Goal: Information Seeking & Learning: Check status

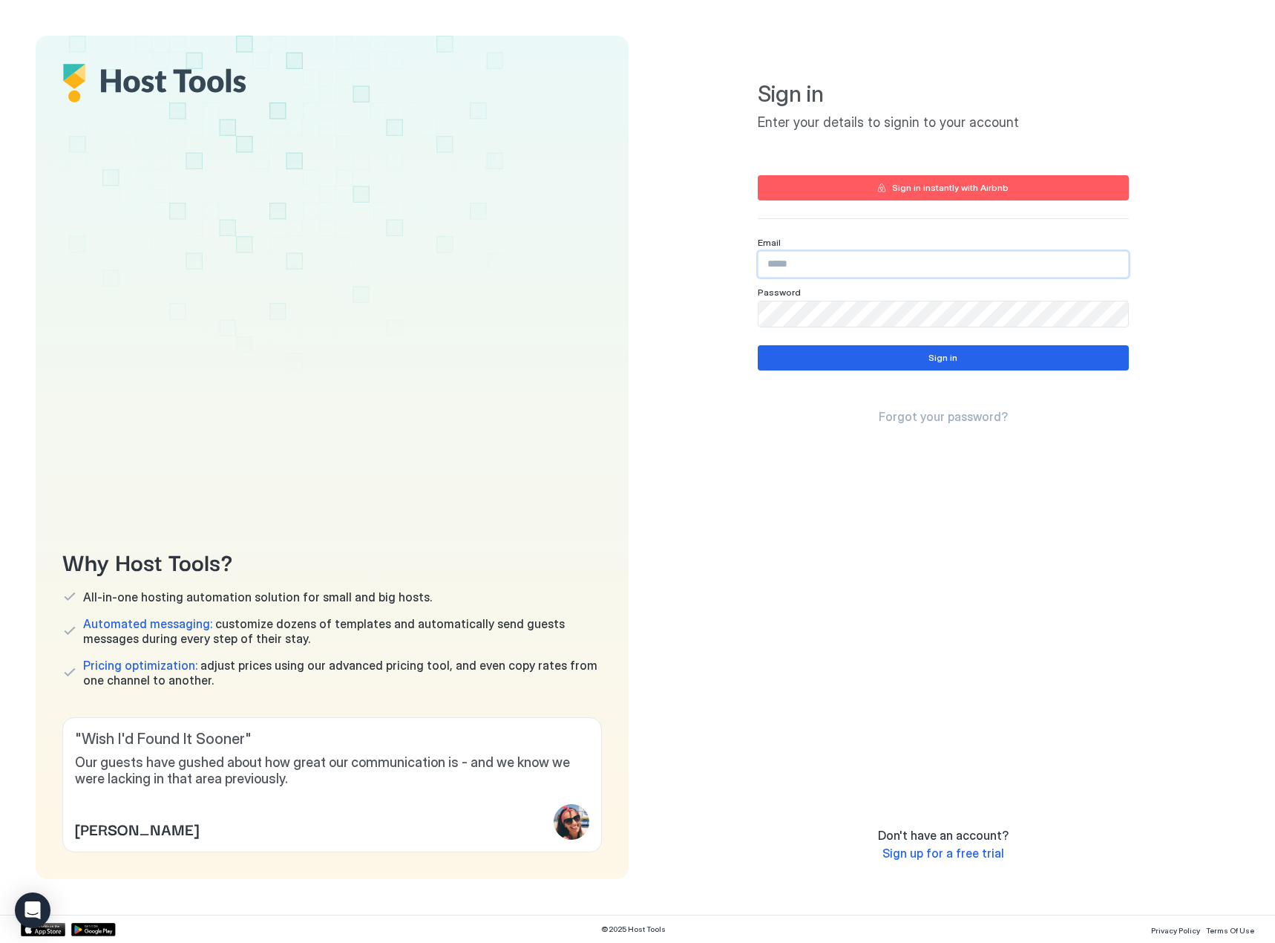
click at [910, 255] on input "Input Field" at bounding box center [944, 264] width 370 height 25
paste input "**********"
type input "**********"
click at [831, 358] on button "Sign in" at bounding box center [943, 357] width 371 height 25
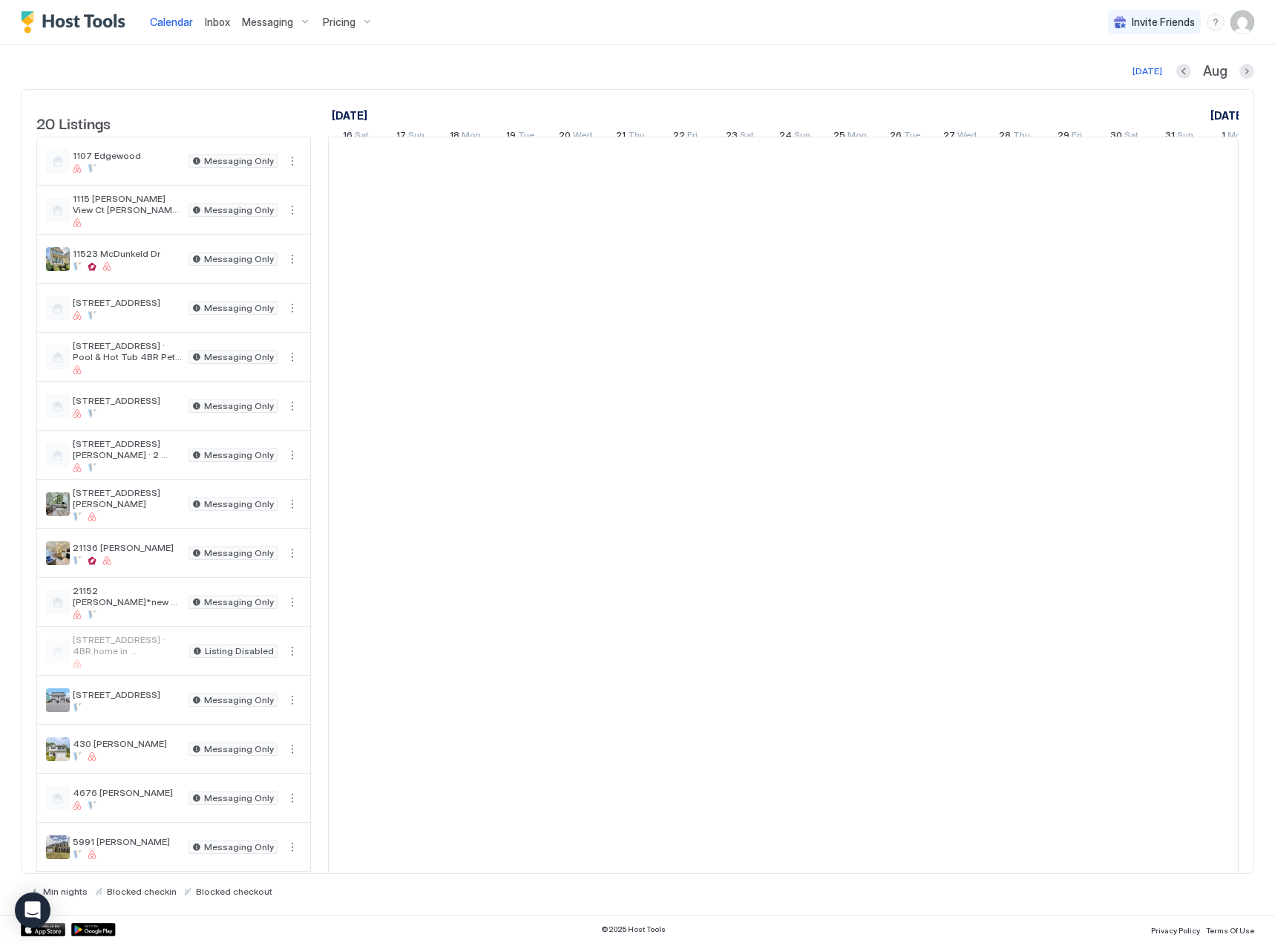
scroll to position [0, 825]
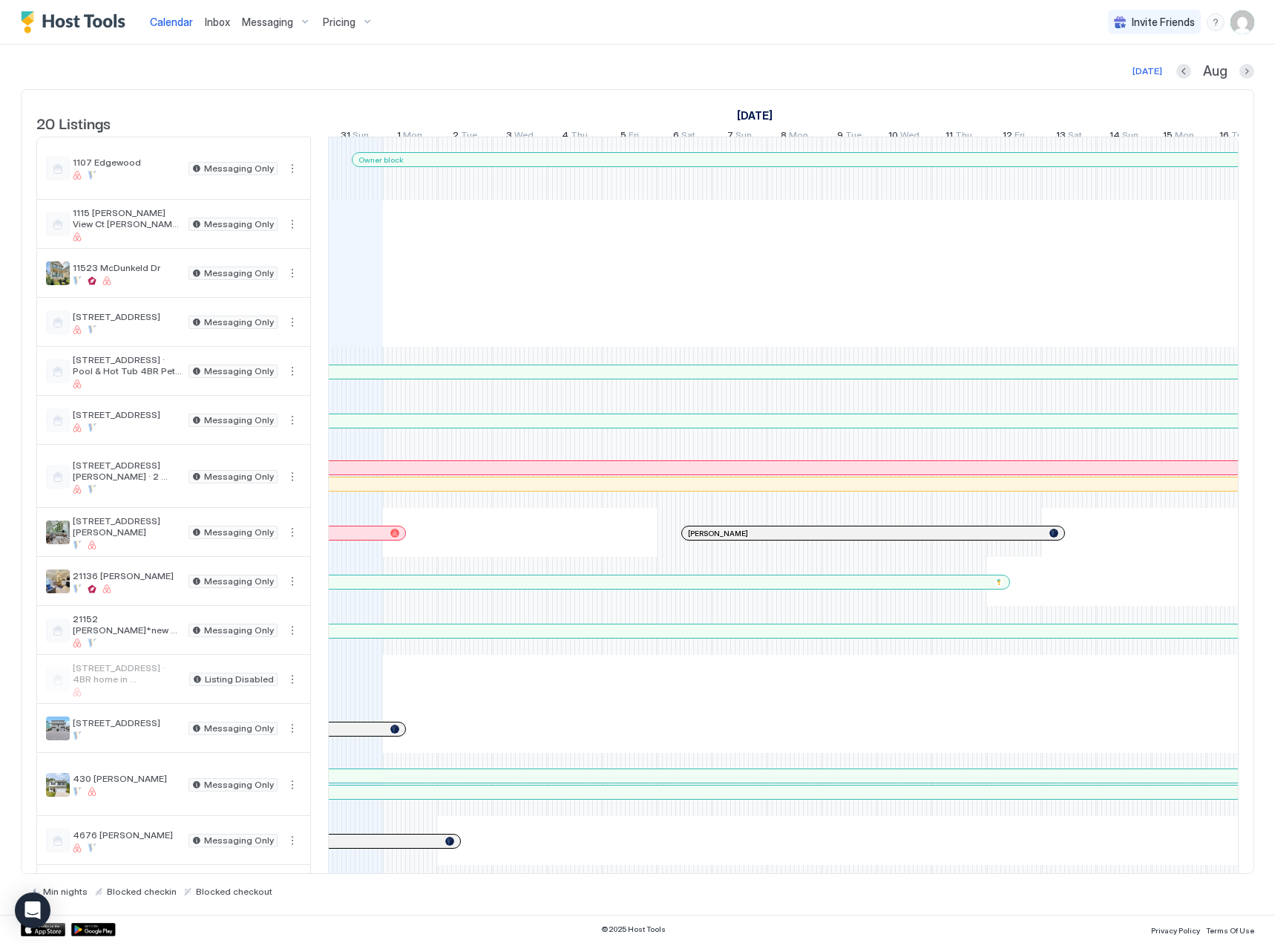
click at [190, 22] on span "Calendar" at bounding box center [171, 22] width 43 height 13
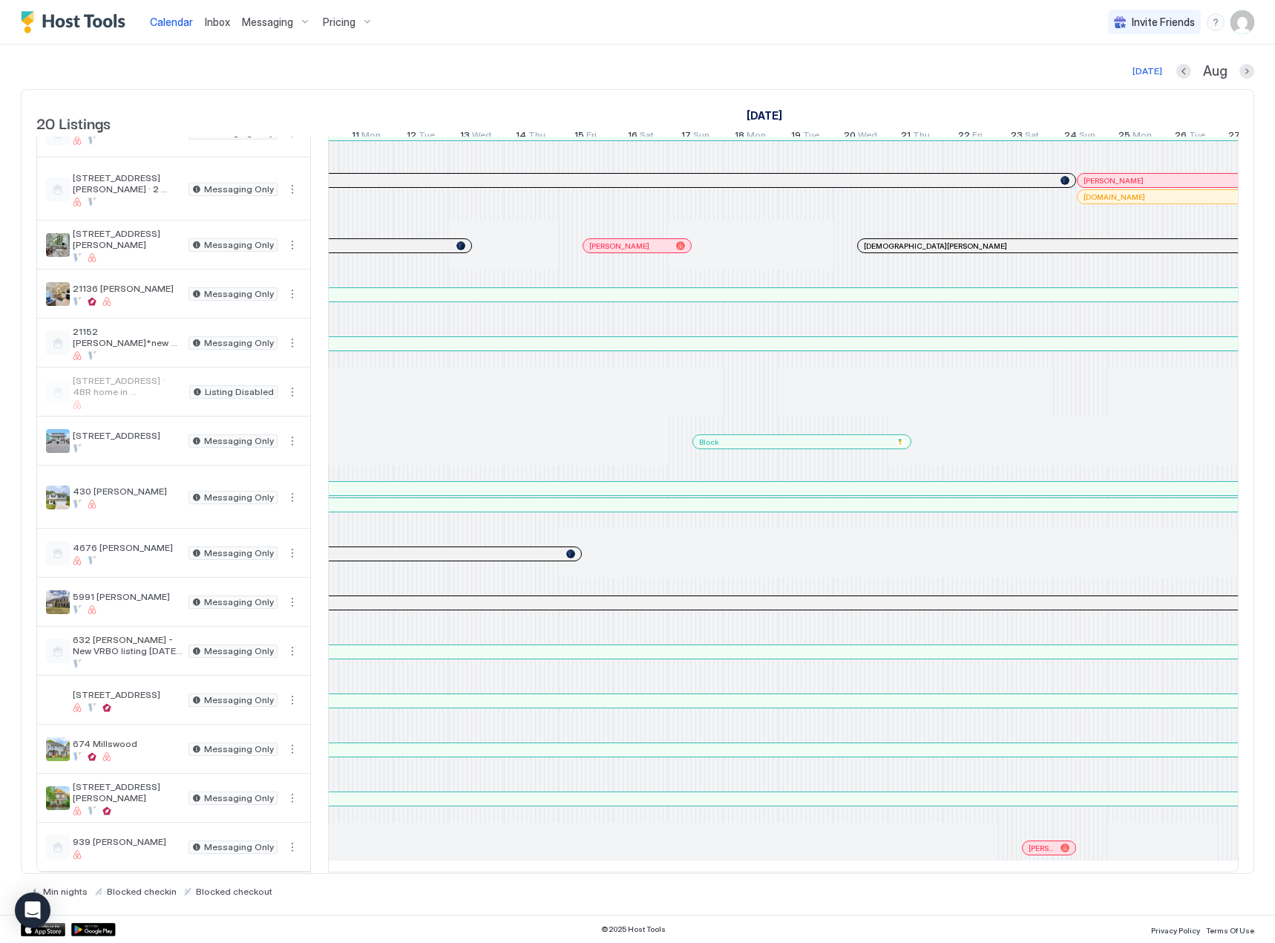
scroll to position [0, 1922]
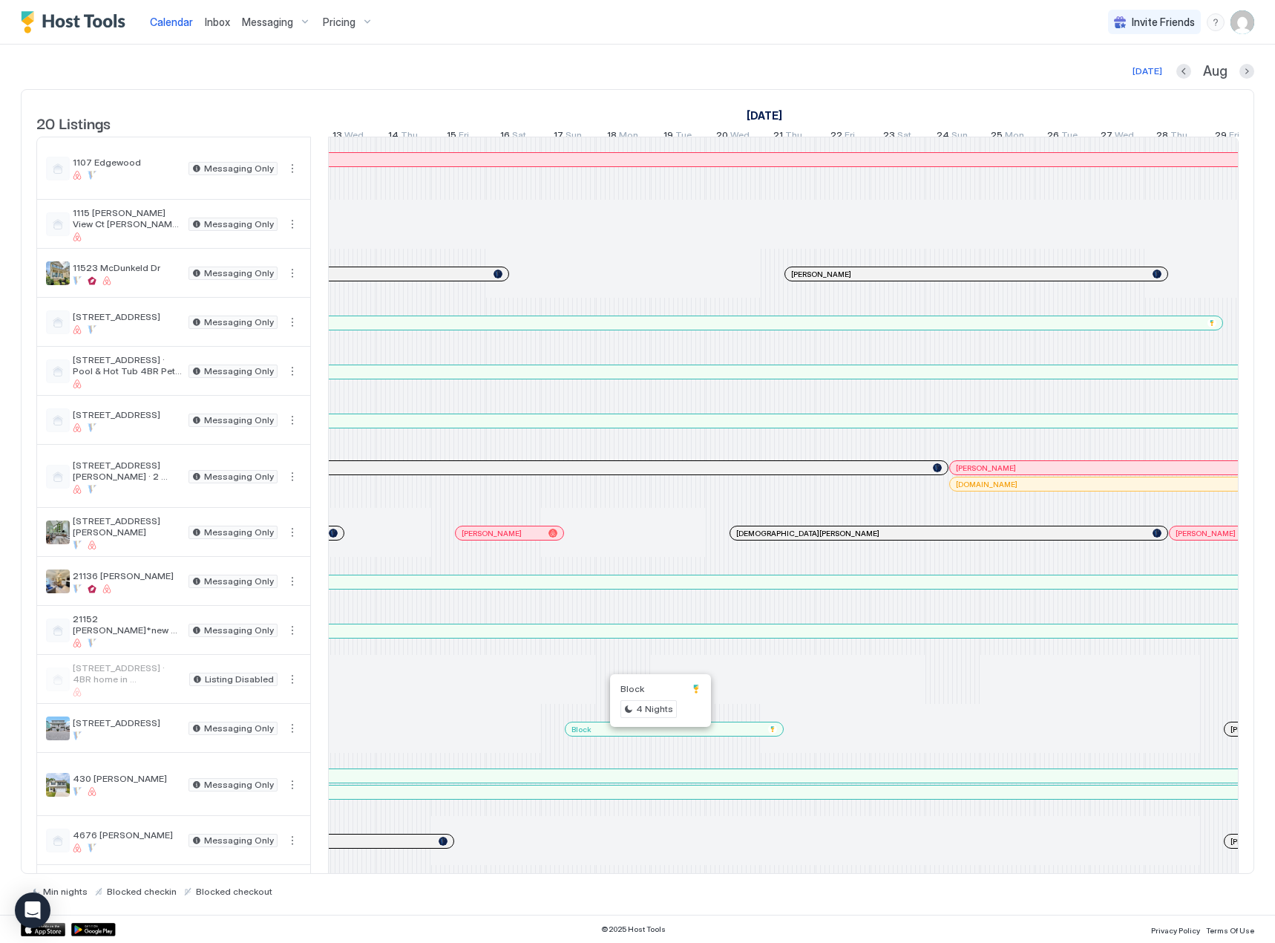
click at [658, 735] on div at bounding box center [658, 729] width 12 height 12
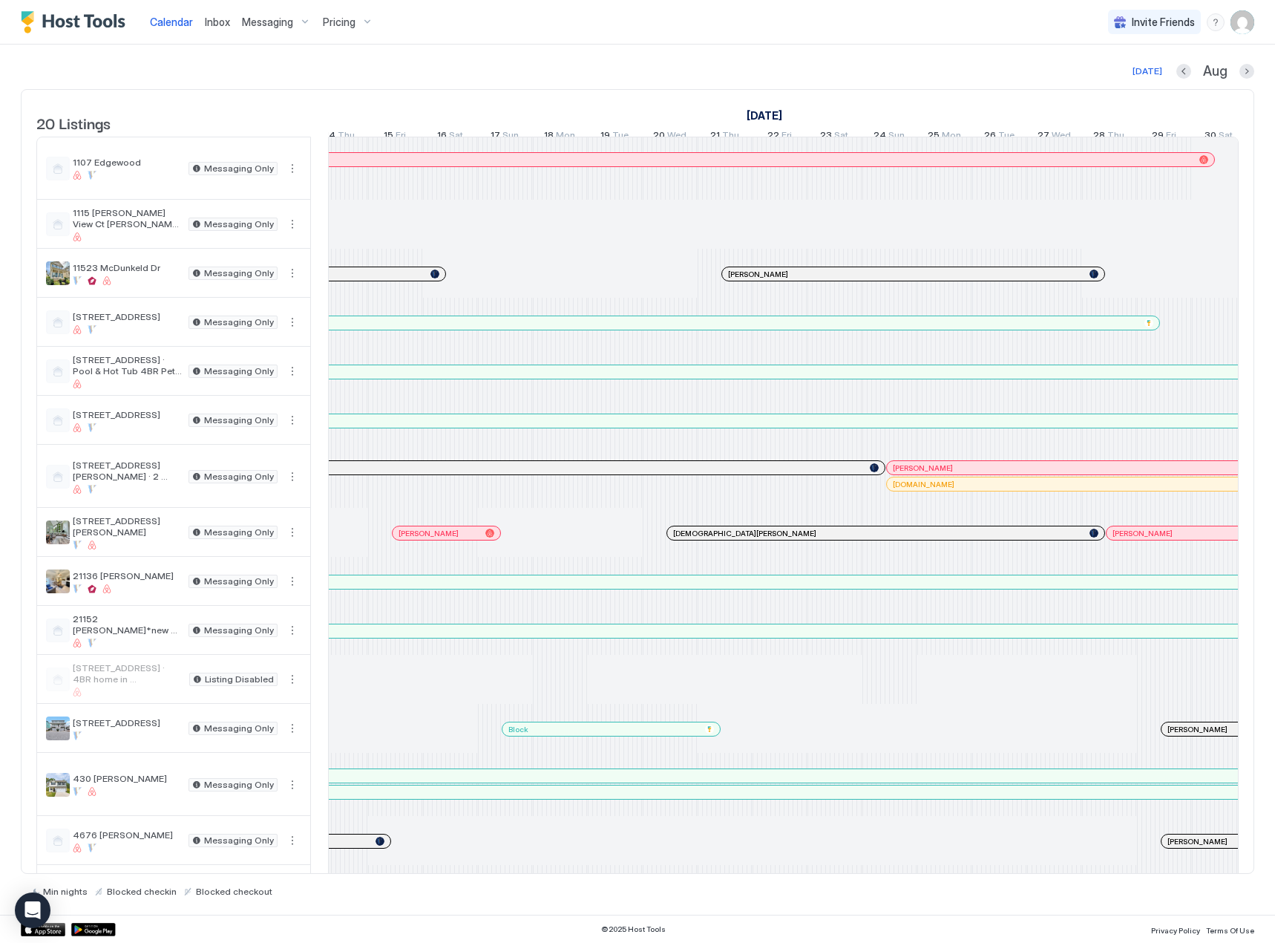
scroll to position [0, 1015]
click at [1223, 873] on div "20 Listings July 2025 August 2025 September 2025 27 Sun 28 Mon 29 Tue 30 Wed 31…" at bounding box center [638, 481] width 1234 height 785
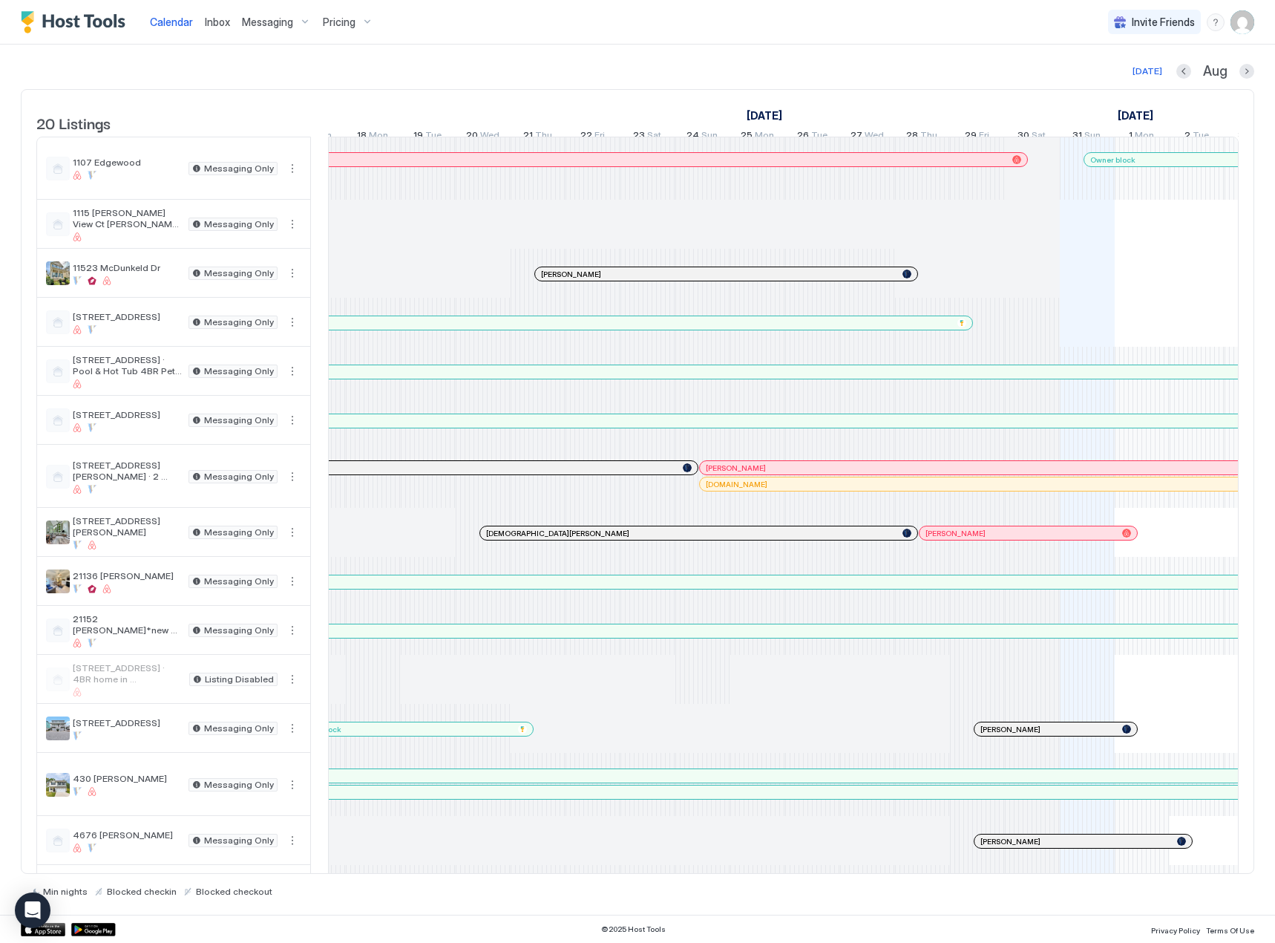
scroll to position [0, 1193]
click at [370, 16] on div "Pricing" at bounding box center [348, 22] width 62 height 25
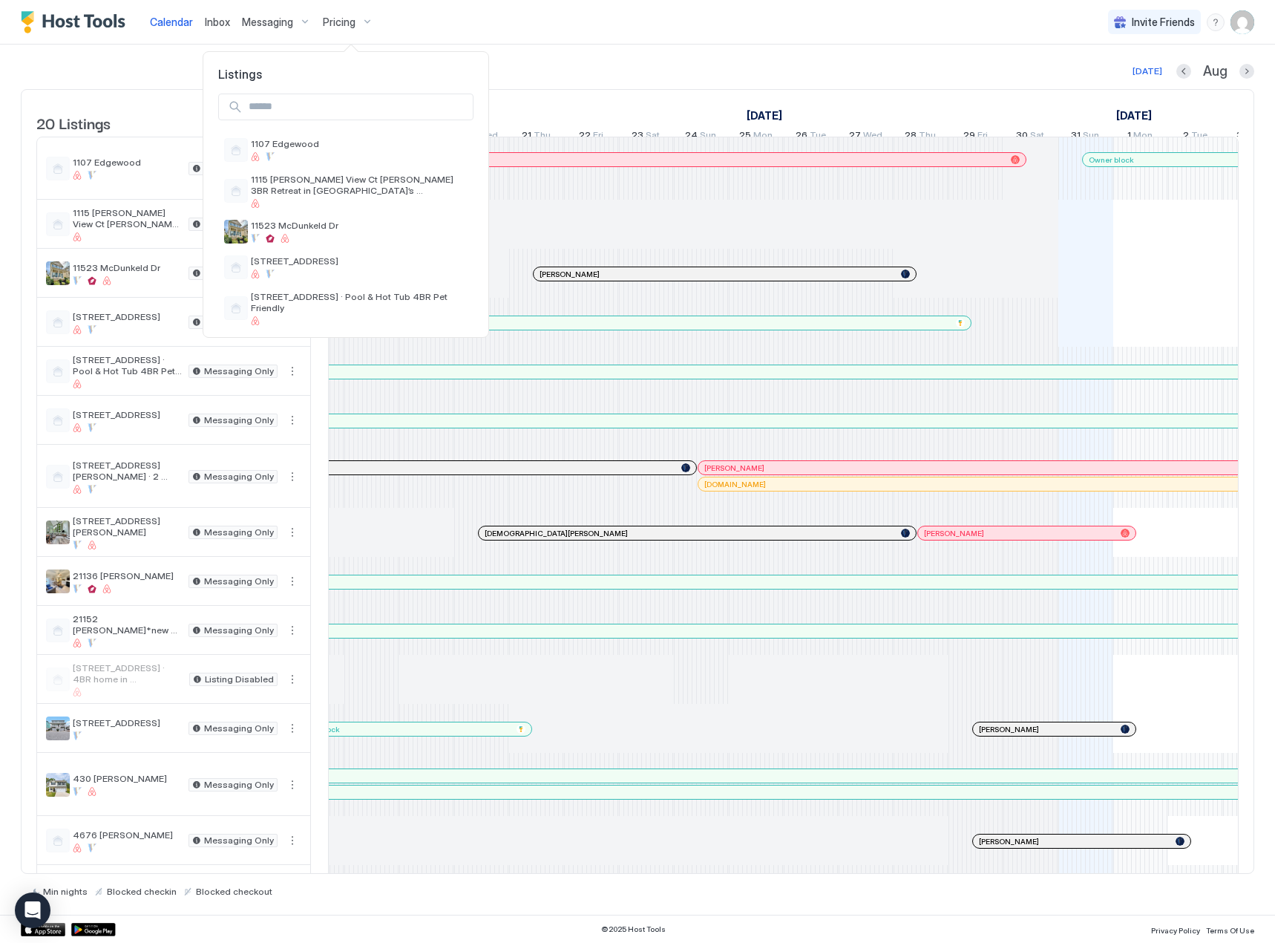
click at [379, 97] on input "Input Field" at bounding box center [358, 106] width 230 height 25
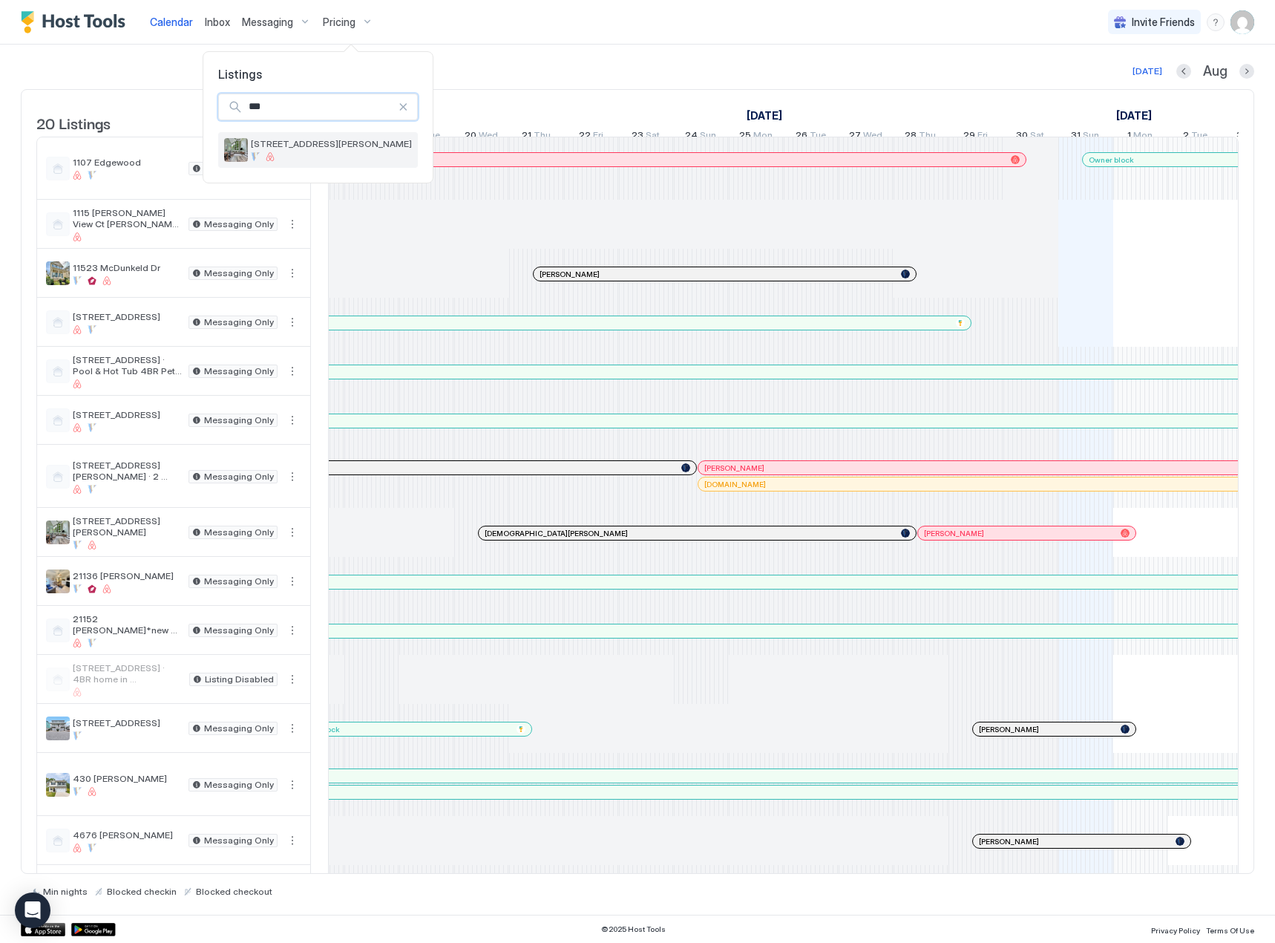
type input "***"
click at [396, 156] on div at bounding box center [331, 156] width 161 height 9
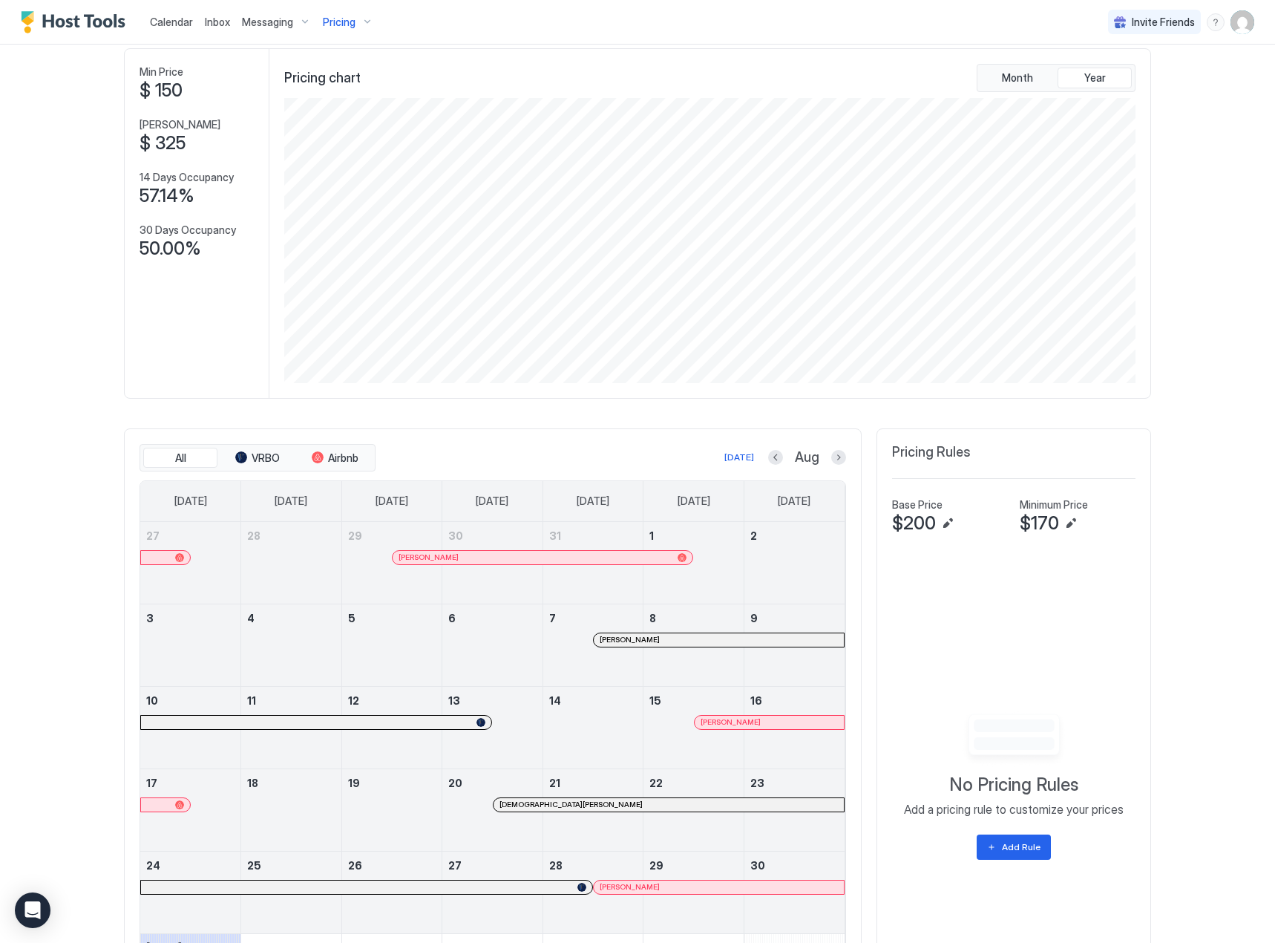
scroll to position [74, 0]
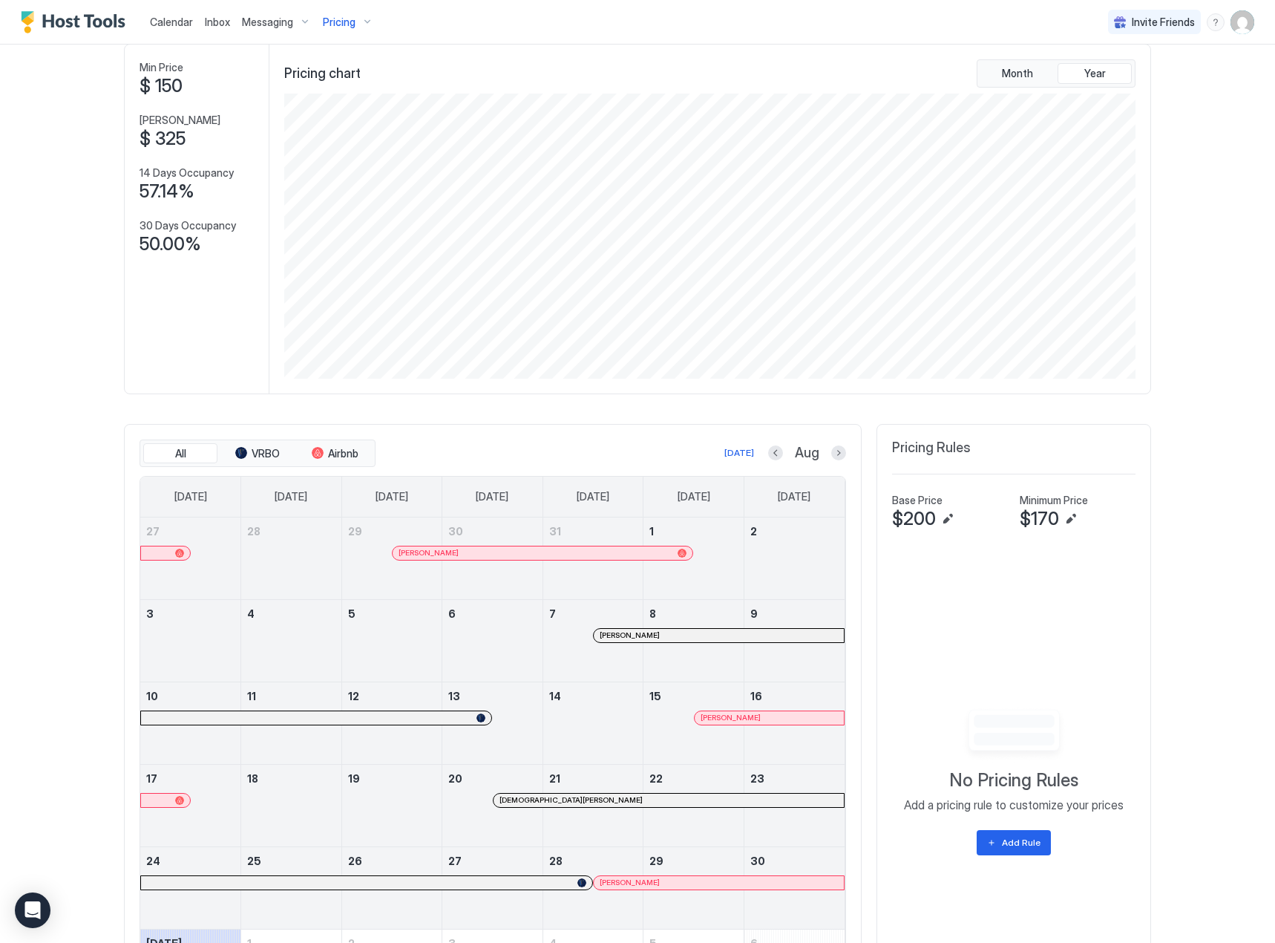
click at [767, 462] on div "Today Aug" at bounding box center [613, 453] width 468 height 18
click at [770, 456] on button "Previous month" at bounding box center [775, 452] width 15 height 15
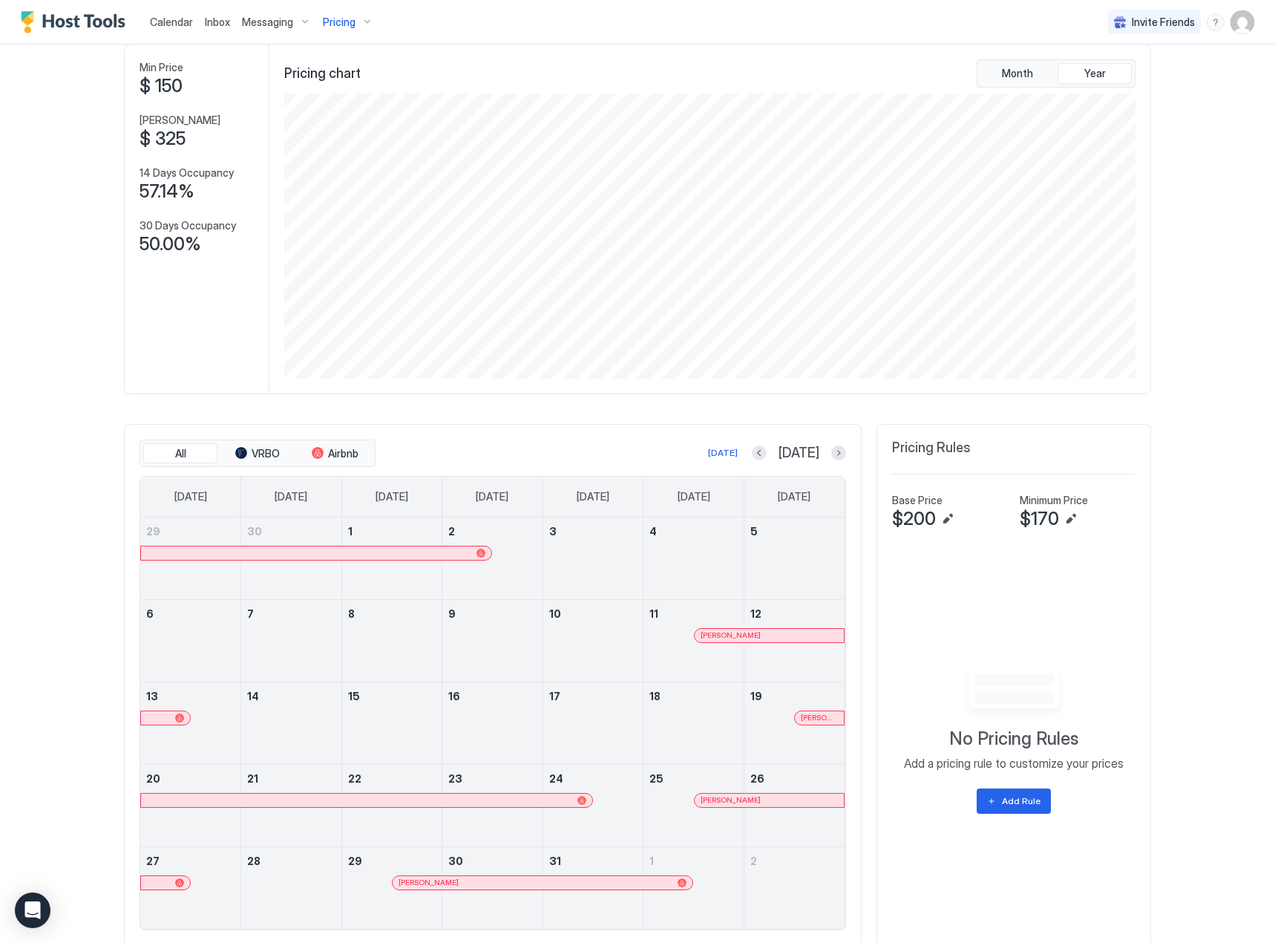
click at [728, 645] on div "Brandon Golden" at bounding box center [693, 649] width 100 height 43
click at [736, 634] on div at bounding box center [742, 635] width 12 height 12
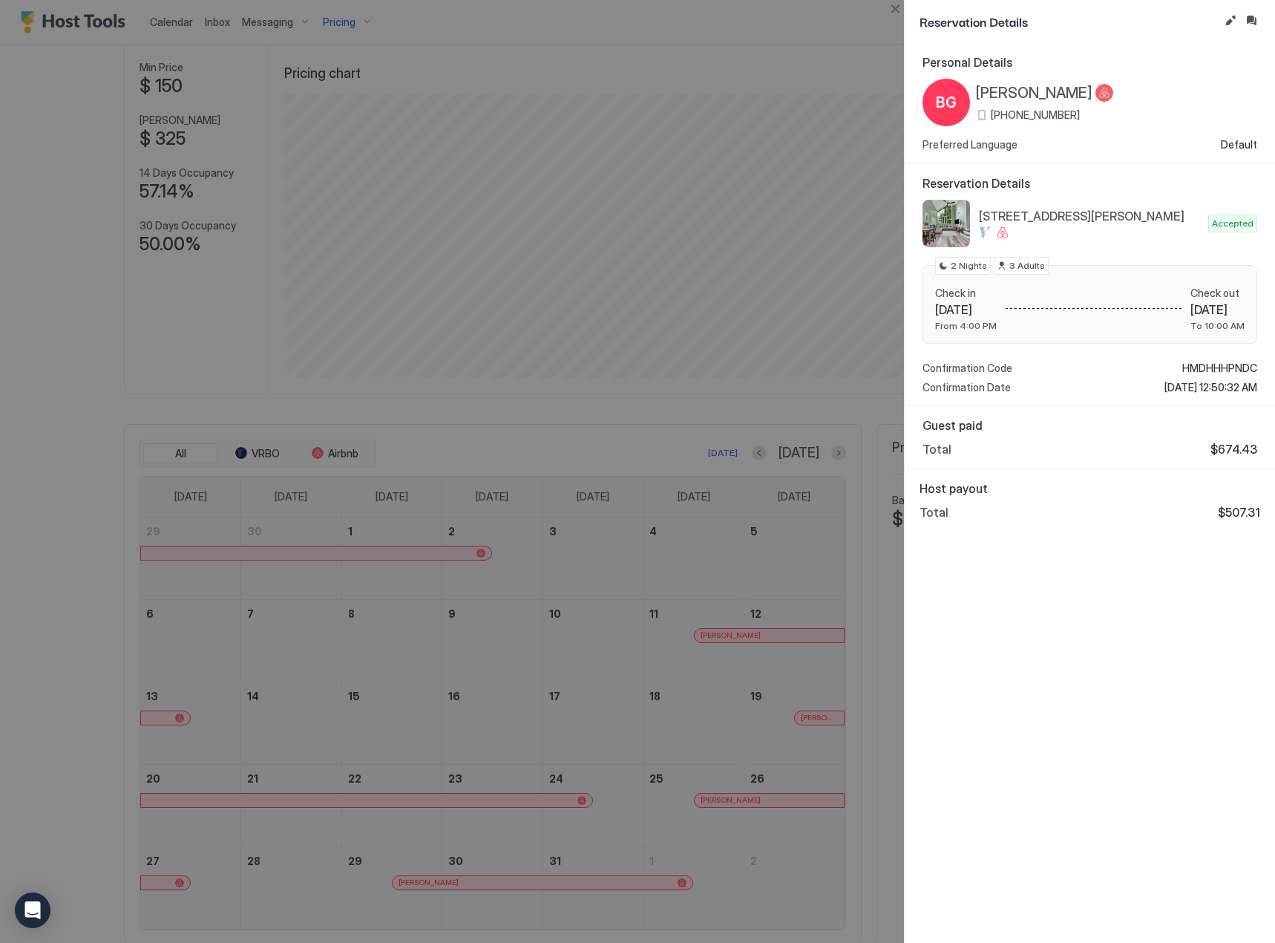
click at [743, 615] on div at bounding box center [637, 471] width 1275 height 943
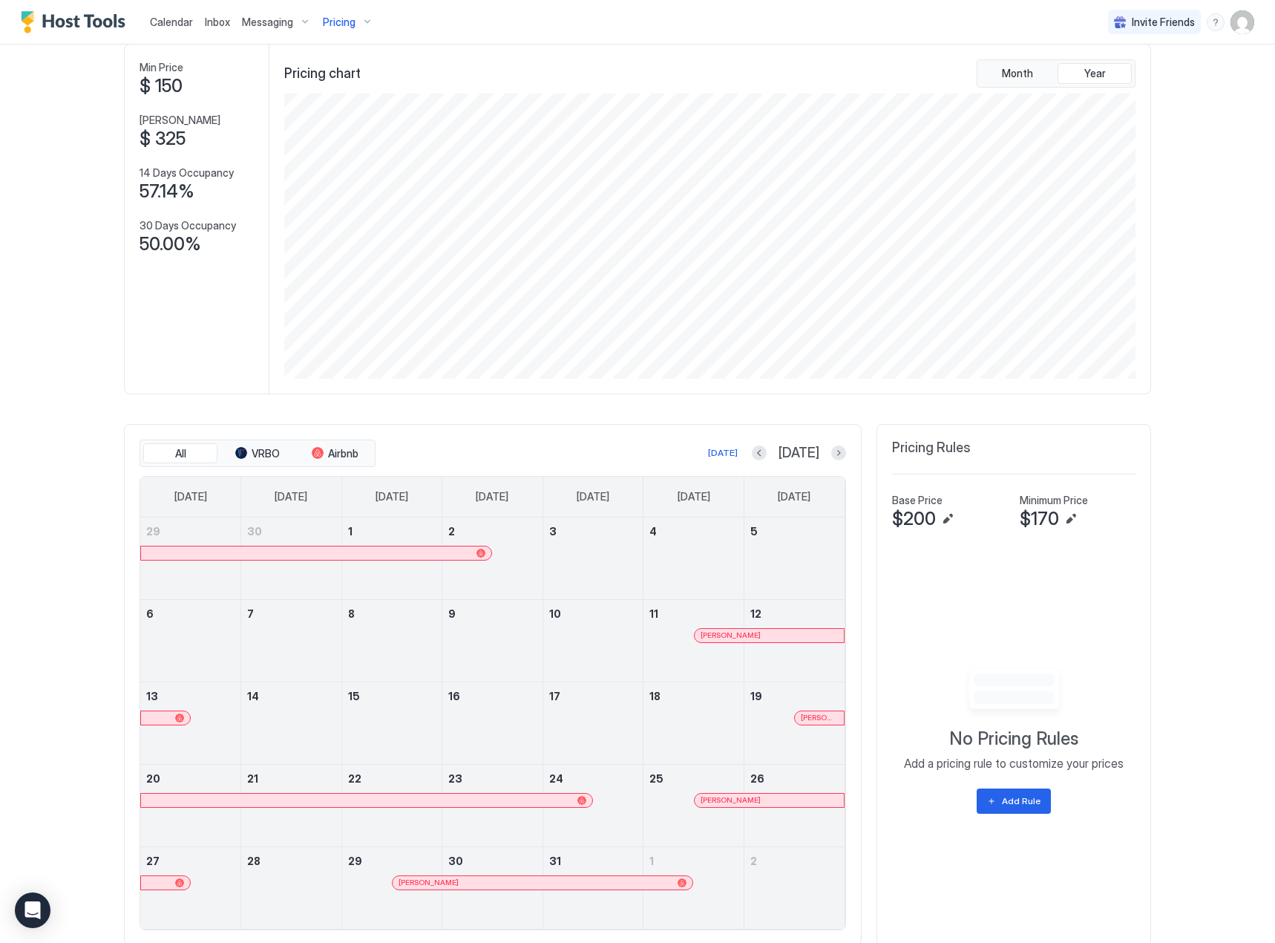
click at [808, 725] on div "Alicia Gareis" at bounding box center [794, 731] width 100 height 43
click at [808, 724] on div "Alicia Gareis" at bounding box center [819, 717] width 49 height 13
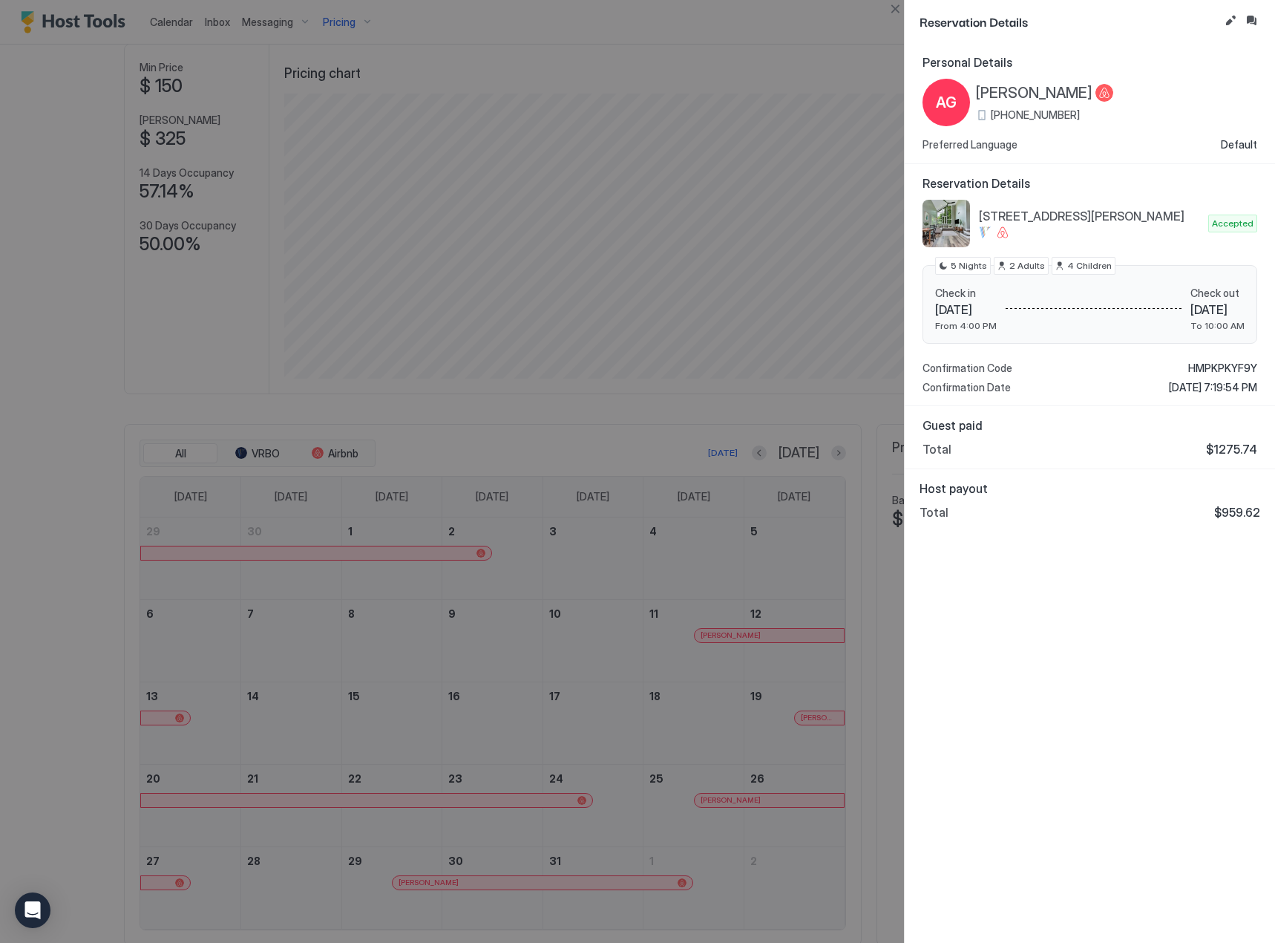
click at [695, 715] on div at bounding box center [637, 471] width 1275 height 943
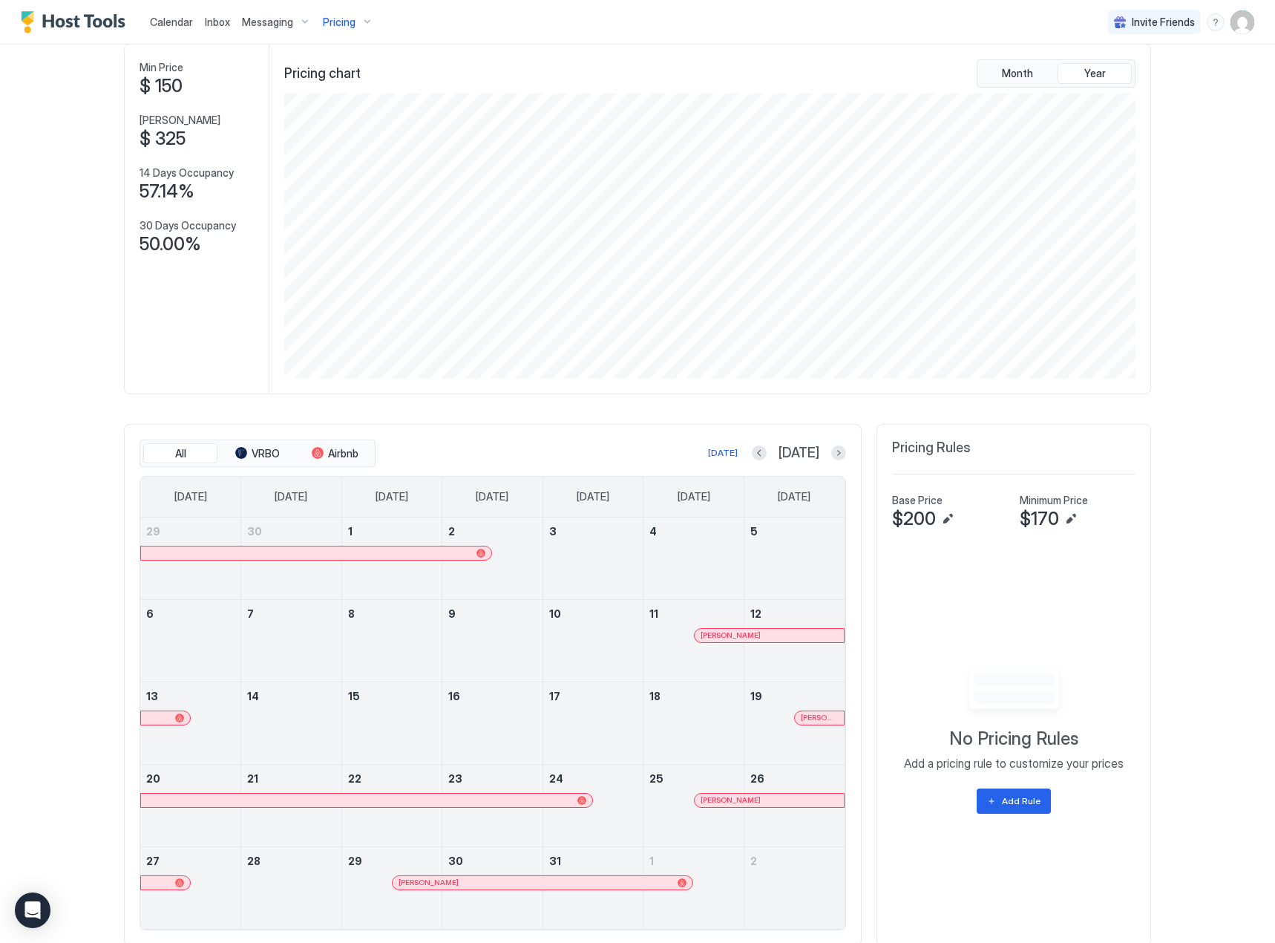
click at [710, 795] on span "Cara Jones" at bounding box center [731, 800] width 60 height 10
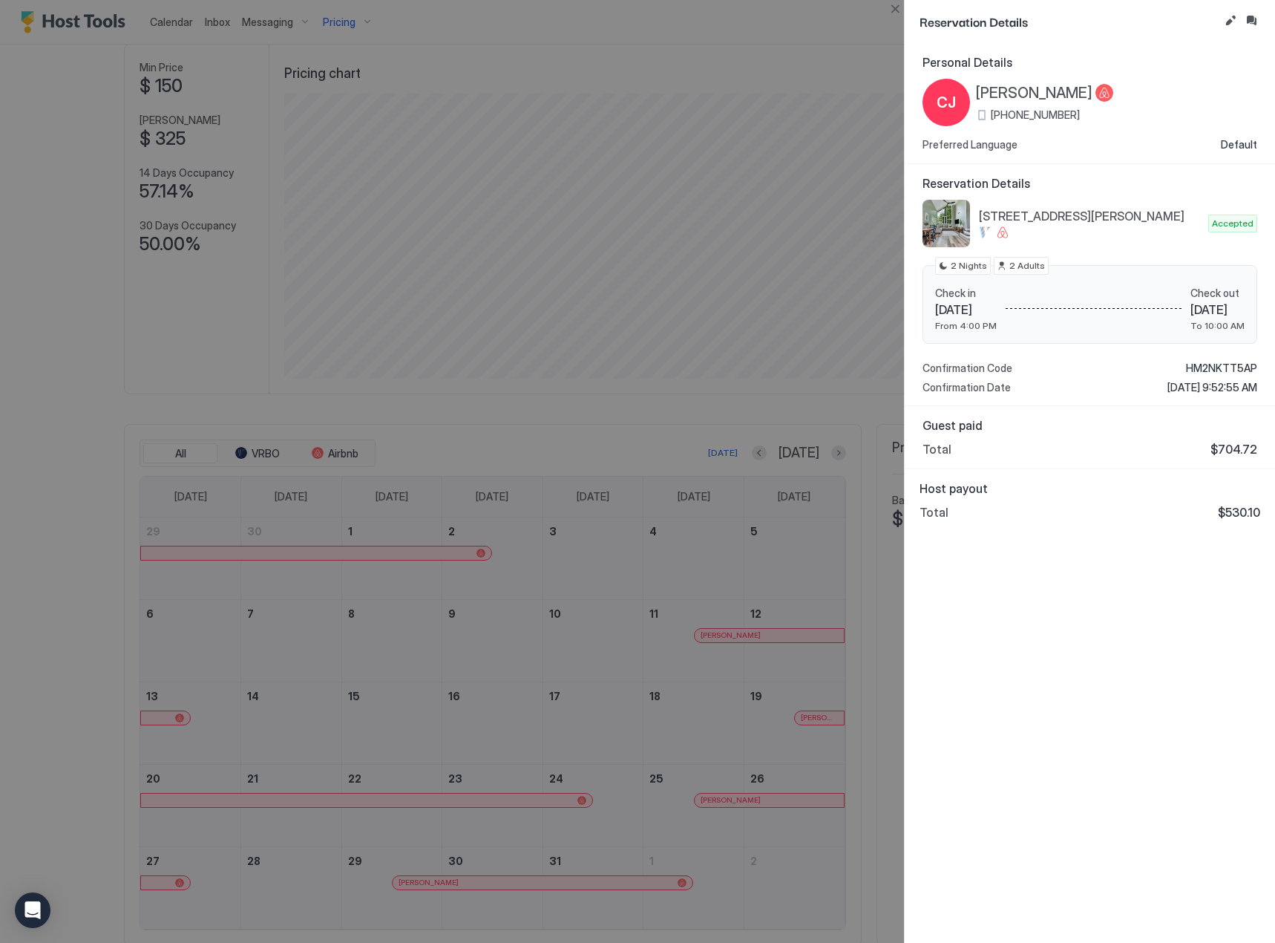
click at [694, 687] on div at bounding box center [637, 471] width 1275 height 943
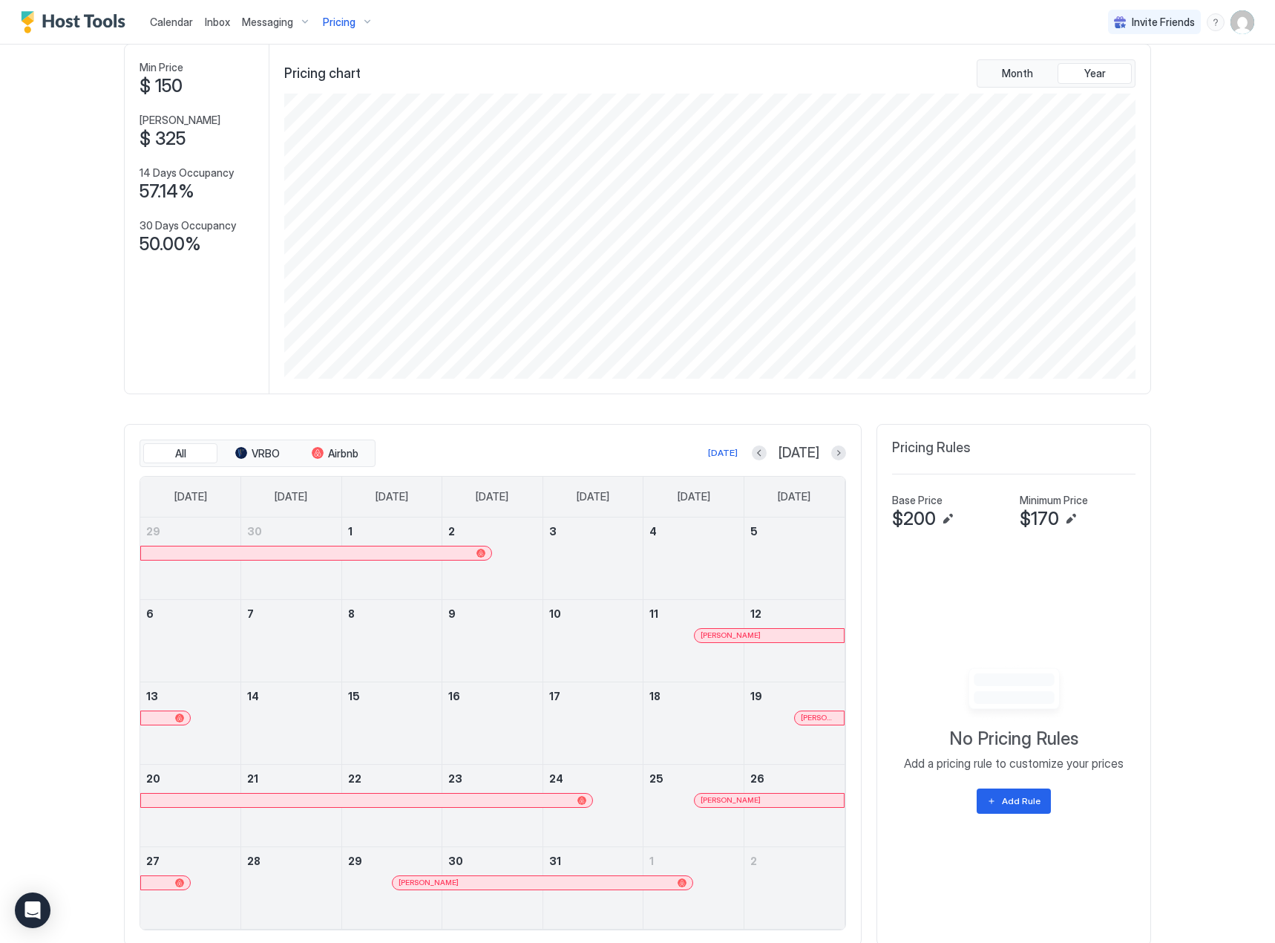
click at [484, 883] on div at bounding box center [490, 883] width 12 height 12
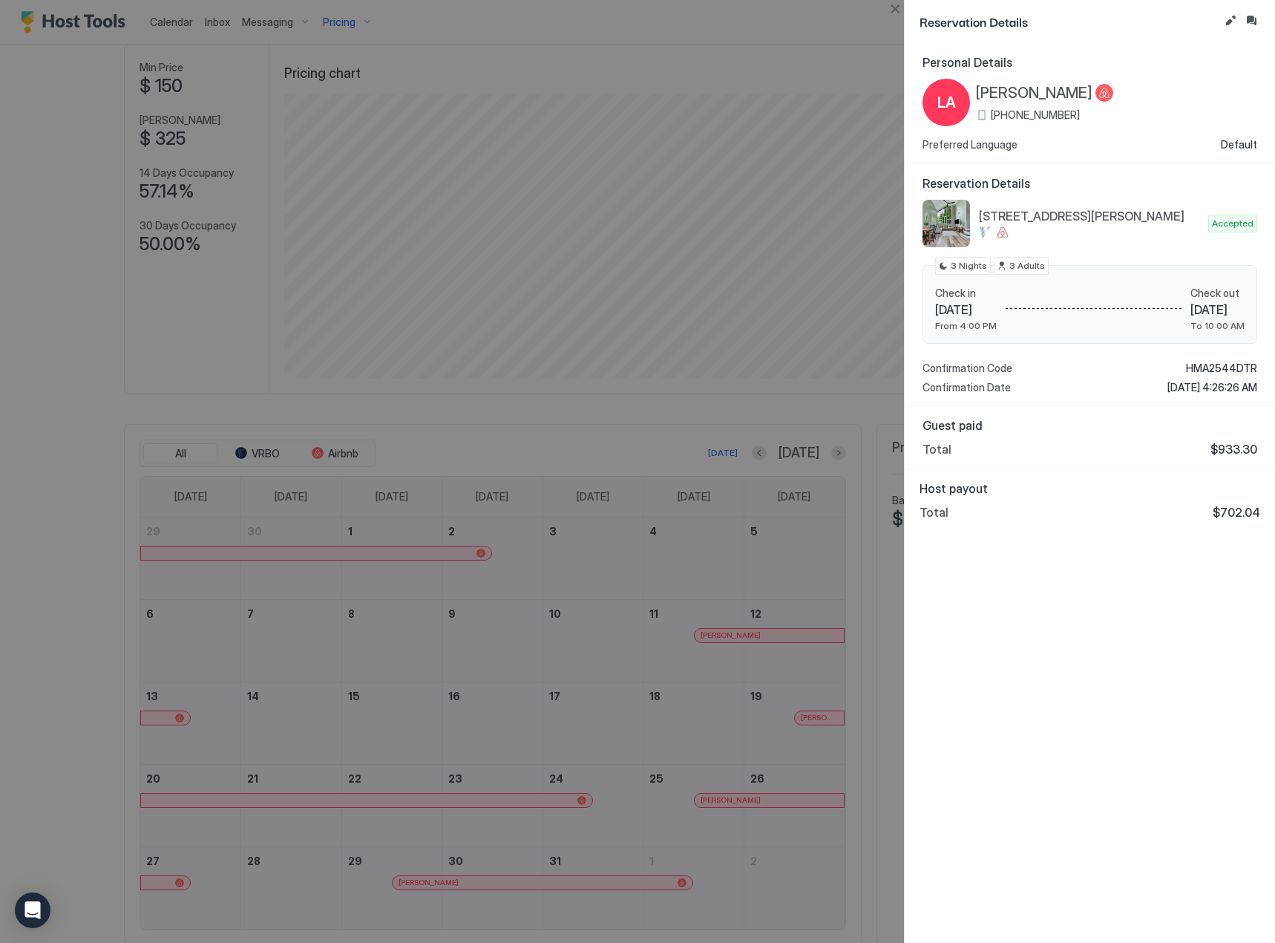
click at [627, 678] on div at bounding box center [637, 471] width 1275 height 943
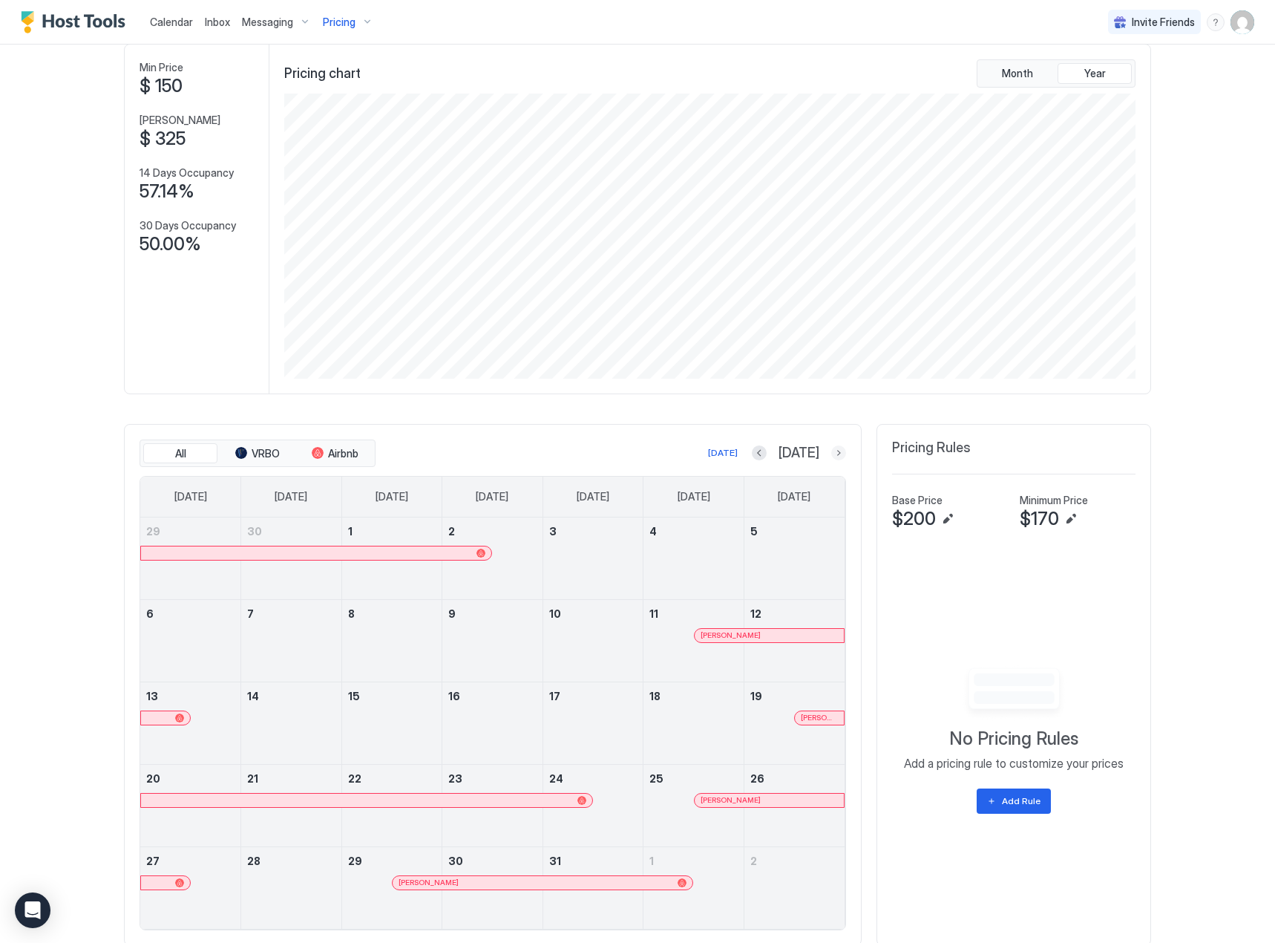
click at [836, 452] on button "Next month" at bounding box center [838, 452] width 15 height 15
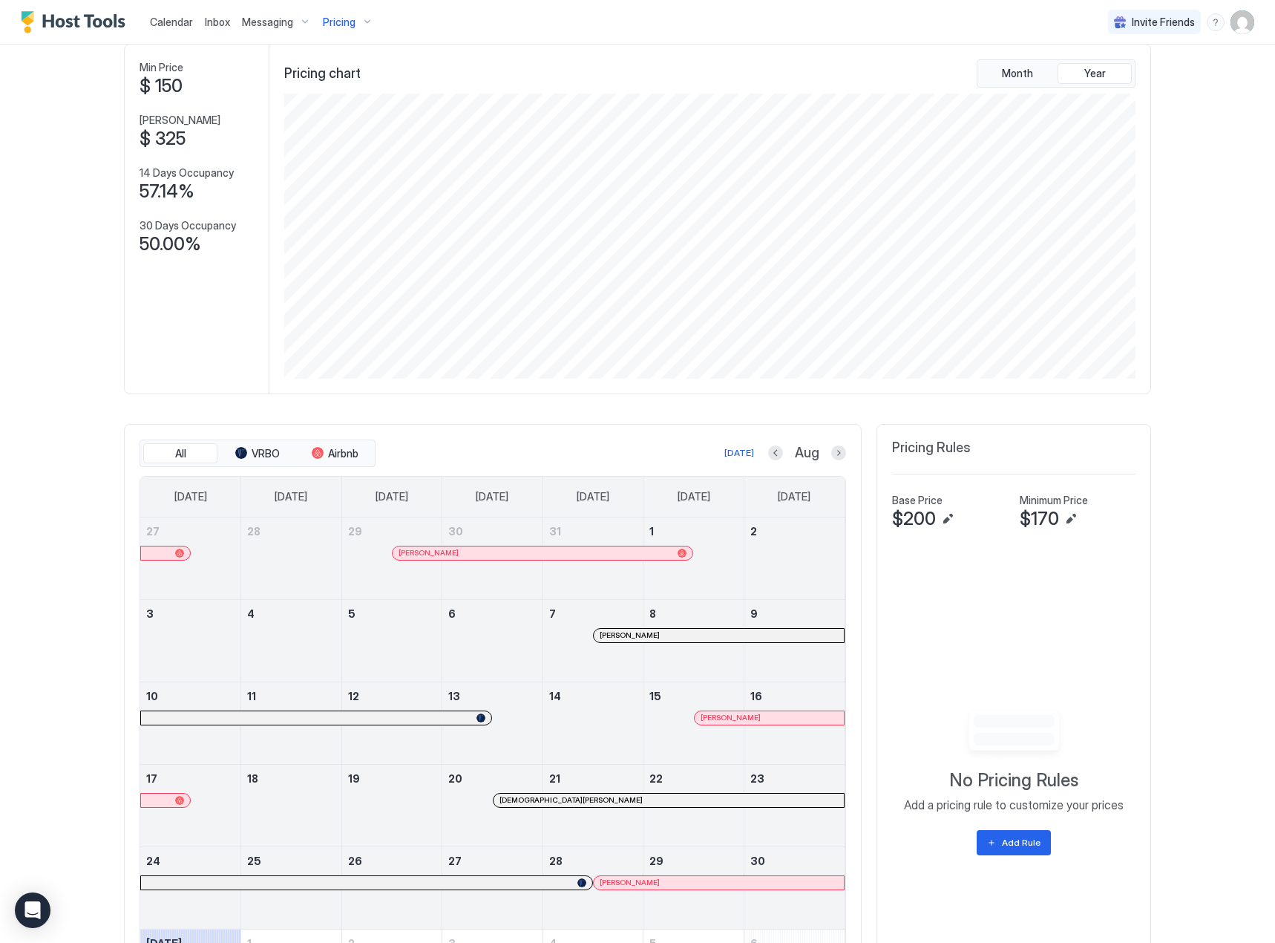
scroll to position [201, 0]
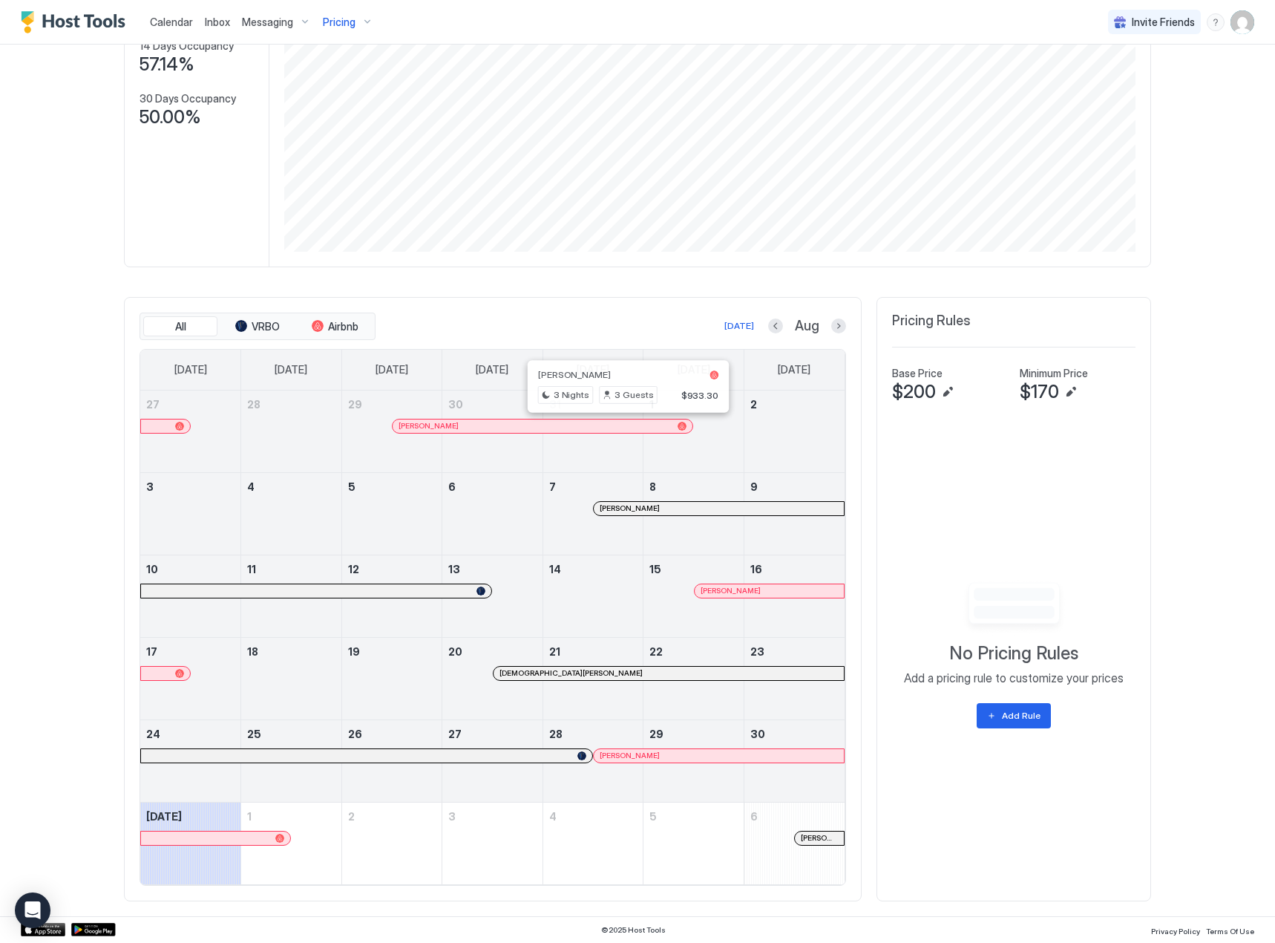
click at [623, 430] on div at bounding box center [629, 426] width 12 height 12
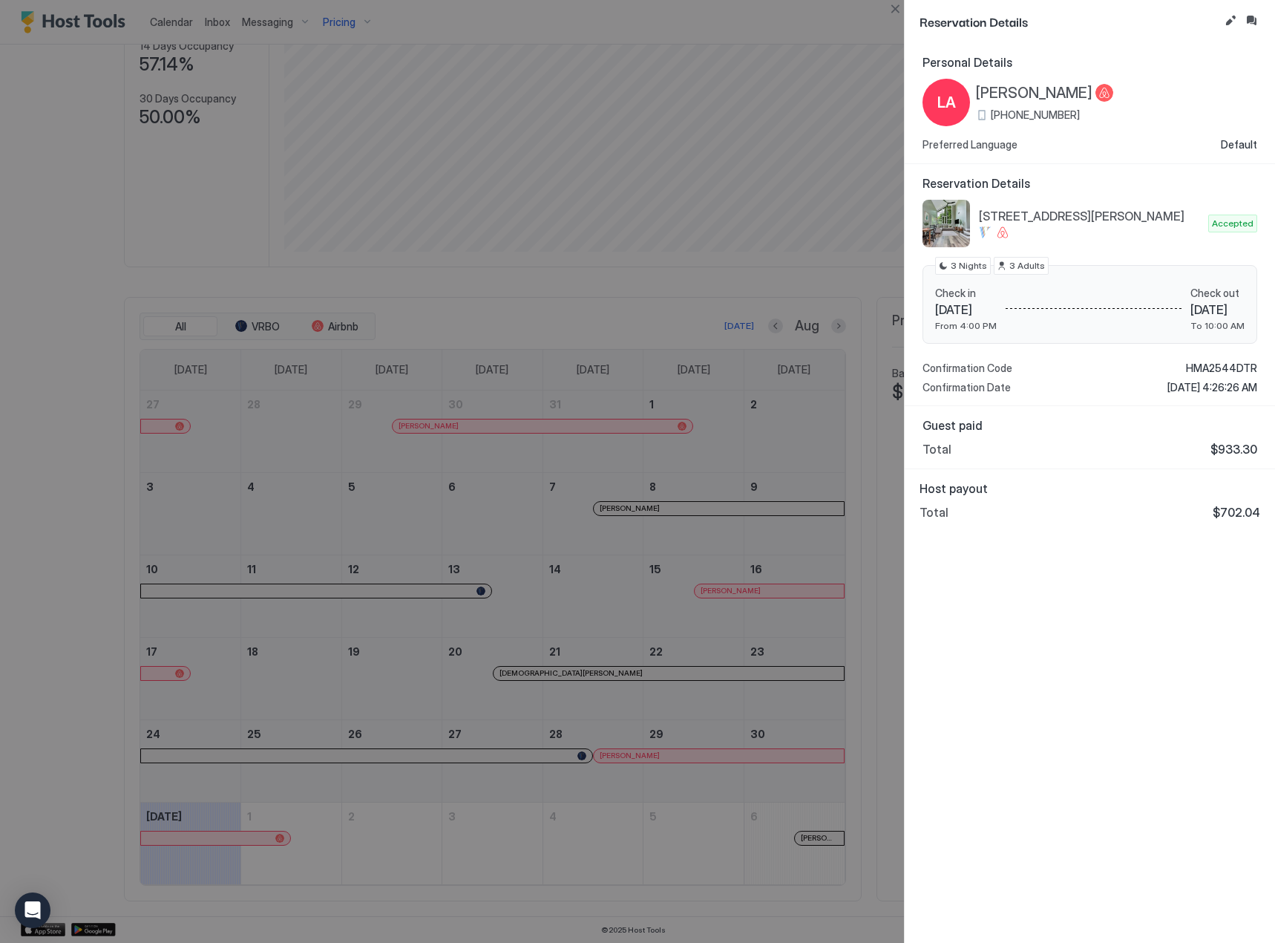
click at [589, 603] on div at bounding box center [637, 471] width 1275 height 943
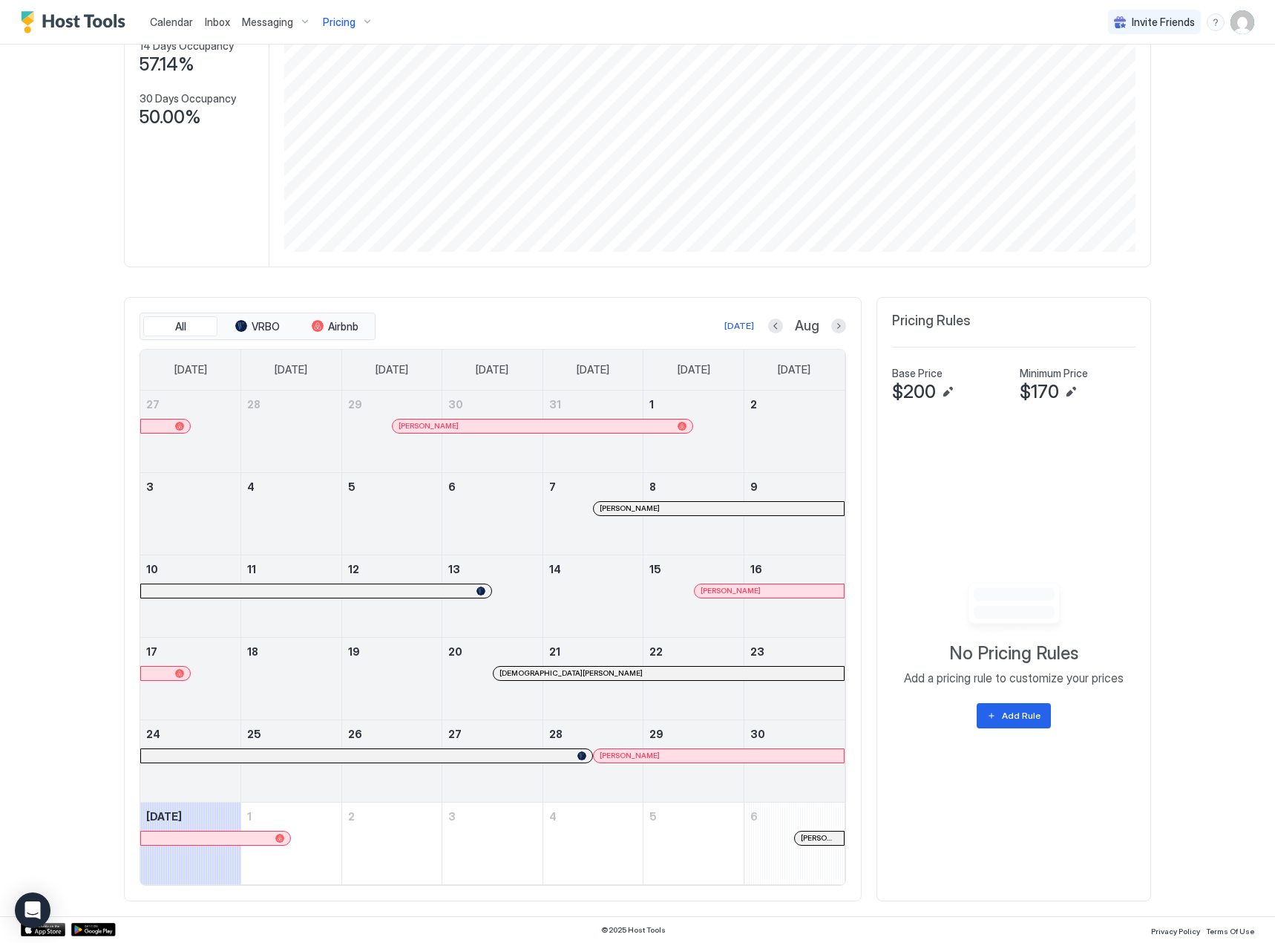
click at [633, 503] on span "Kathy Taylor" at bounding box center [630, 508] width 60 height 10
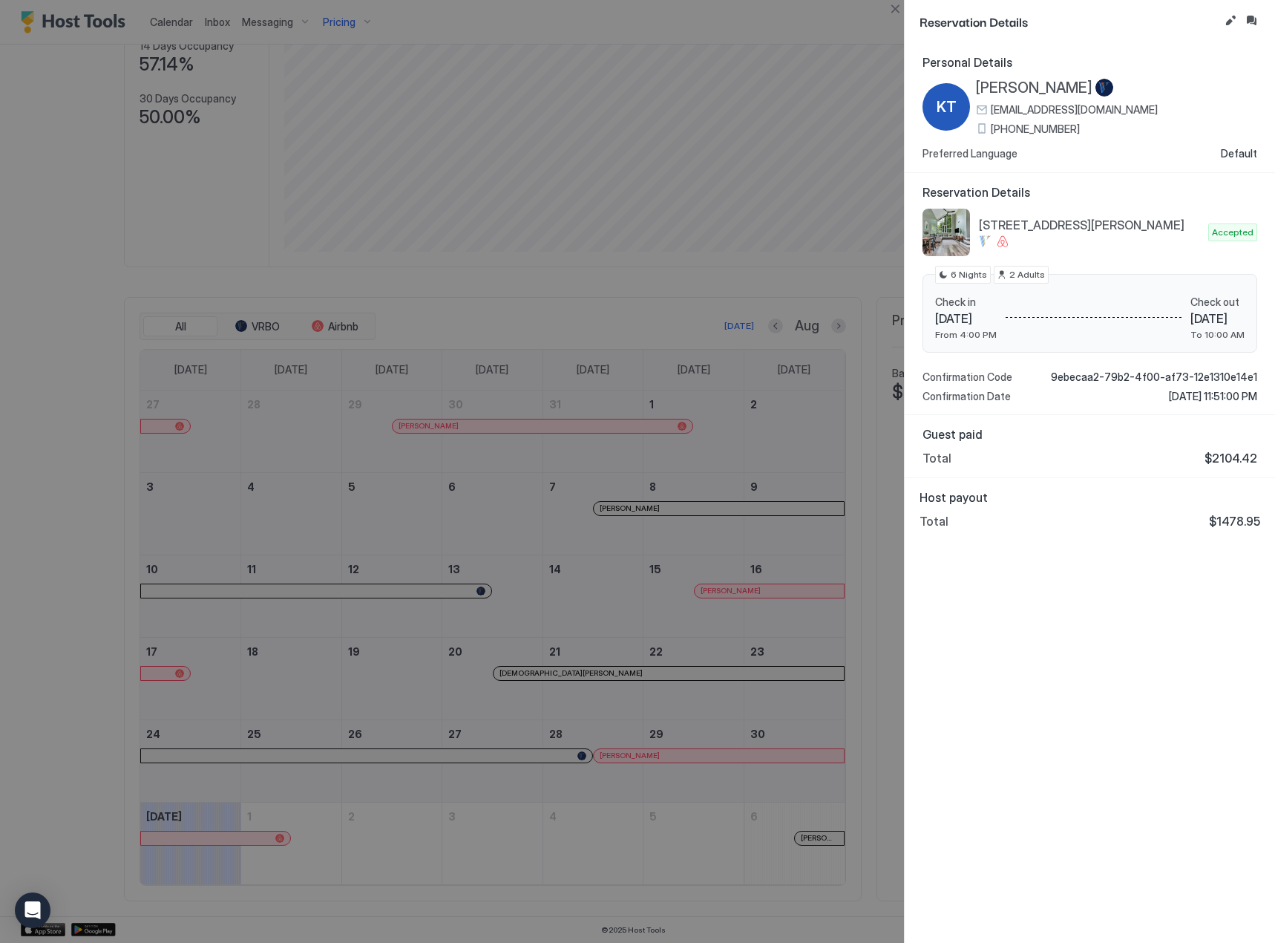
click at [672, 494] on div at bounding box center [637, 471] width 1275 height 943
click at [698, 580] on div at bounding box center [637, 471] width 1275 height 943
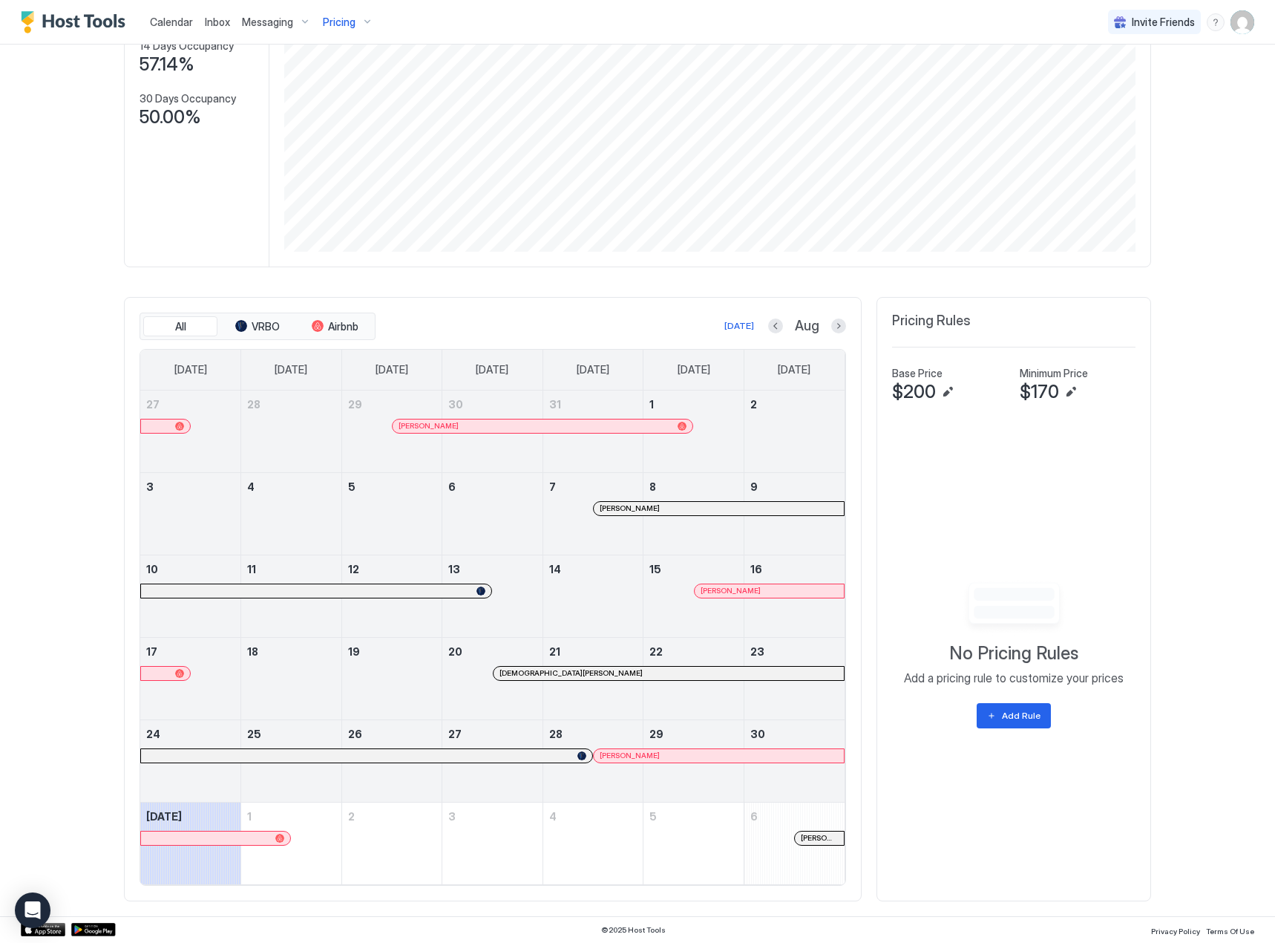
click at [711, 591] on div at bounding box center [716, 591] width 12 height 12
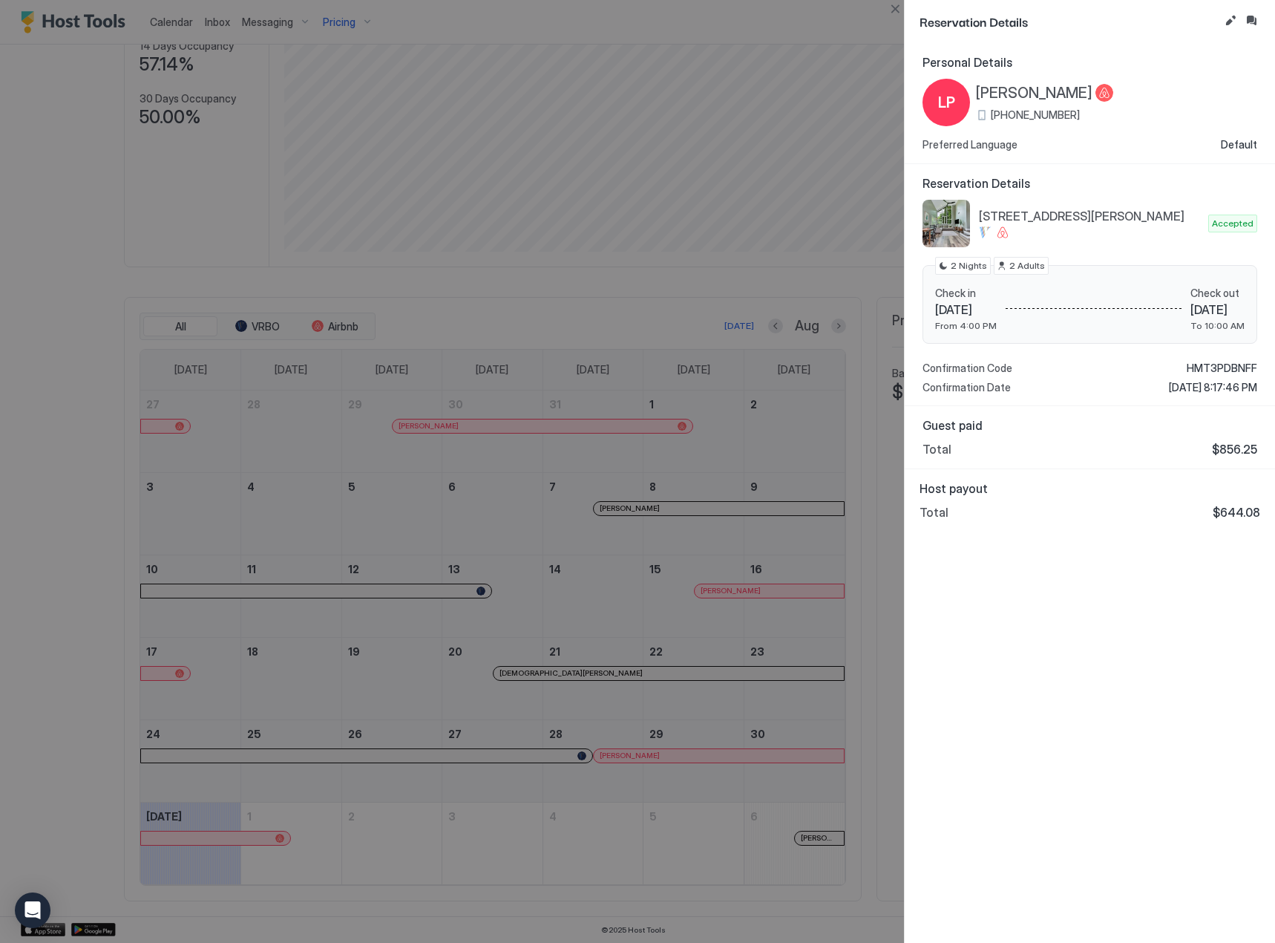
click at [711, 591] on div at bounding box center [637, 471] width 1275 height 943
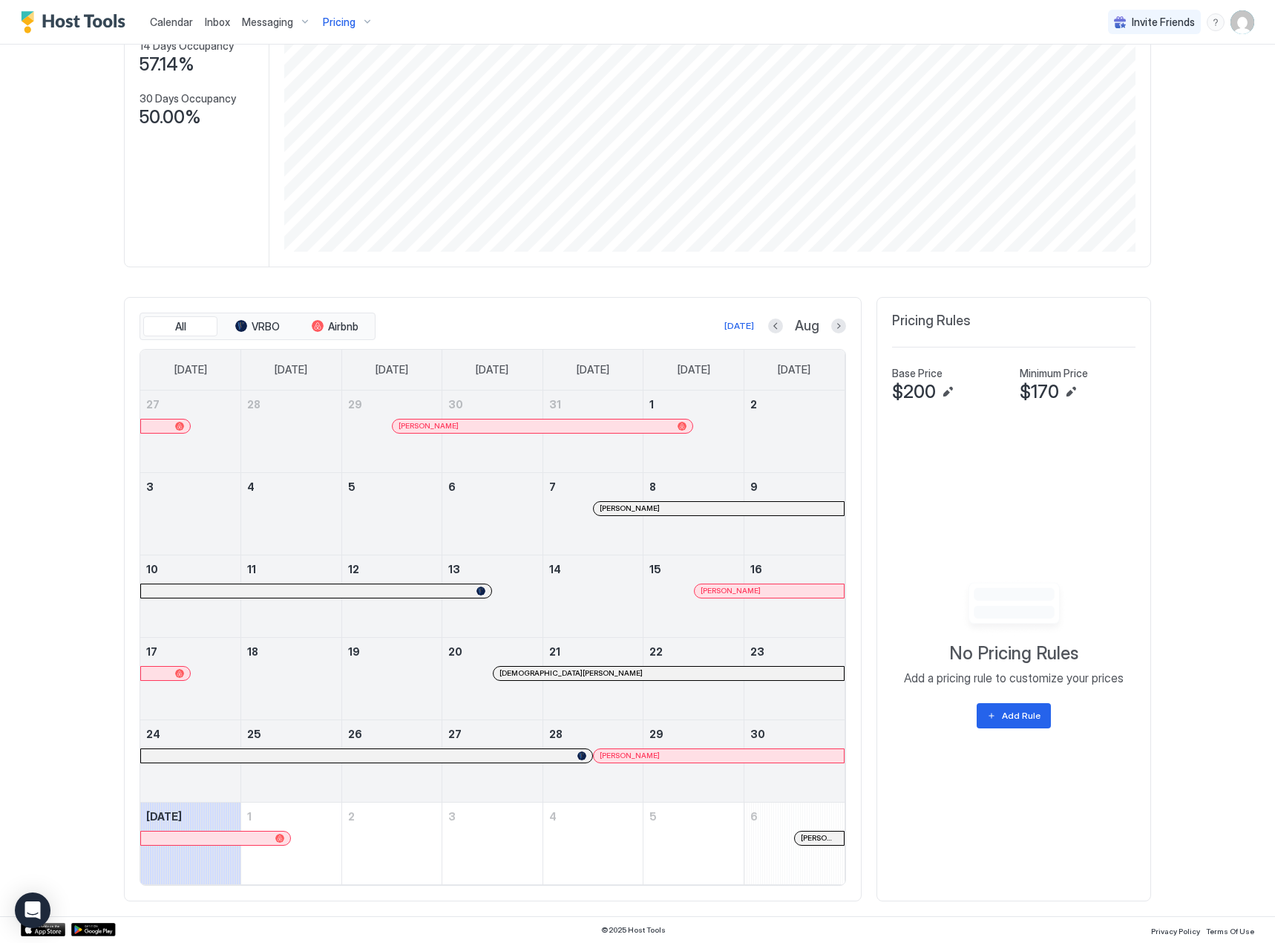
click at [572, 673] on div at bounding box center [578, 673] width 12 height 12
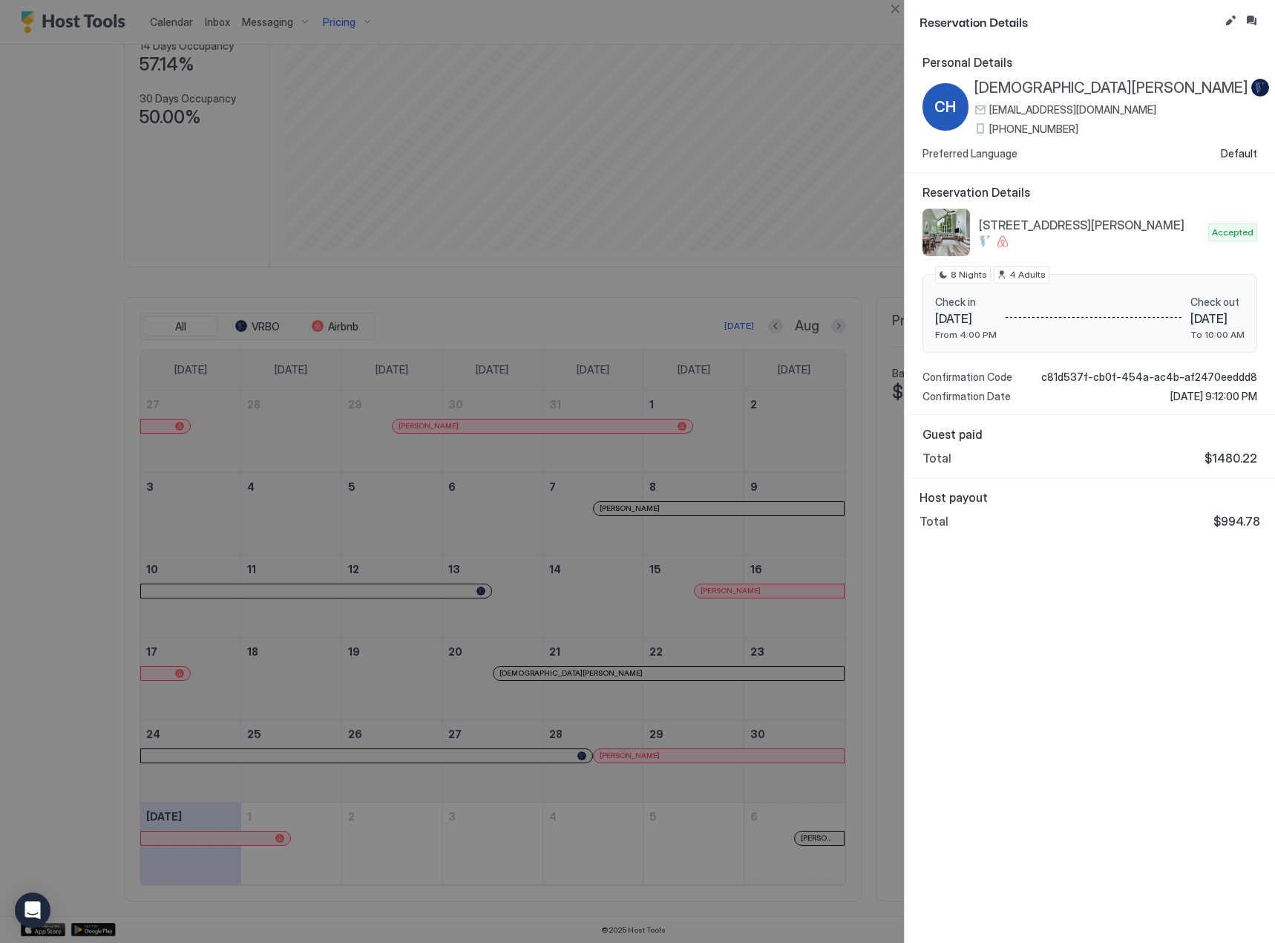
click at [1247, 519] on span "$994.78" at bounding box center [1237, 521] width 47 height 15
copy span "994.78"
click at [664, 589] on div at bounding box center [637, 471] width 1275 height 943
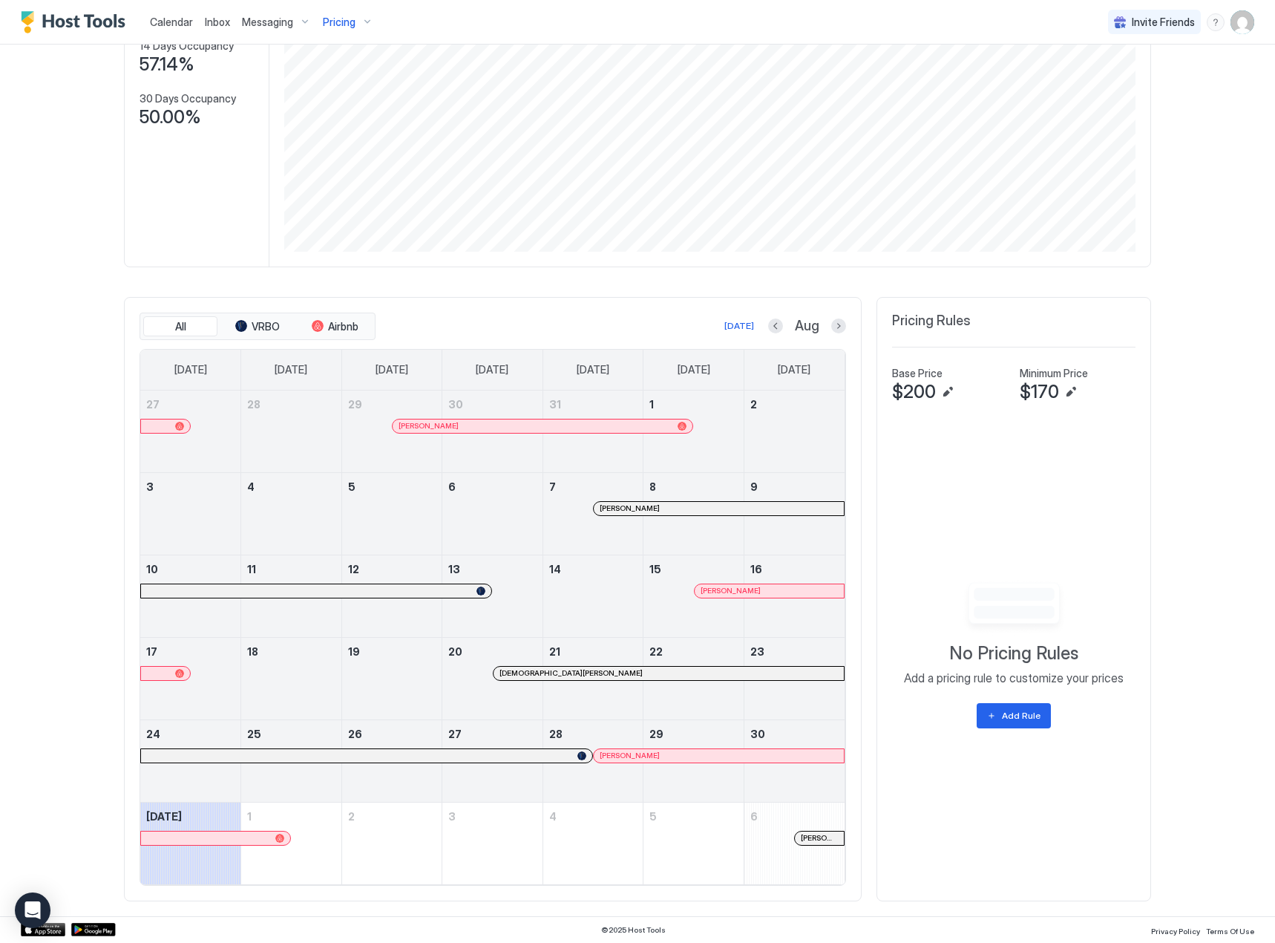
click at [645, 759] on div at bounding box center [650, 756] width 12 height 12
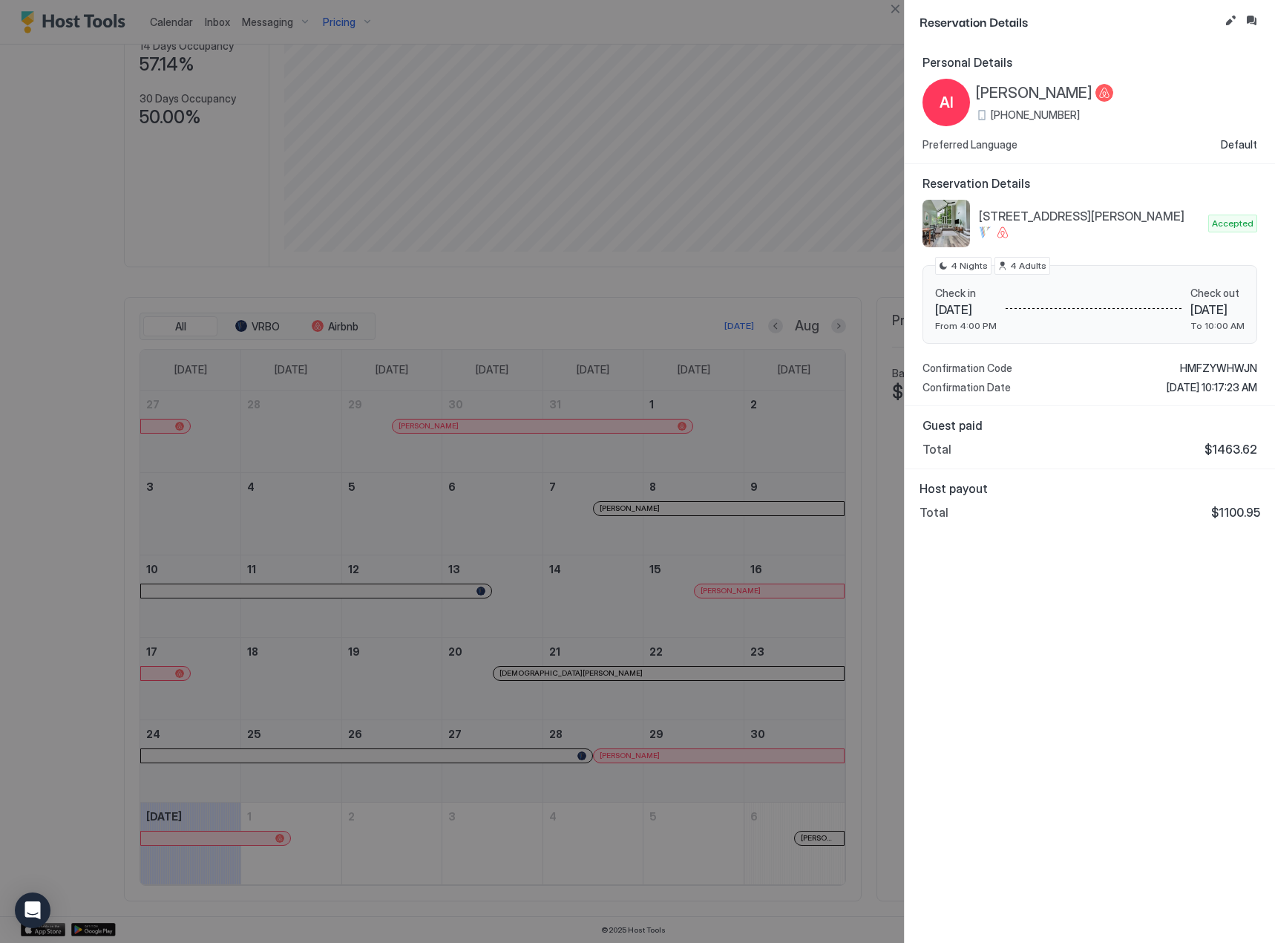
click at [390, 637] on div at bounding box center [637, 471] width 1275 height 943
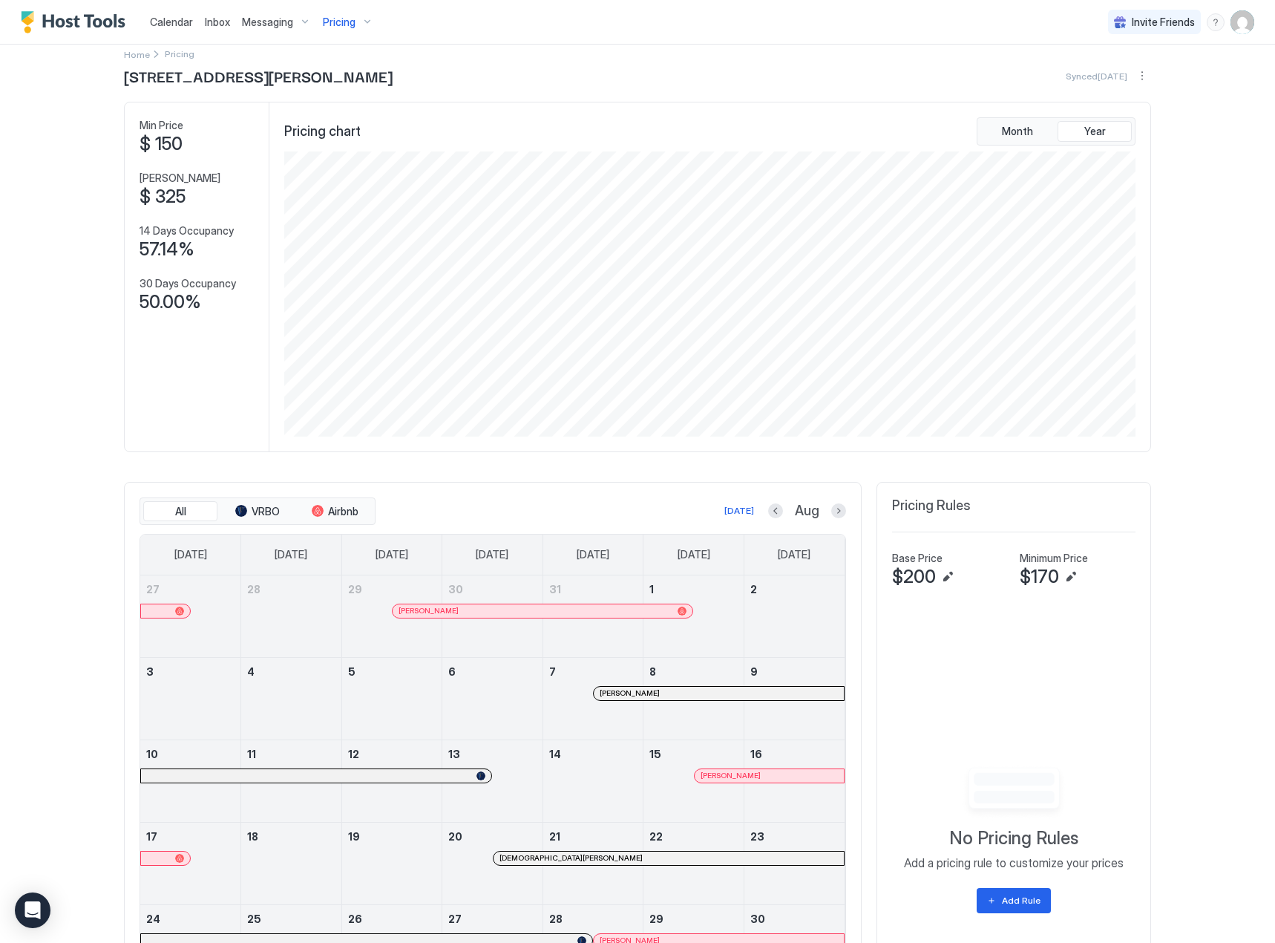
scroll to position [0, 0]
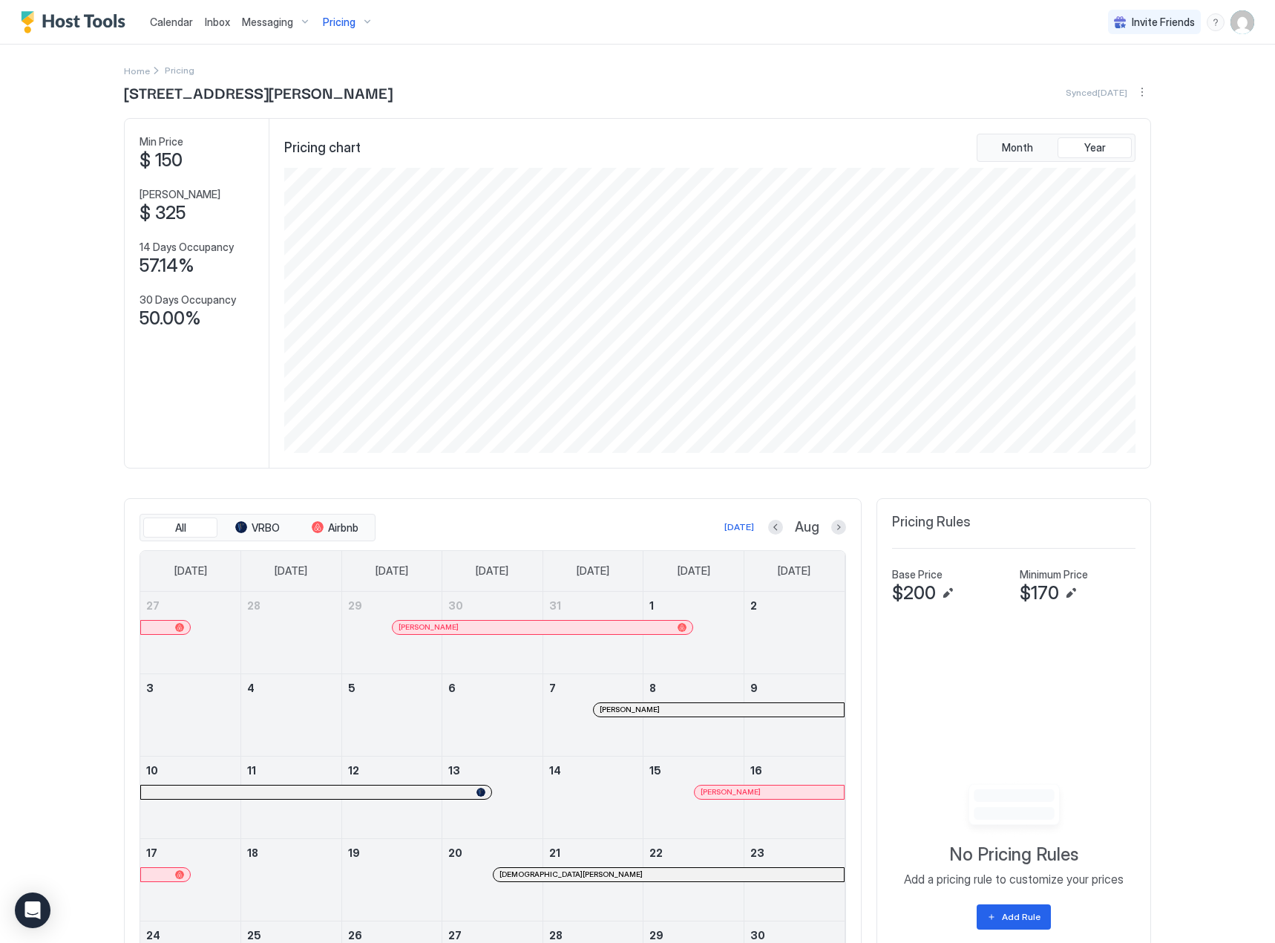
click at [338, 25] on span "Pricing" at bounding box center [339, 22] width 33 height 13
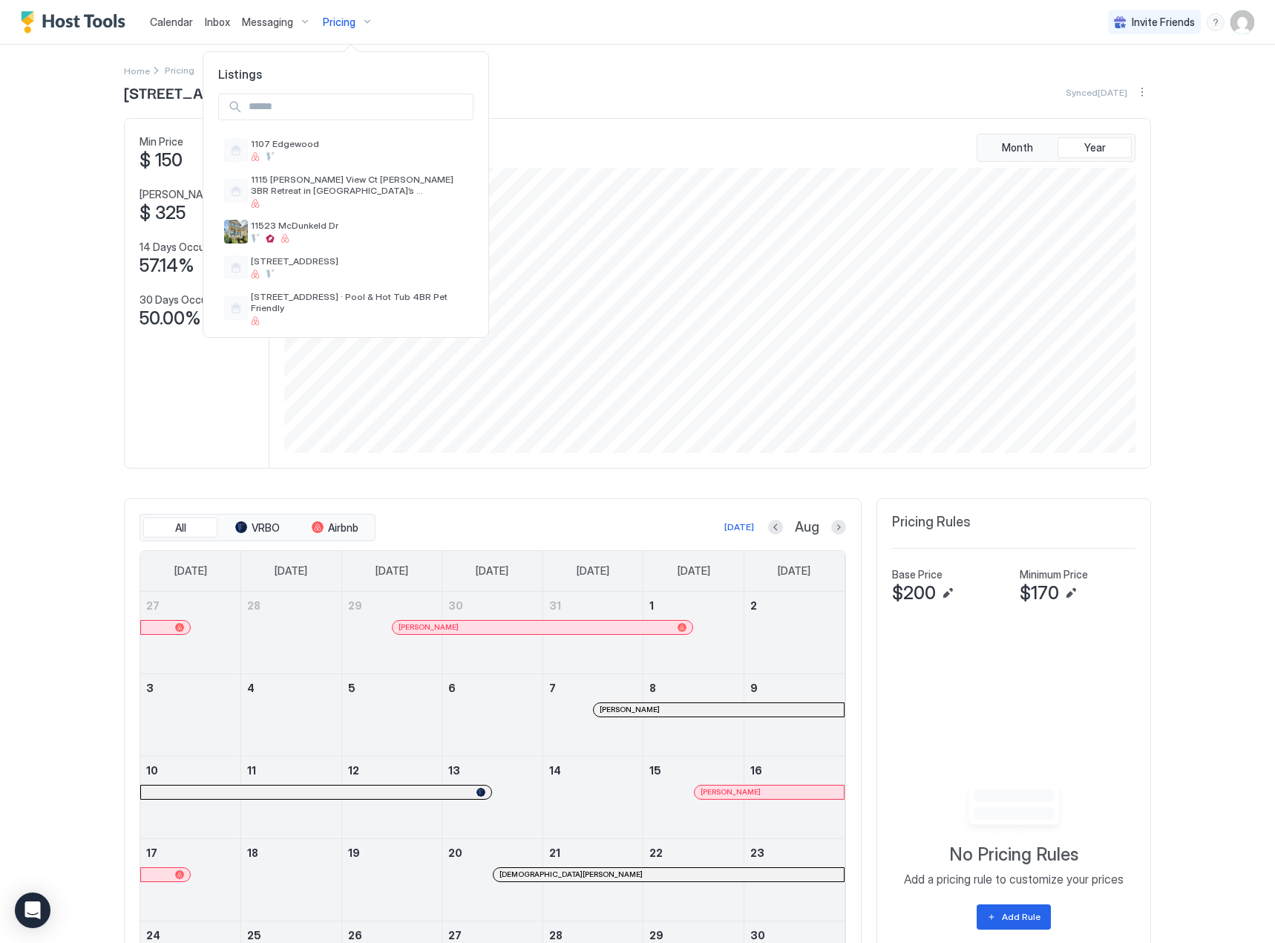
click at [333, 99] on input "Input Field" at bounding box center [358, 106] width 230 height 25
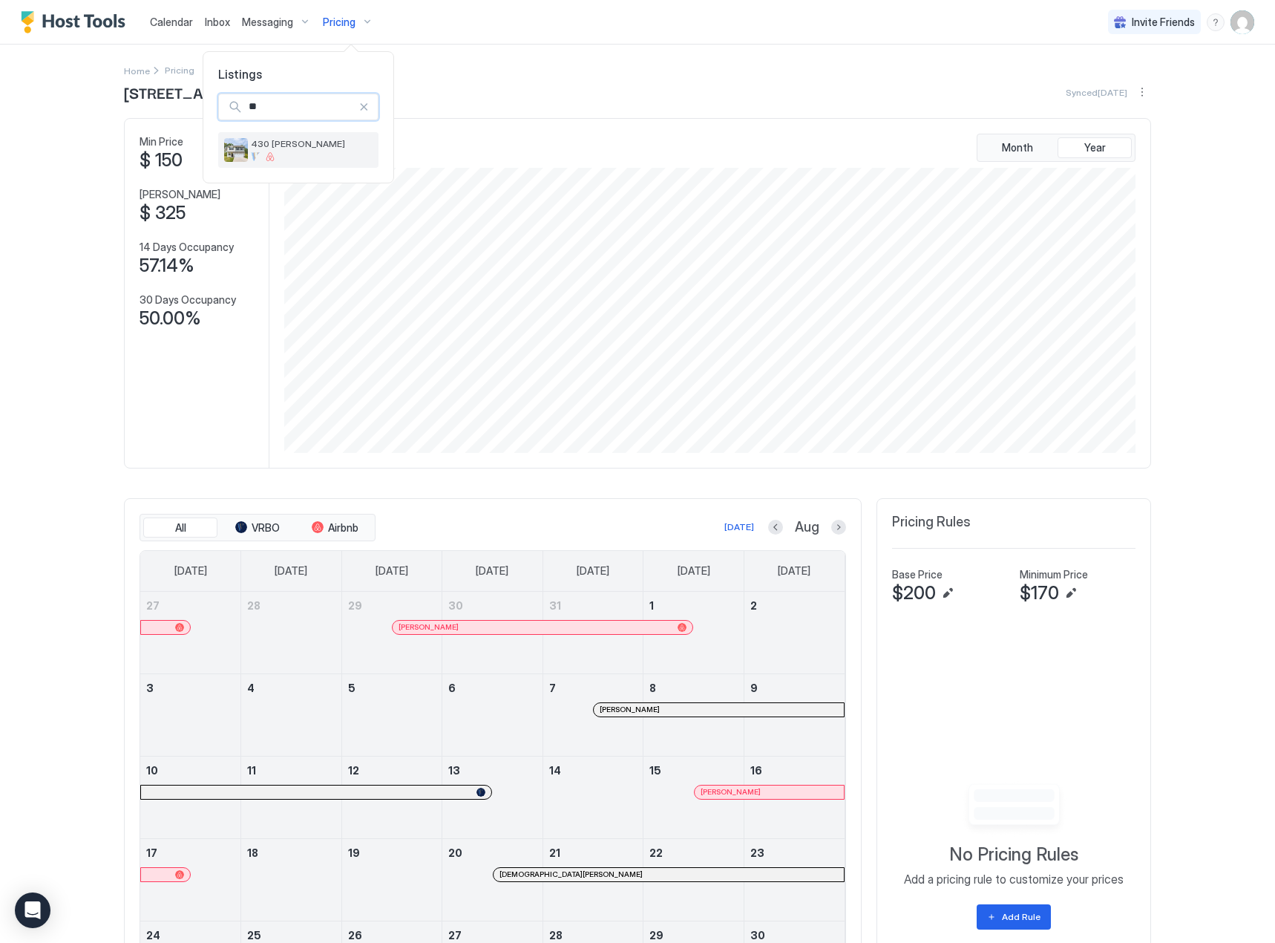
type input "**"
click at [311, 145] on span "430 [PERSON_NAME]" at bounding box center [312, 143] width 122 height 11
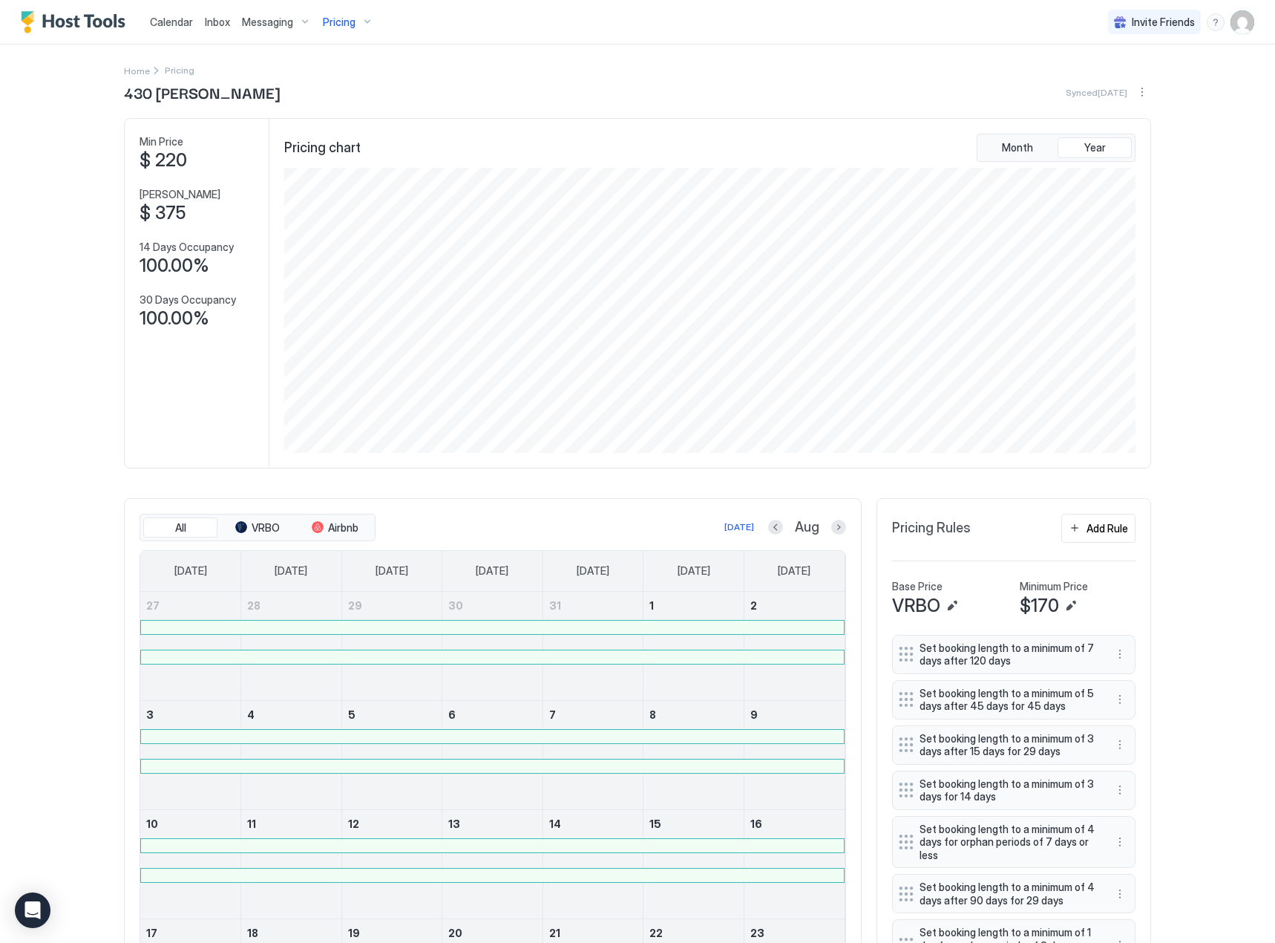
click at [358, 18] on div "Pricing" at bounding box center [348, 22] width 62 height 25
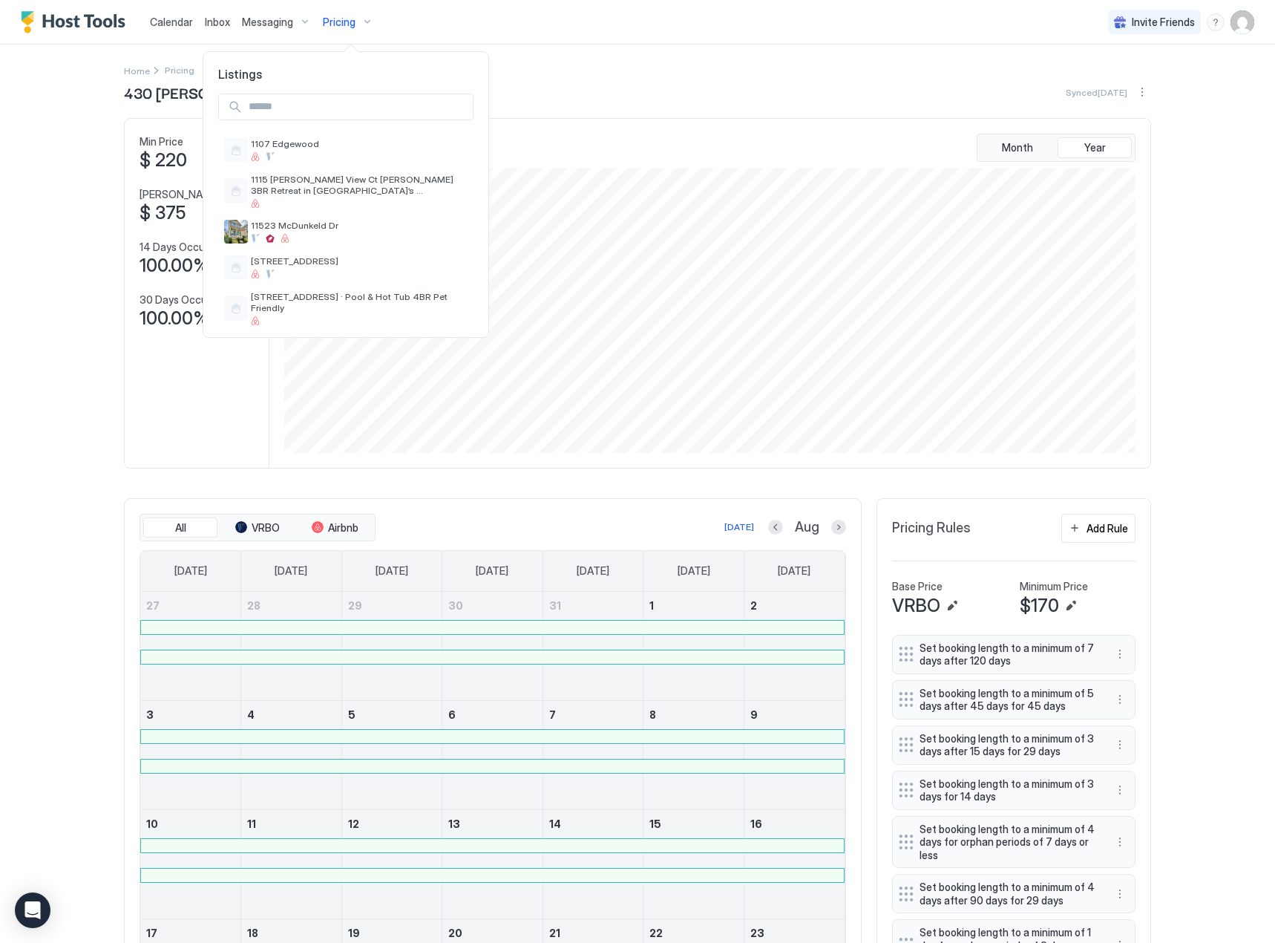
click at [305, 103] on input "Input Field" at bounding box center [358, 106] width 230 height 25
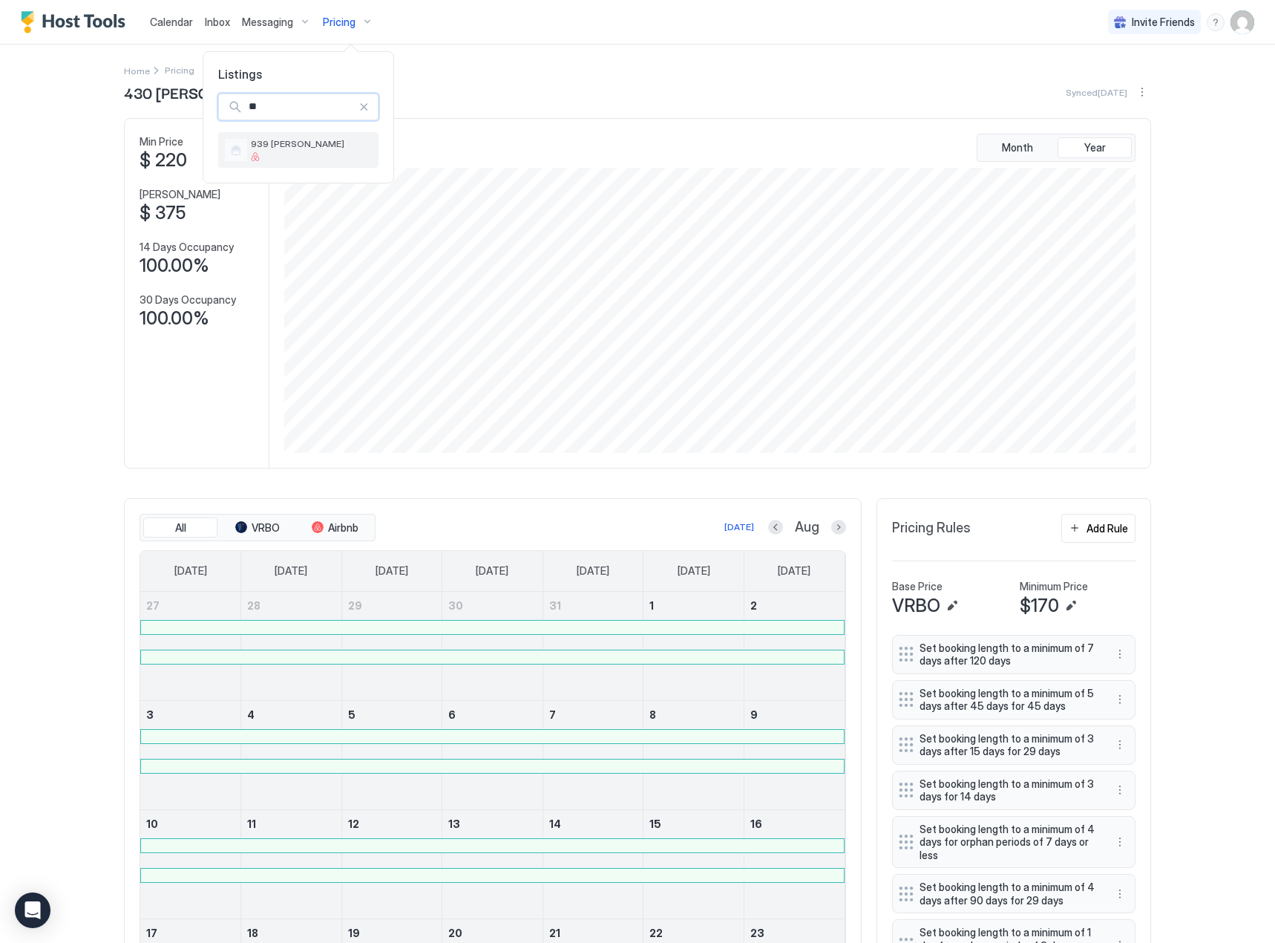
type input "**"
click at [315, 143] on span "939 [PERSON_NAME]" at bounding box center [312, 143] width 122 height 11
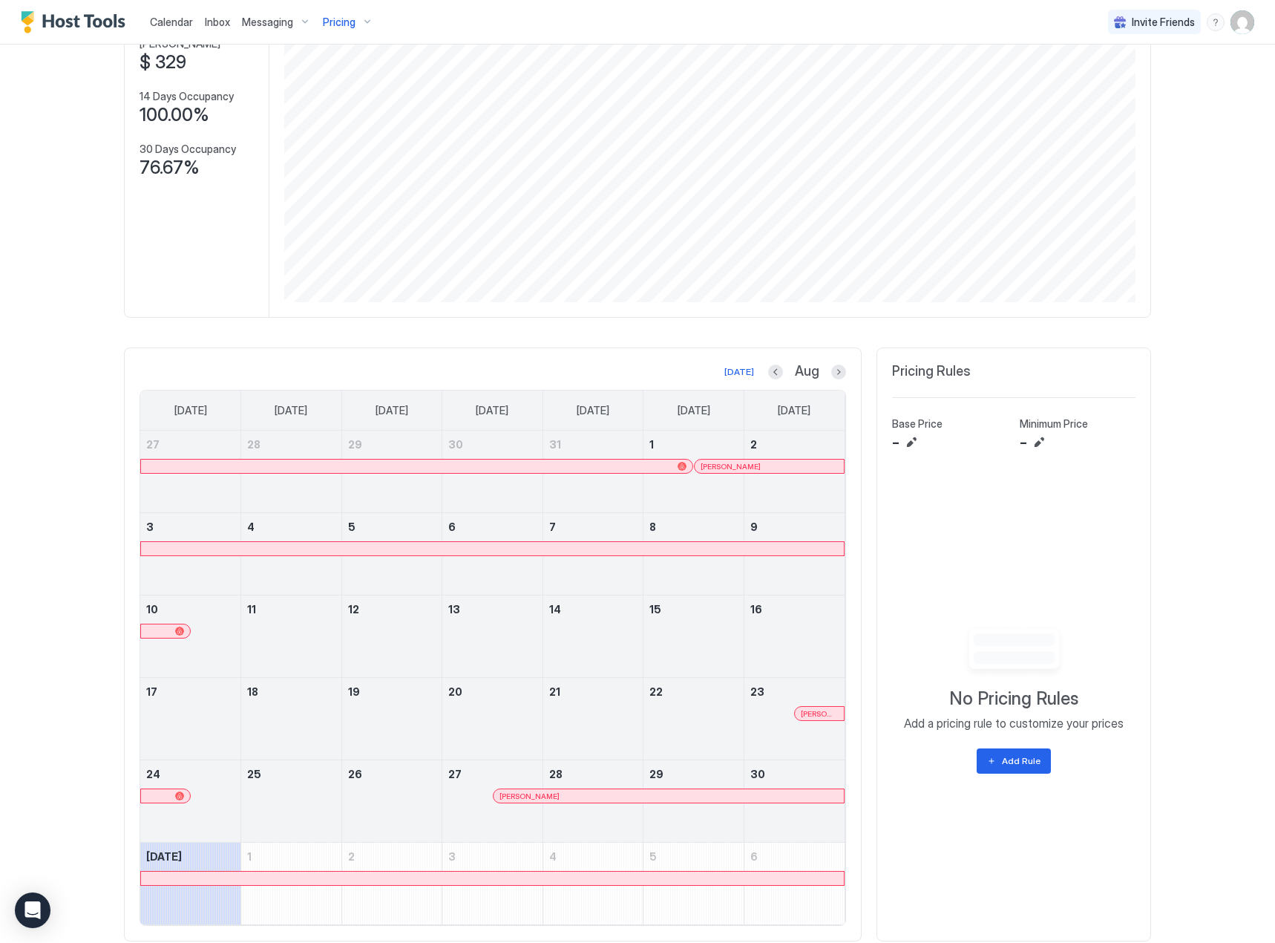
scroll to position [191, 0]
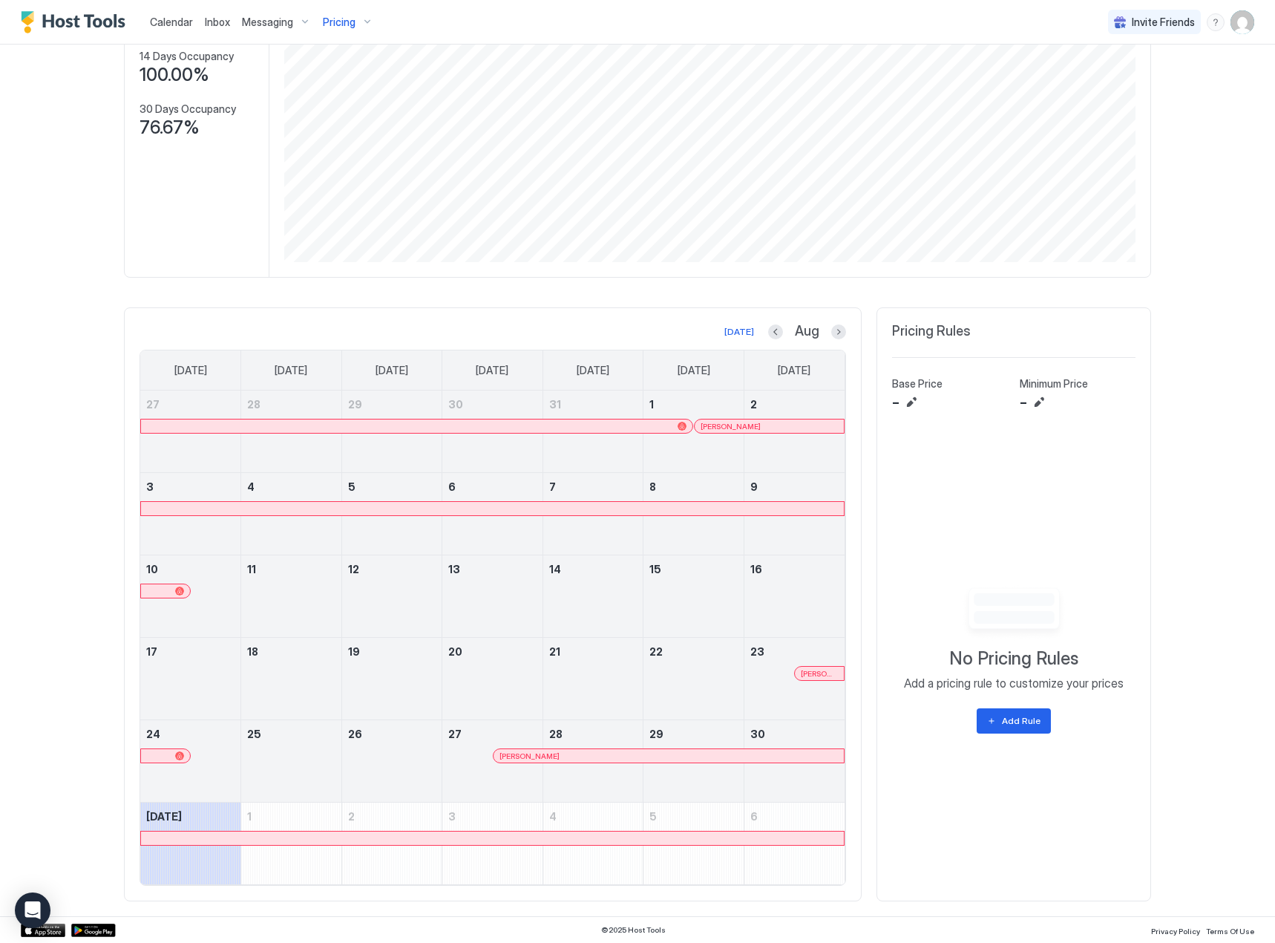
click at [742, 430] on div at bounding box center [747, 426] width 12 height 12
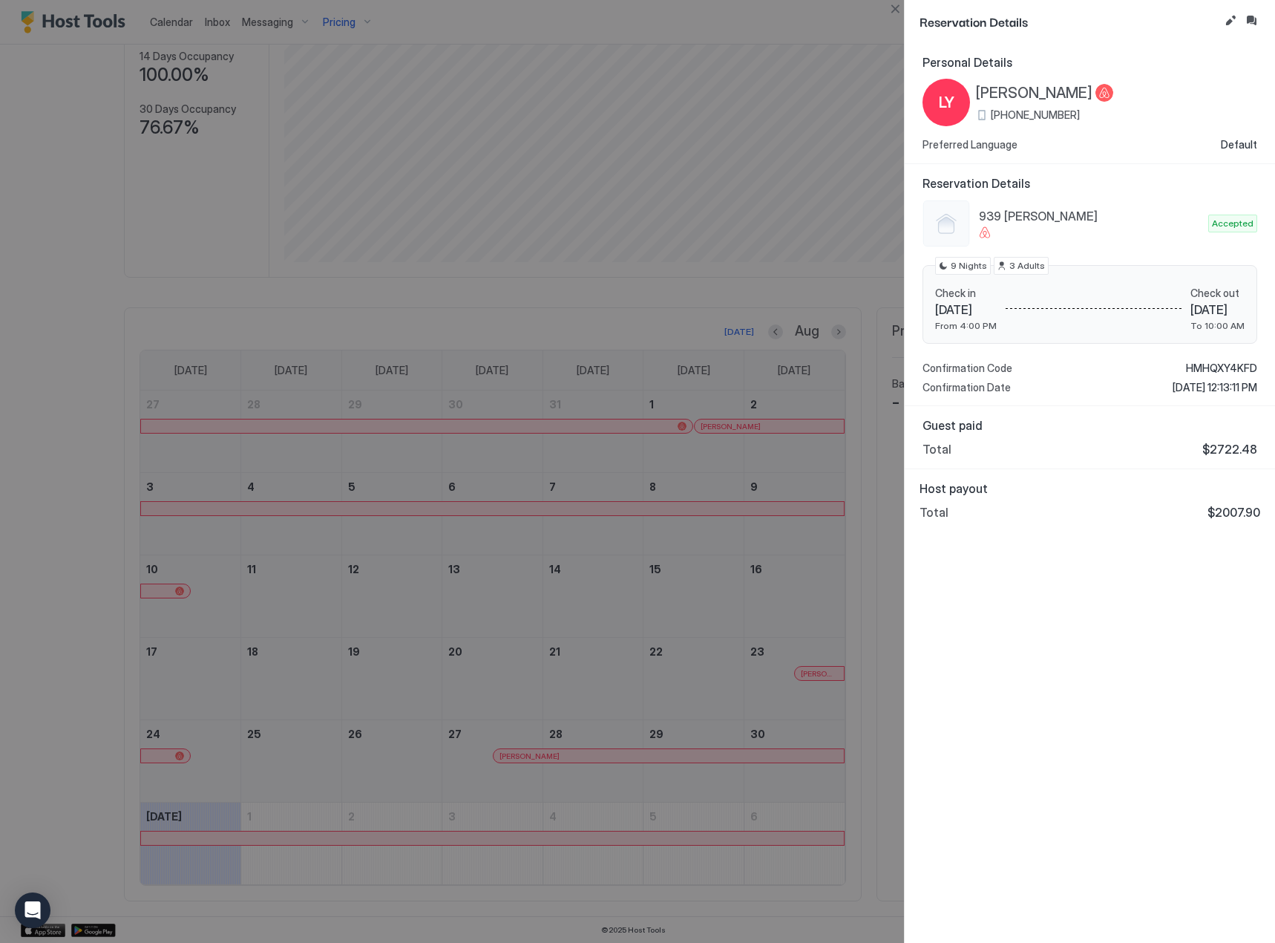
click at [641, 643] on div at bounding box center [637, 471] width 1275 height 943
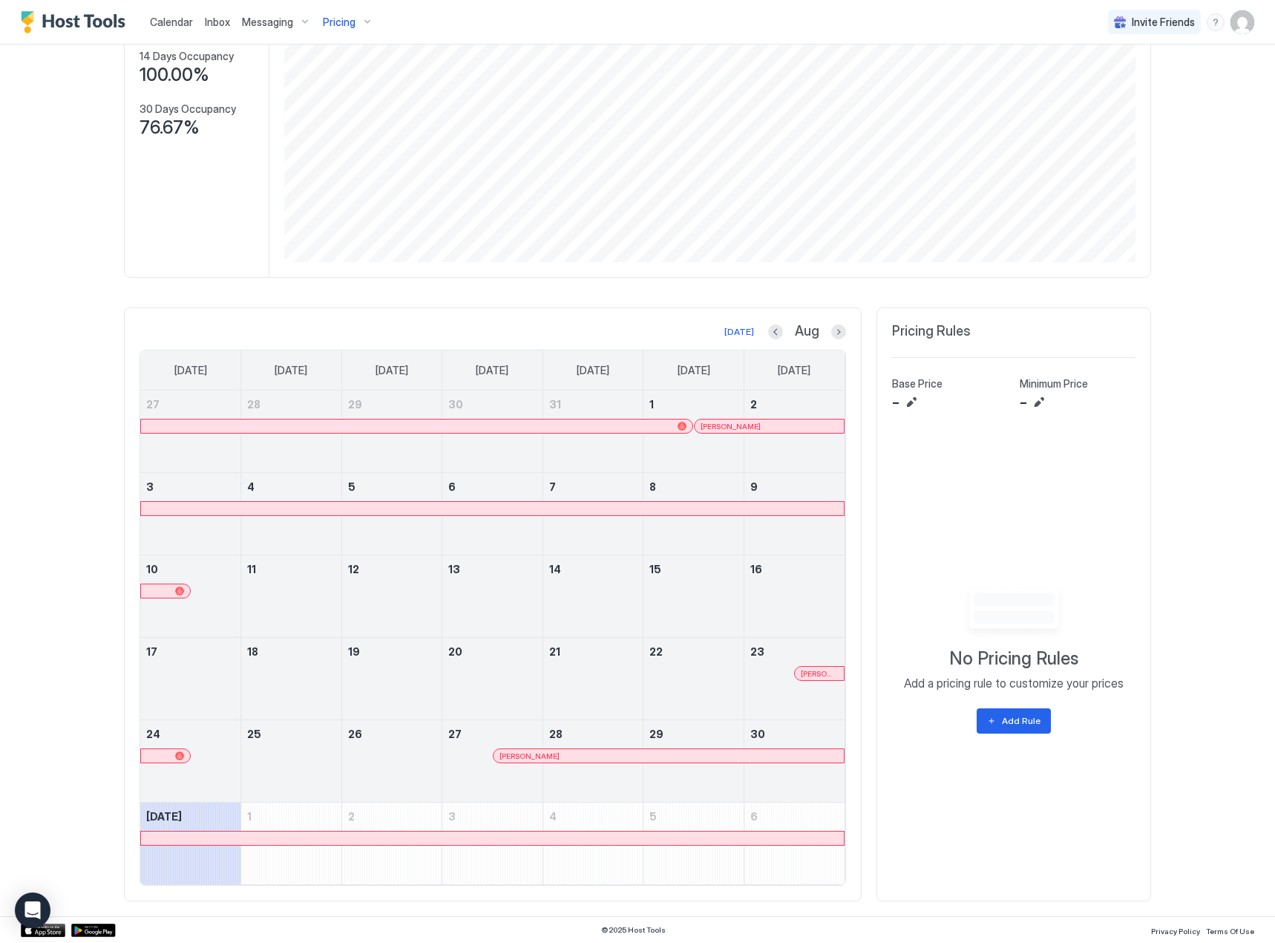
click at [816, 678] on div "[PERSON_NAME]" at bounding box center [819, 673] width 49 height 13
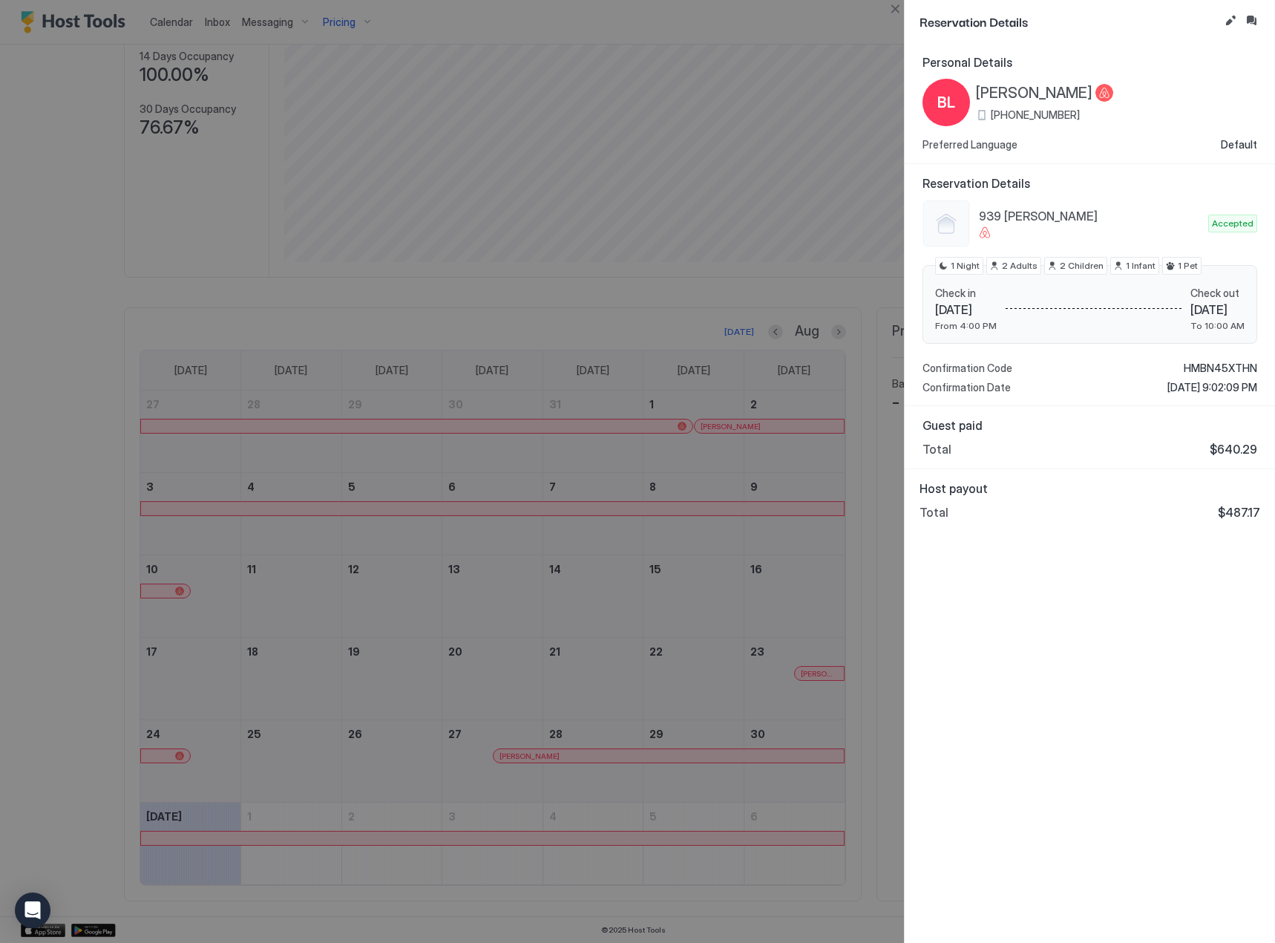
click at [1254, 510] on span "$487.17" at bounding box center [1239, 512] width 42 height 15
copy body "$487.17"
click at [662, 630] on div at bounding box center [637, 471] width 1275 height 943
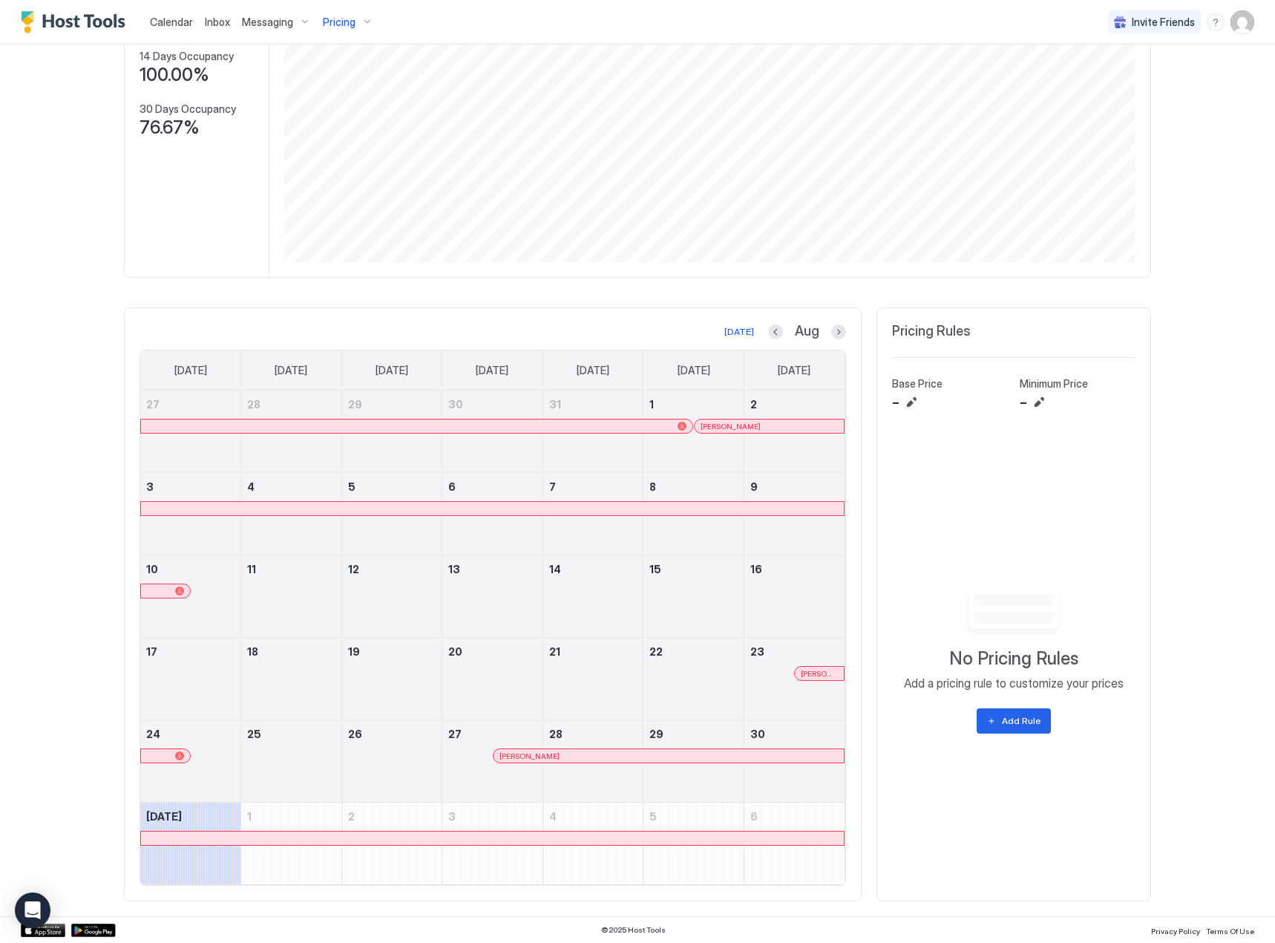
click at [552, 755] on div at bounding box center [557, 756] width 12 height 12
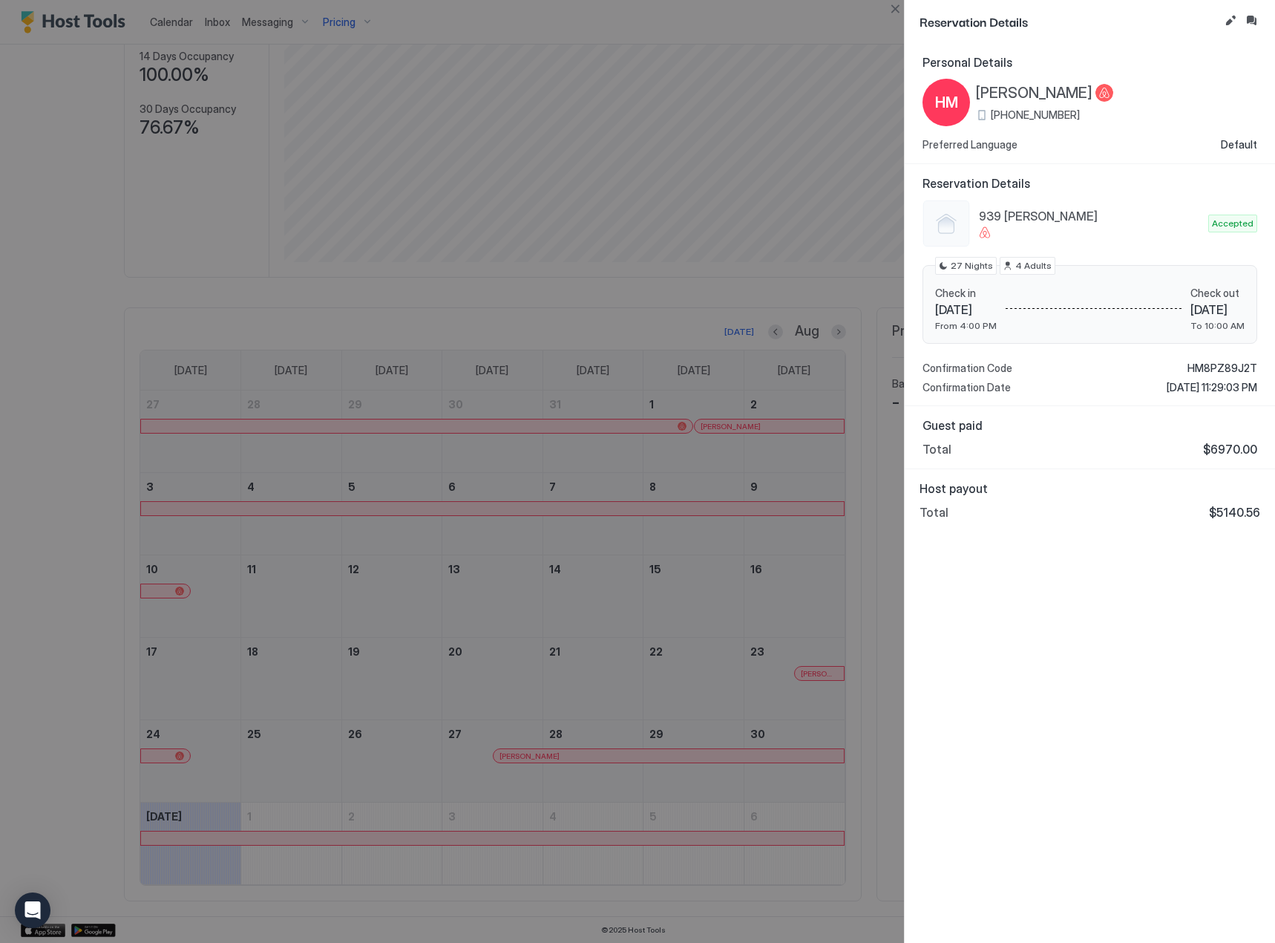
click at [1226, 502] on div "Host payout Total $5140.56" at bounding box center [1090, 500] width 341 height 39
copy span "5140.56"
drag, startPoint x: 662, startPoint y: 380, endPoint x: 702, endPoint y: 358, distance: 45.8
click at [662, 380] on div at bounding box center [637, 471] width 1275 height 943
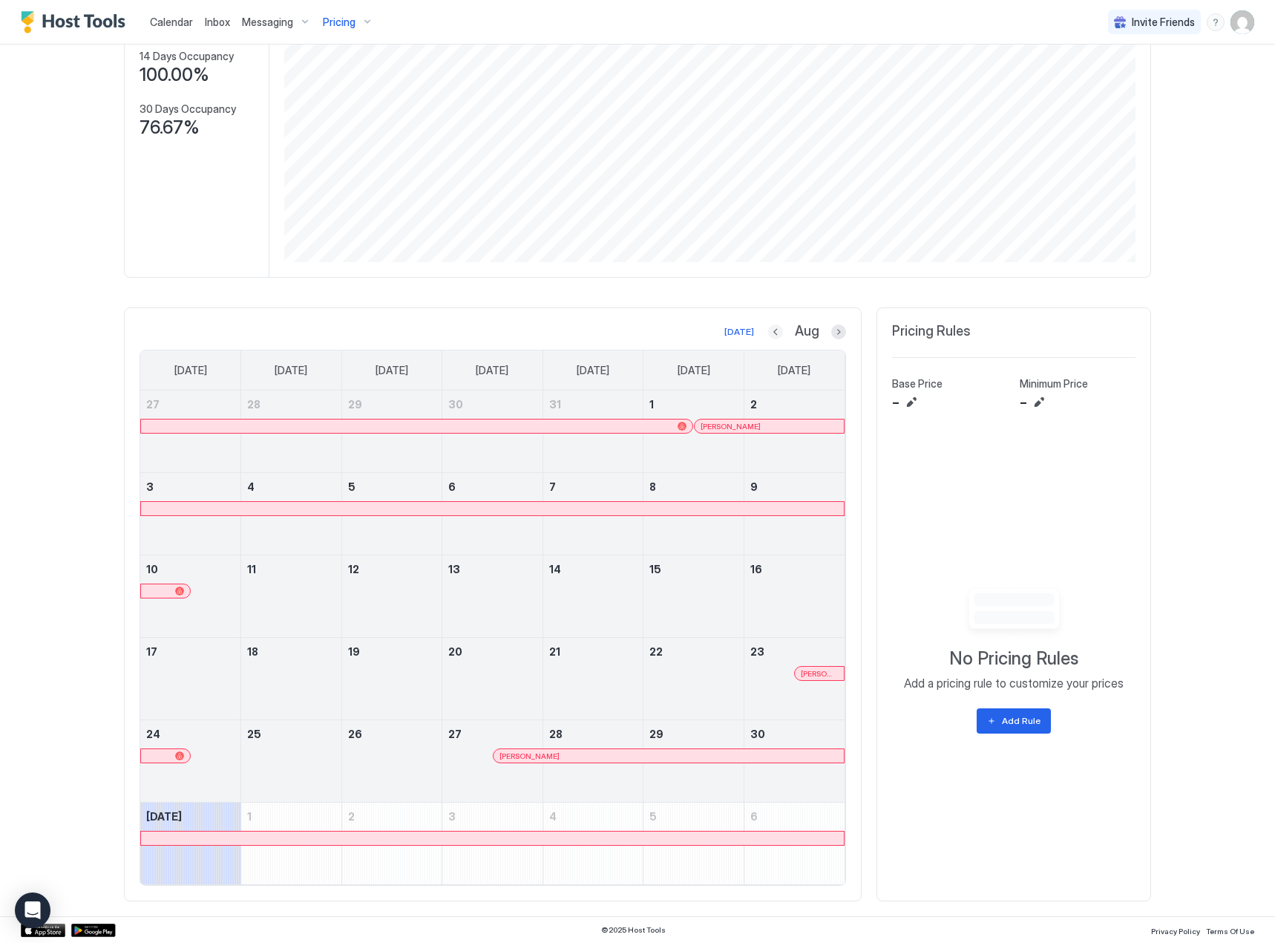
click at [773, 335] on button "Previous month" at bounding box center [775, 331] width 15 height 15
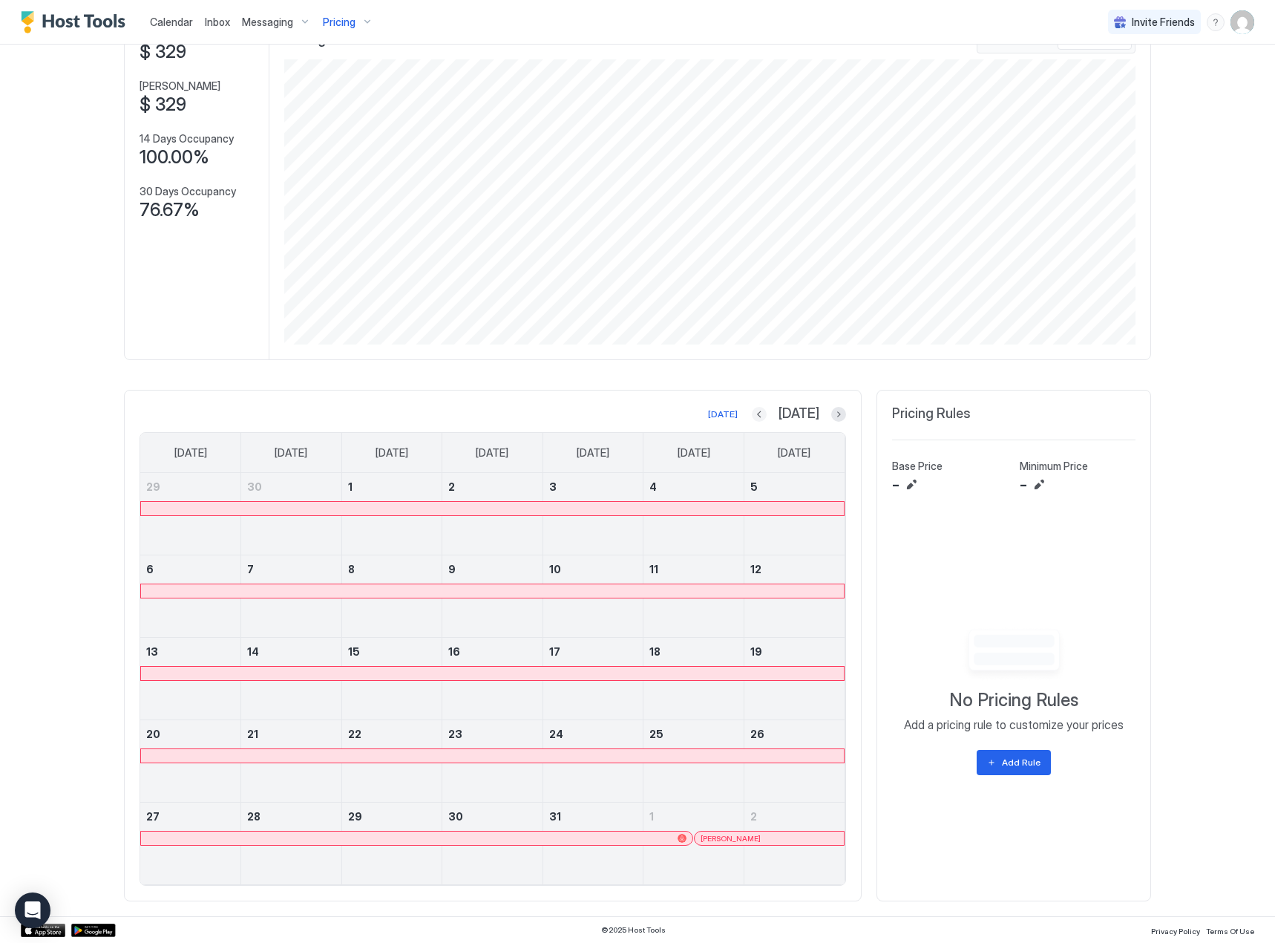
scroll to position [108, 0]
click at [715, 836] on div at bounding box center [720, 838] width 12 height 12
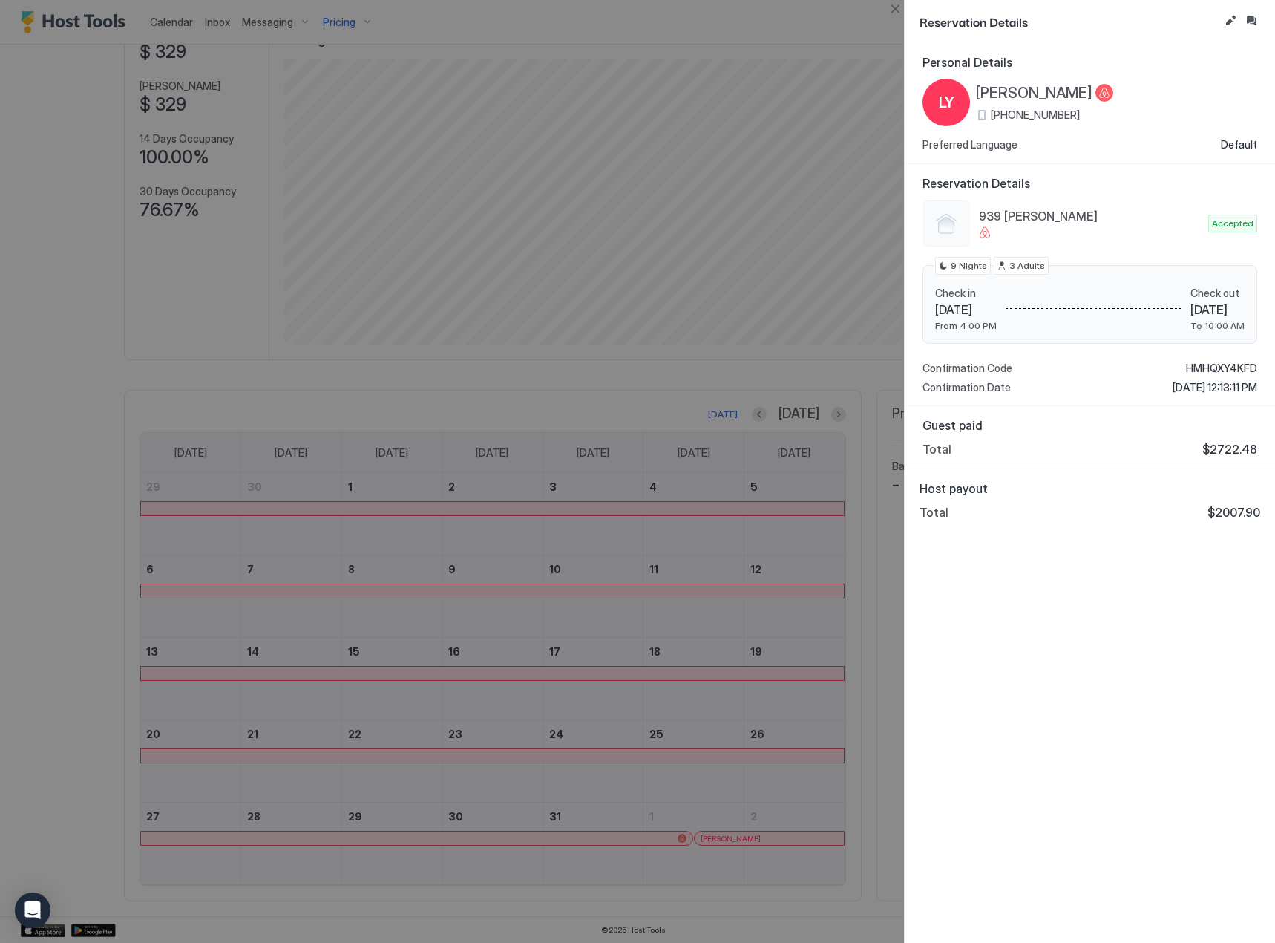
click at [695, 351] on div at bounding box center [637, 471] width 1275 height 943
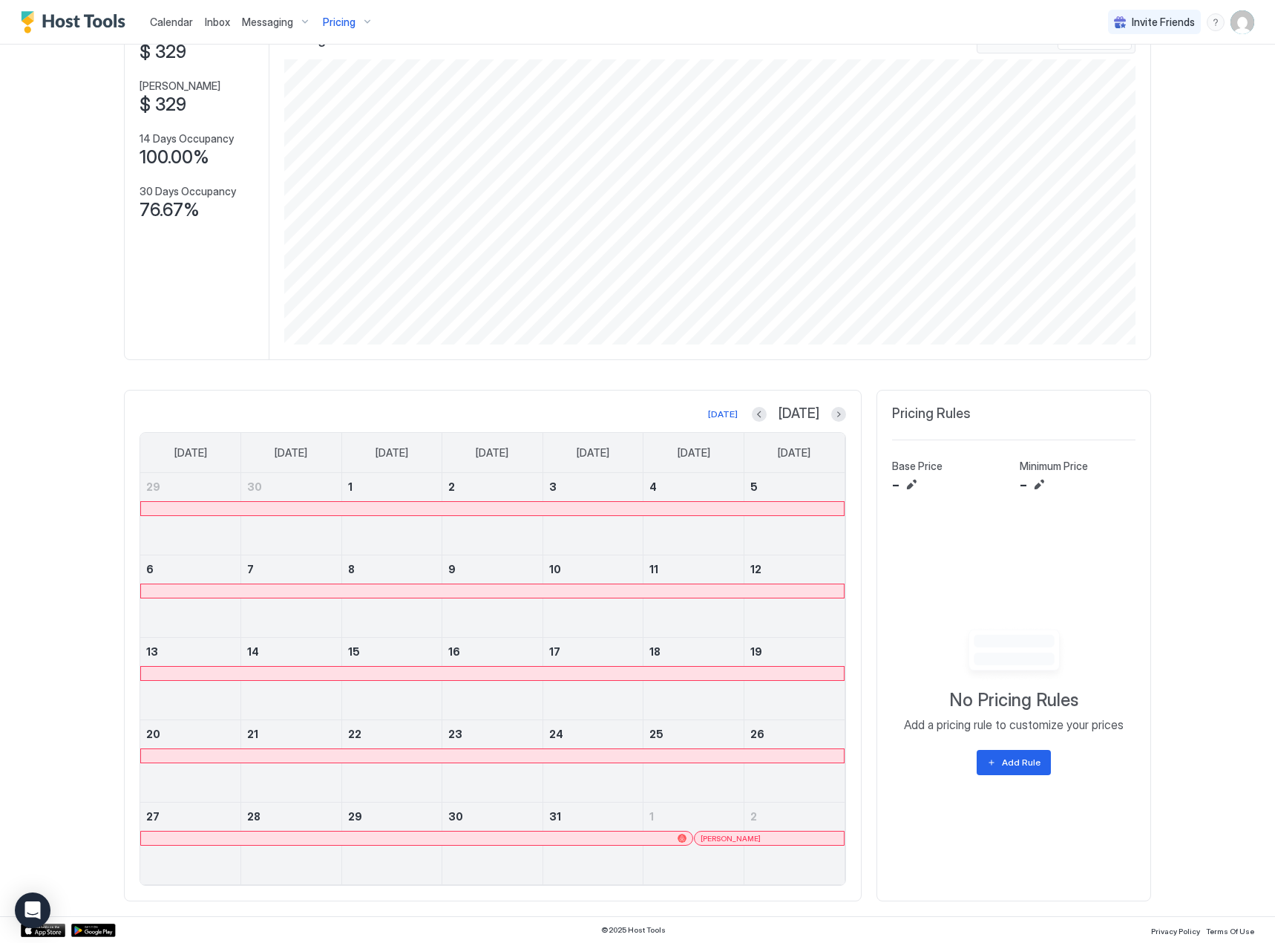
click at [341, 16] on span "Pricing" at bounding box center [339, 22] width 33 height 13
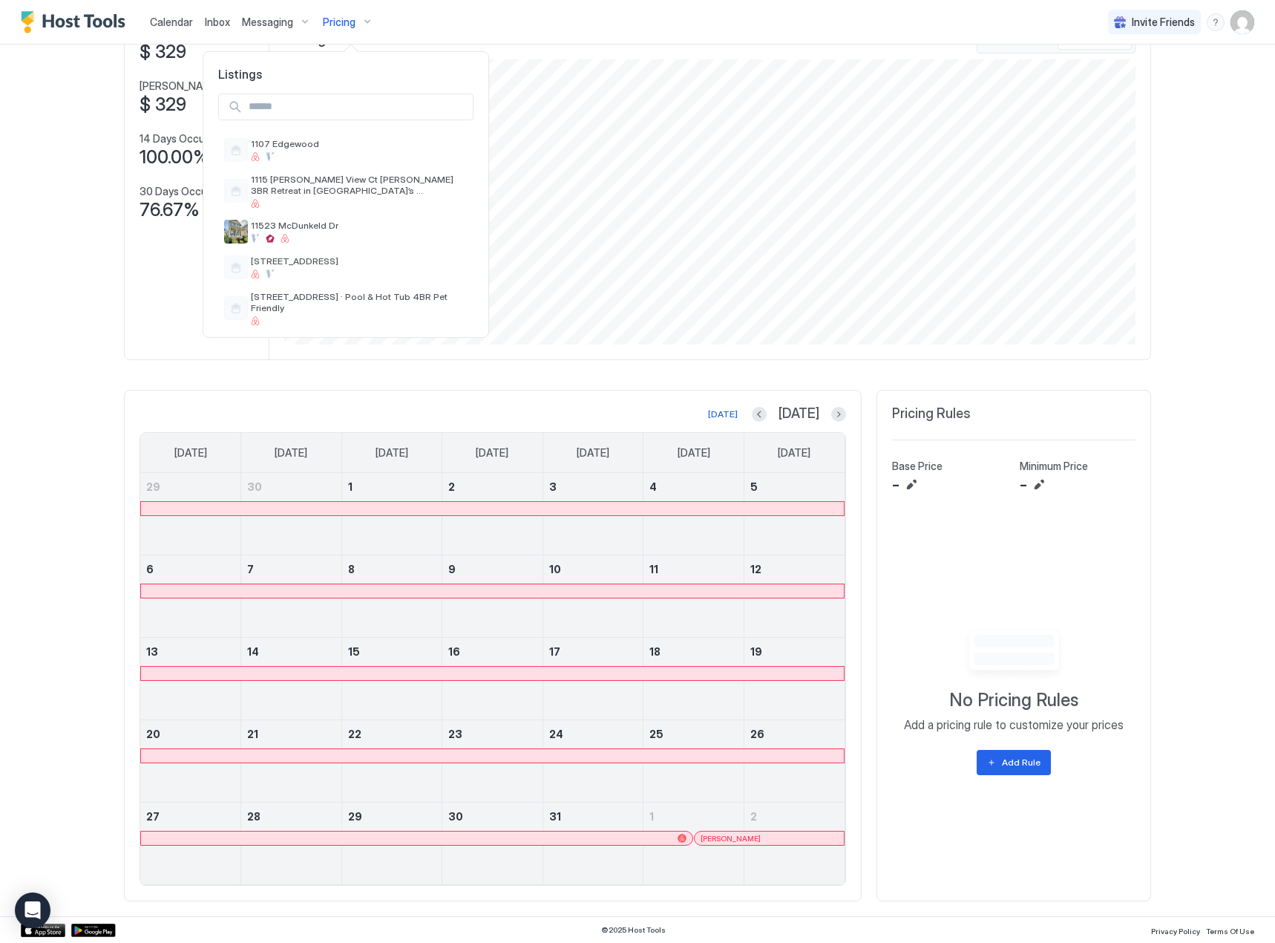
drag, startPoint x: 324, startPoint y: 100, endPoint x: 315, endPoint y: 117, distance: 18.3
click at [318, 112] on input "Input Field" at bounding box center [358, 106] width 230 height 25
type input "***"
click at [320, 139] on span "1107 Edgewood" at bounding box center [312, 143] width 122 height 11
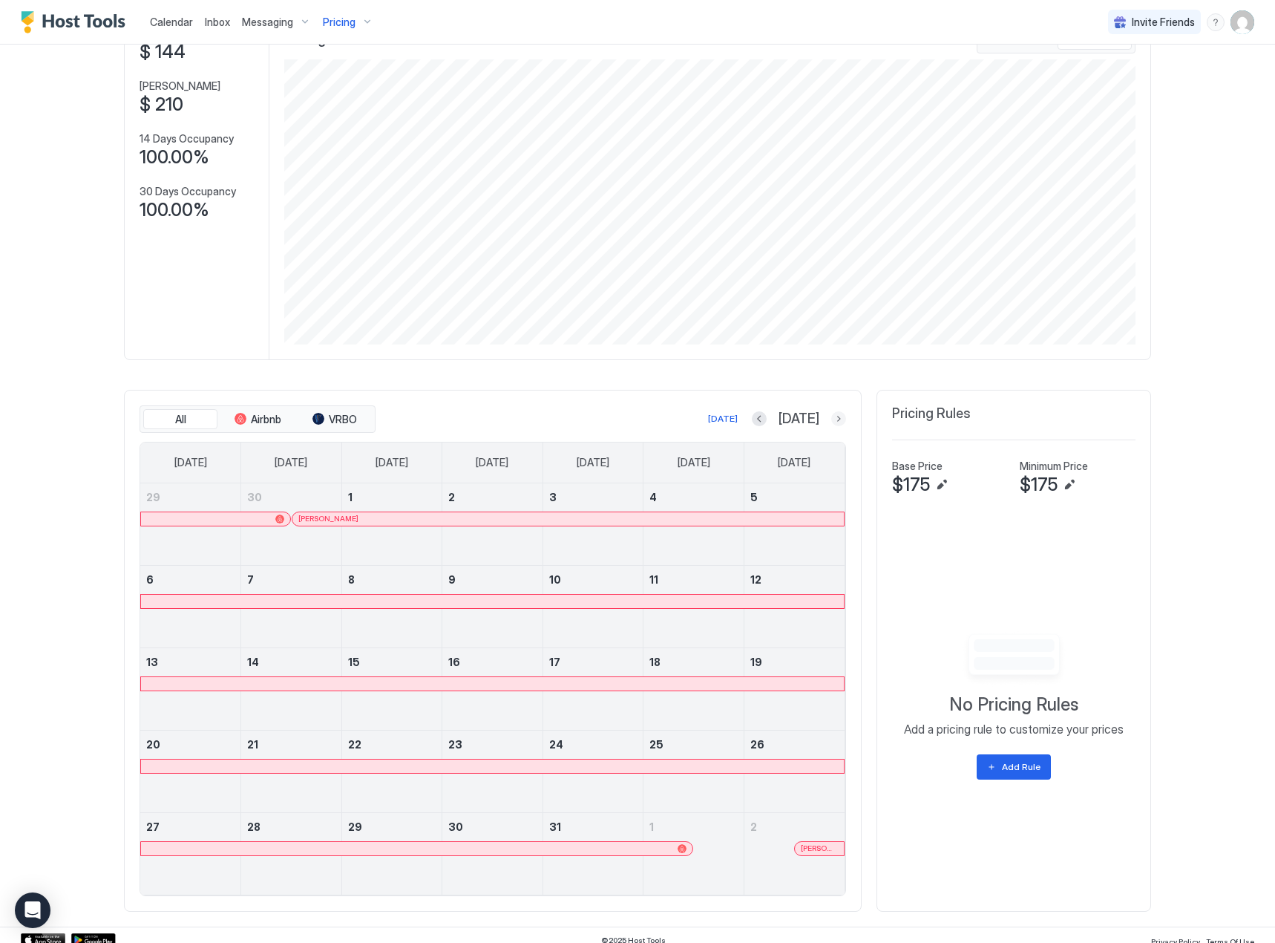
click at [836, 424] on button "Next month" at bounding box center [838, 418] width 15 height 15
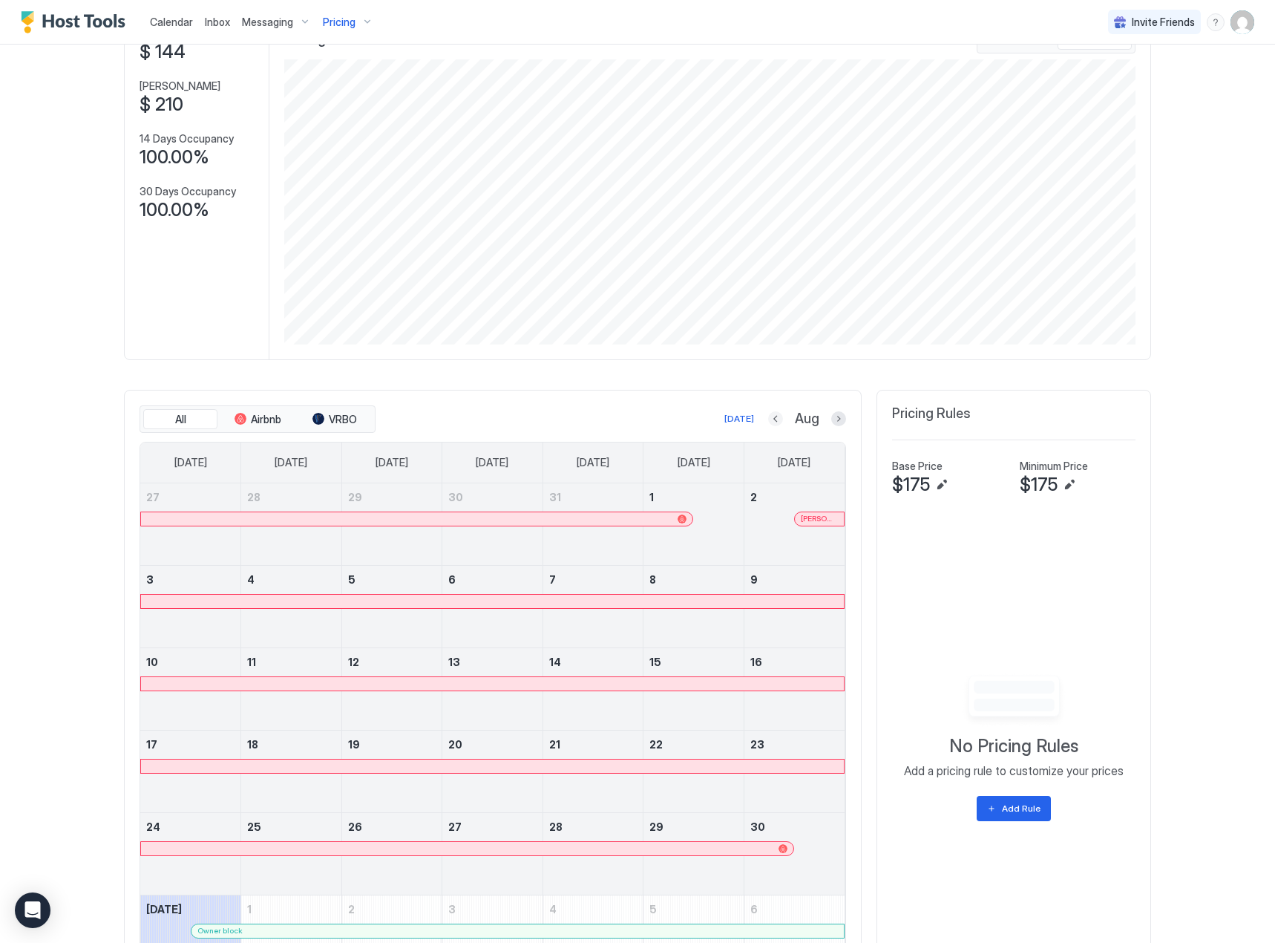
click at [768, 421] on button "Previous month" at bounding box center [775, 418] width 15 height 15
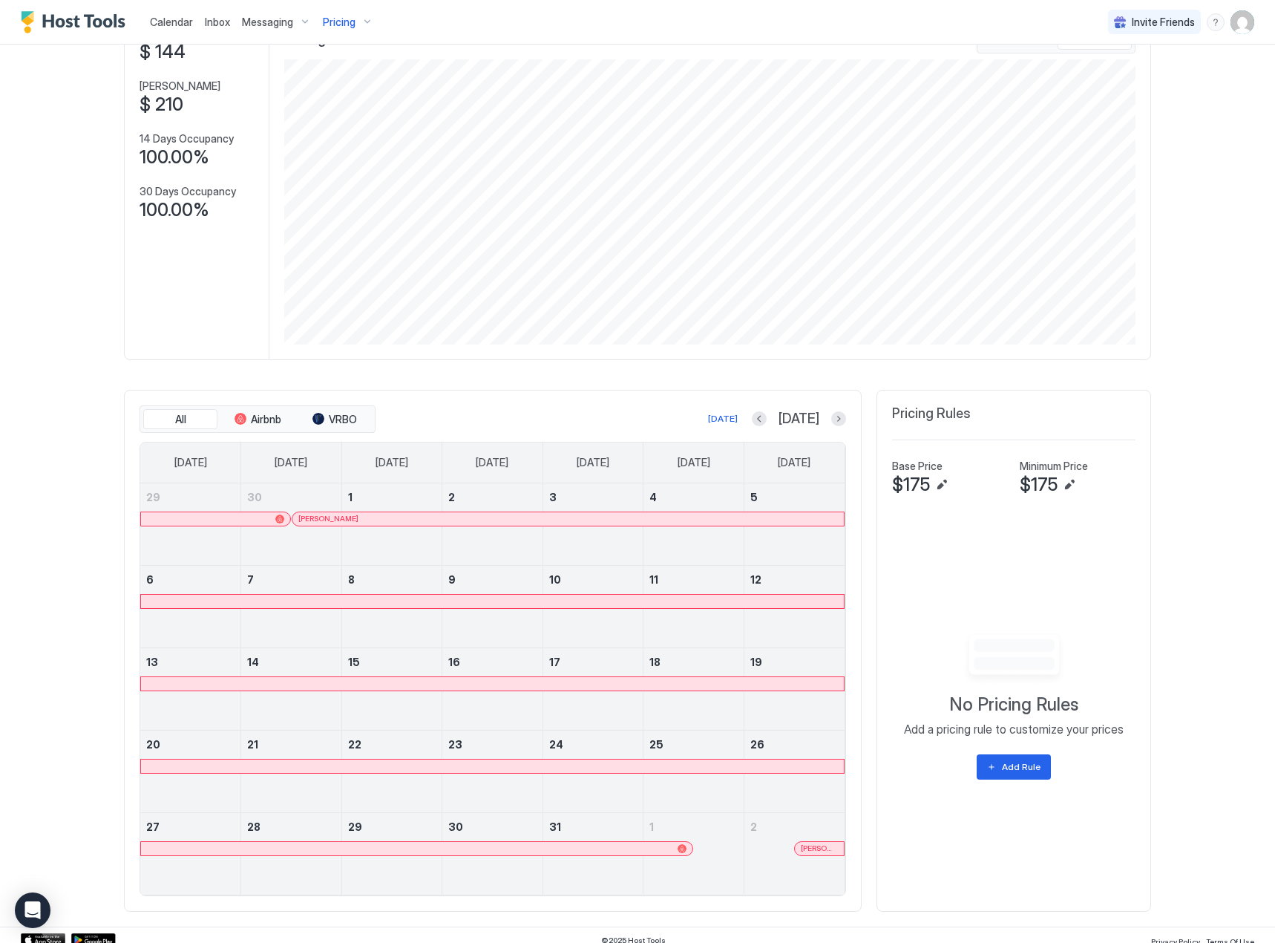
click at [833, 428] on div "Today Jul" at bounding box center [613, 419] width 468 height 18
click at [833, 426] on button "Next month" at bounding box center [838, 418] width 15 height 15
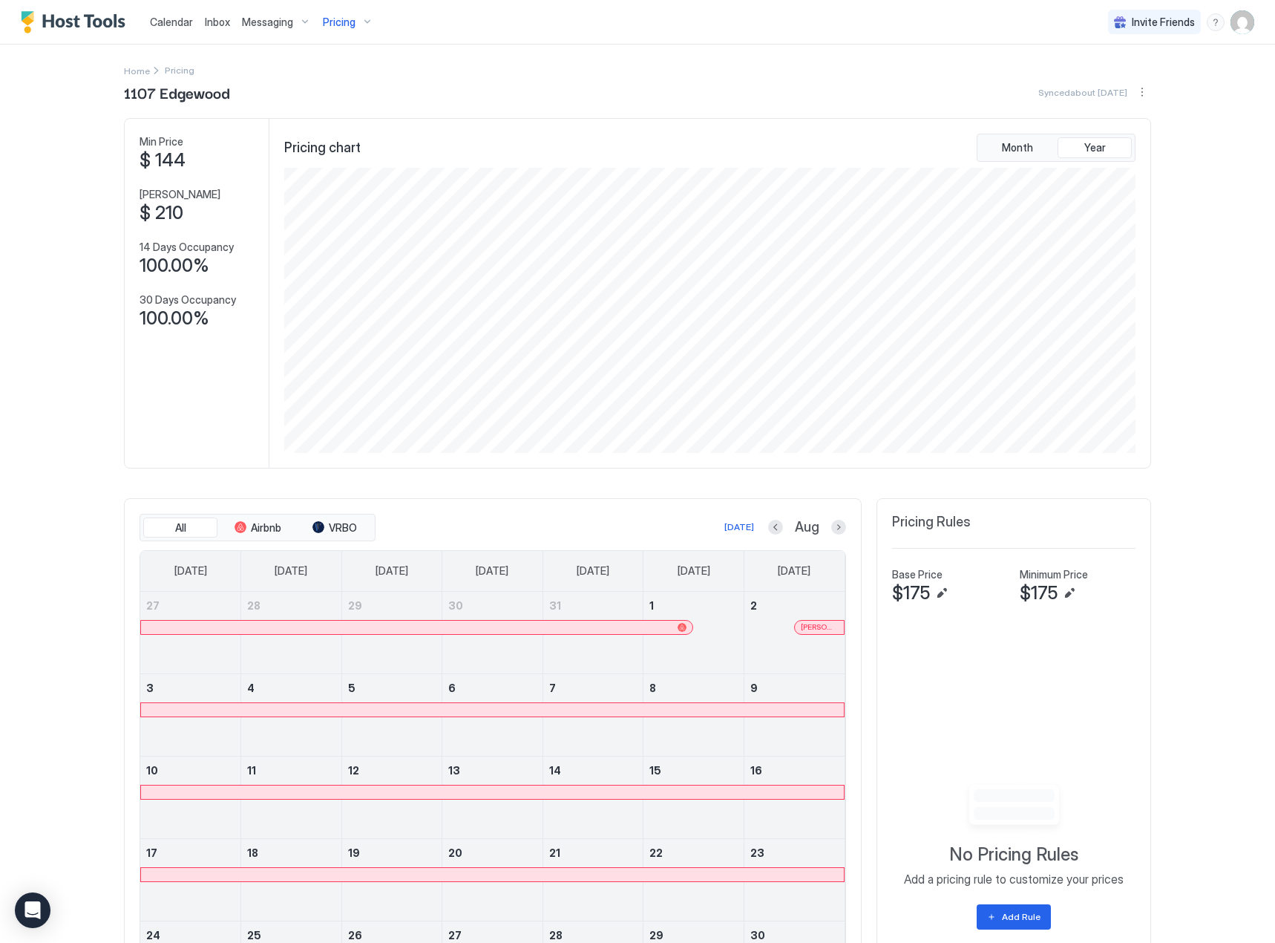
click at [331, 36] on button "Pricing" at bounding box center [348, 22] width 62 height 44
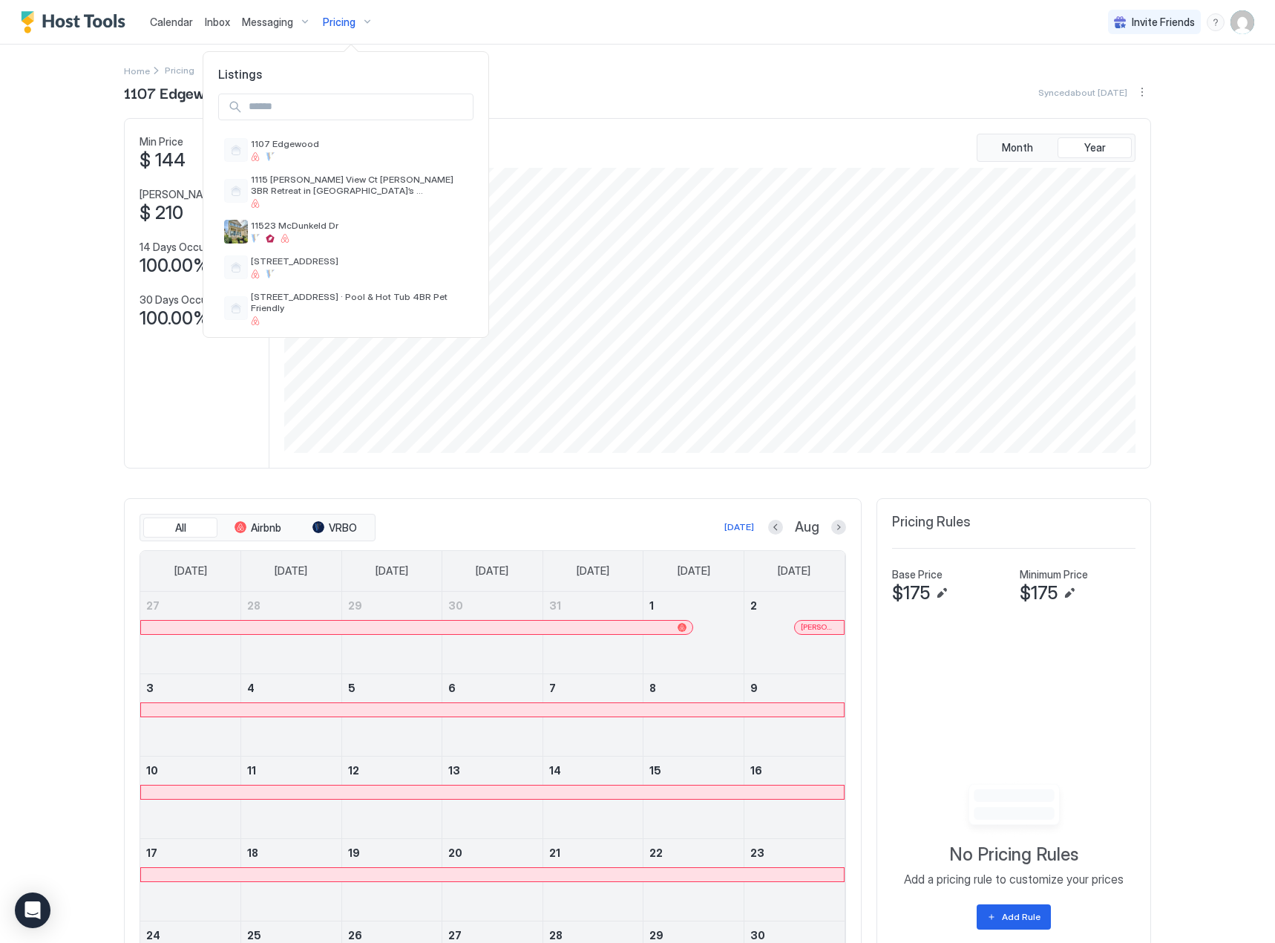
click at [313, 122] on div at bounding box center [345, 107] width 285 height 50
click at [404, 102] on input "Input Field" at bounding box center [358, 106] width 230 height 25
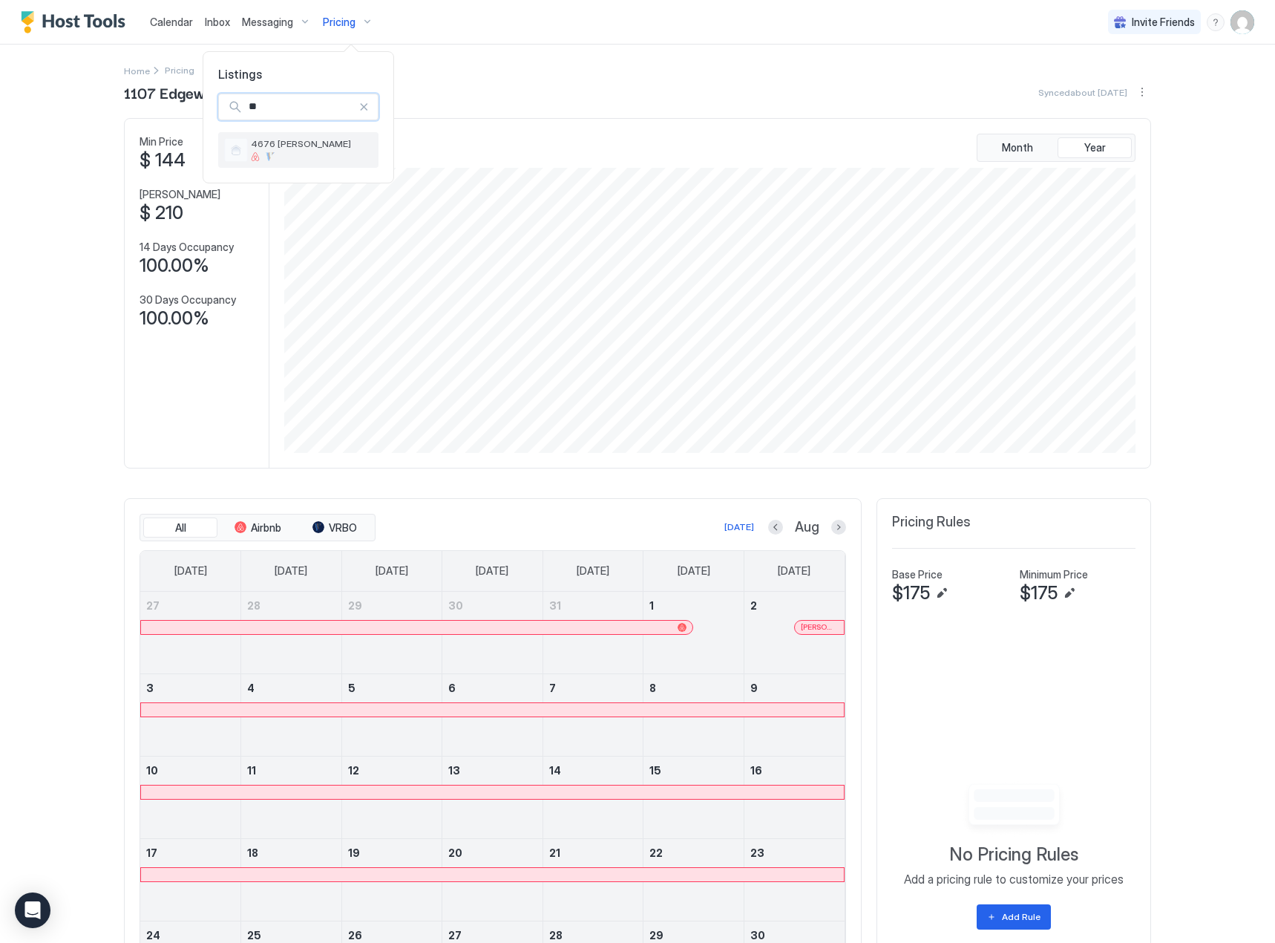
type input "**"
click at [351, 145] on span "4676 [PERSON_NAME]" at bounding box center [312, 143] width 122 height 11
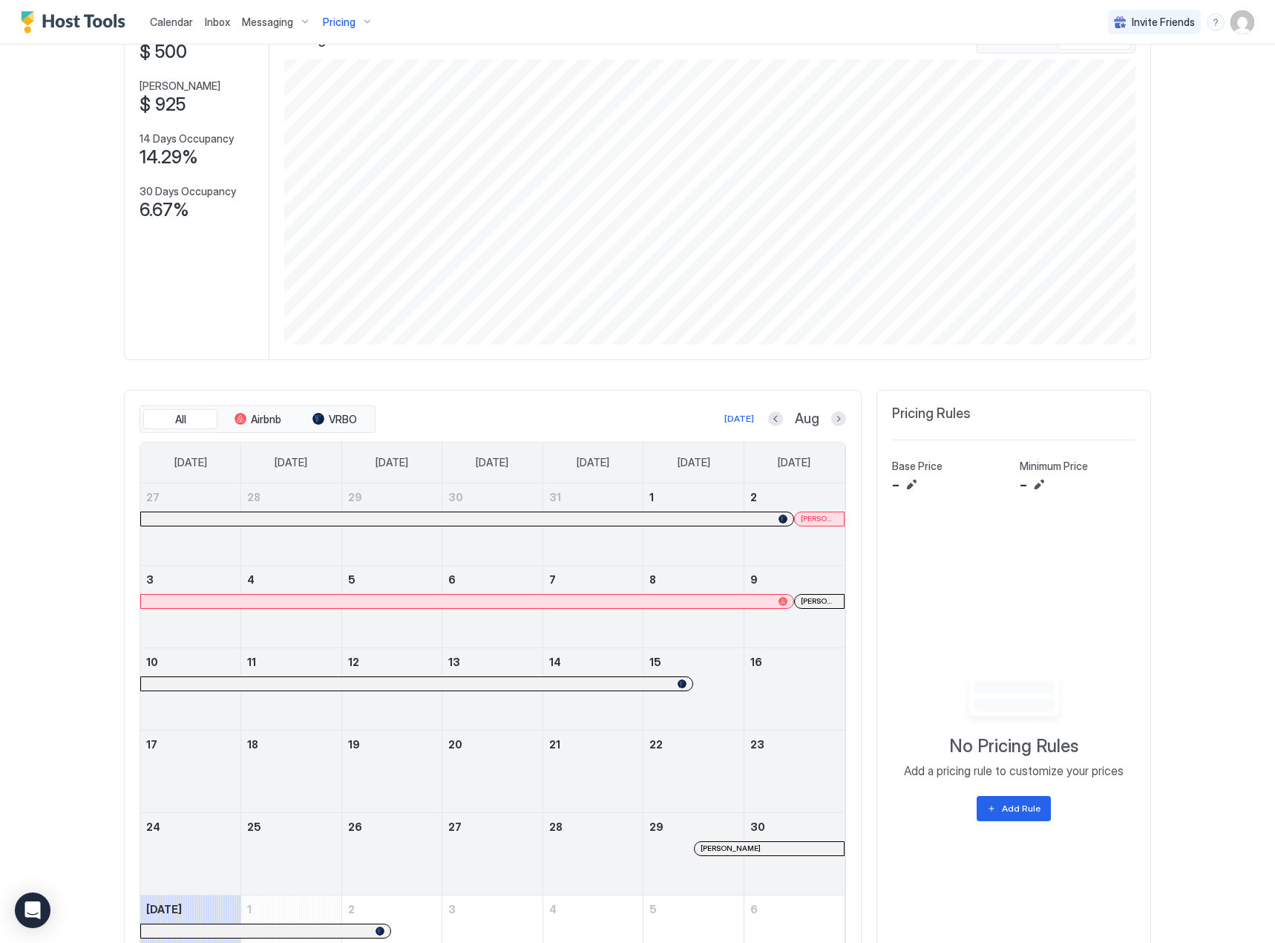
scroll to position [201, 0]
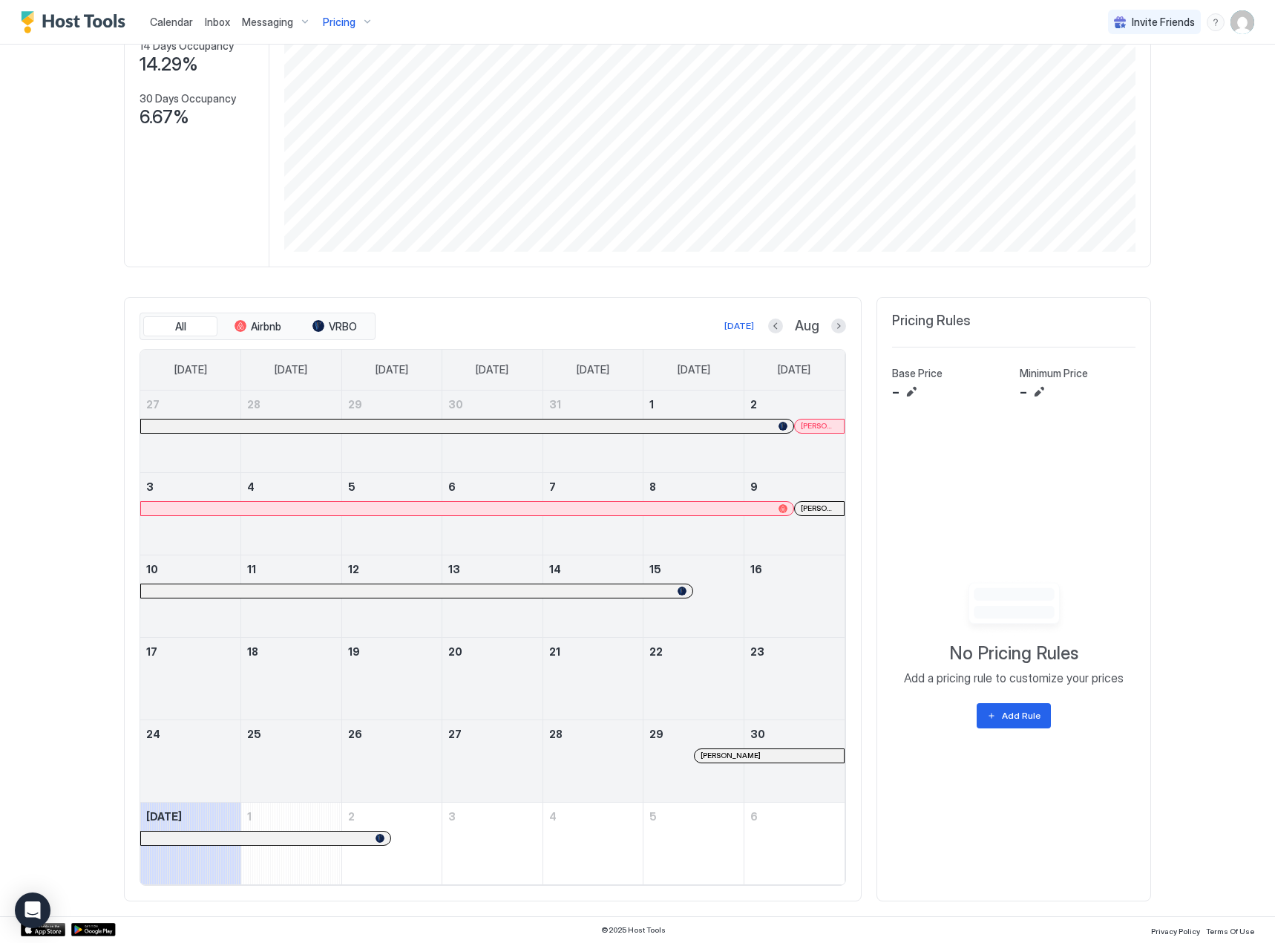
click at [810, 424] on div at bounding box center [816, 426] width 12 height 12
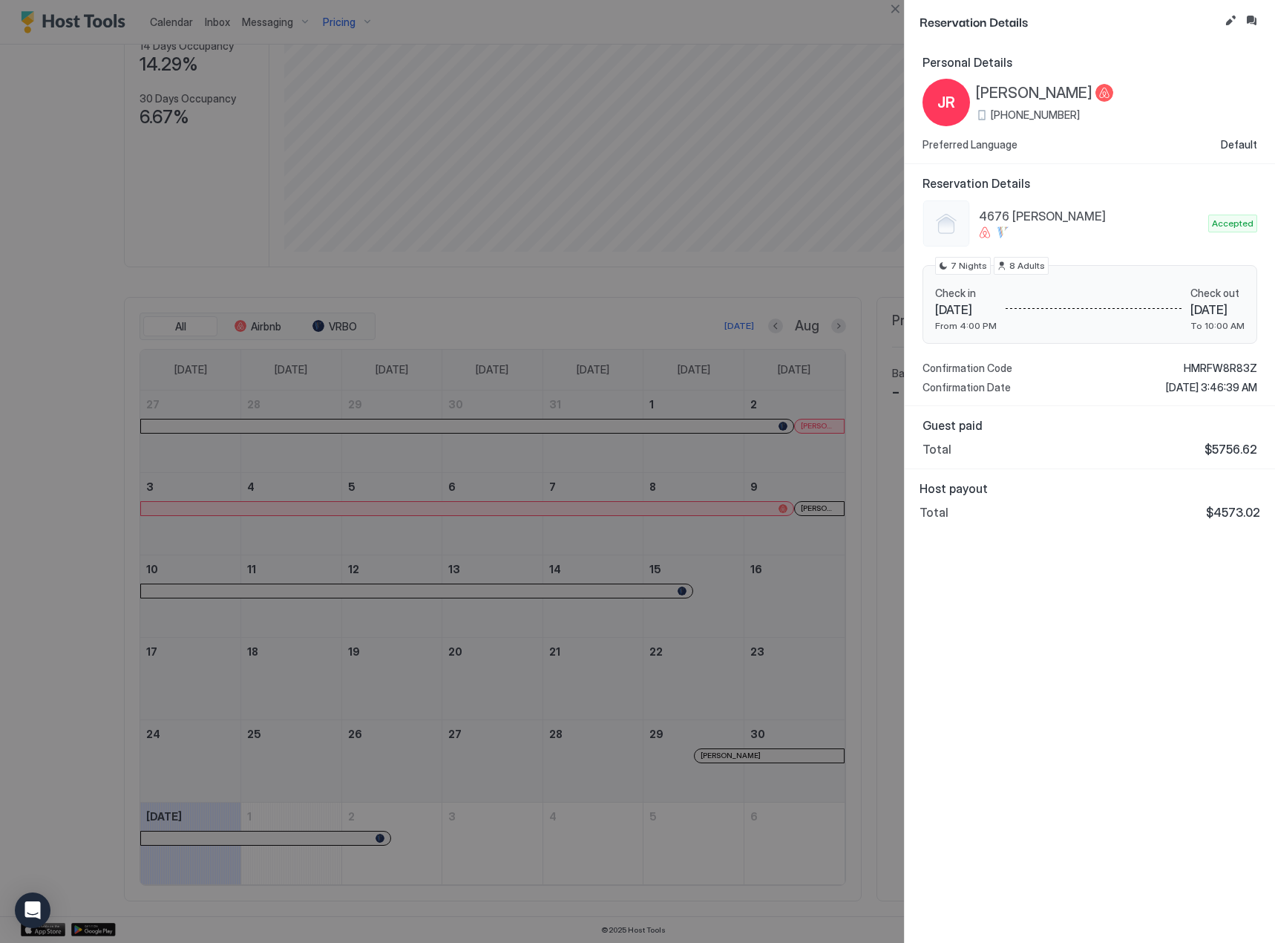
click at [587, 614] on div at bounding box center [637, 471] width 1275 height 943
click at [664, 449] on div at bounding box center [637, 471] width 1275 height 943
click at [741, 290] on div at bounding box center [637, 471] width 1275 height 943
click at [897, 4] on button "Close" at bounding box center [895, 9] width 18 height 18
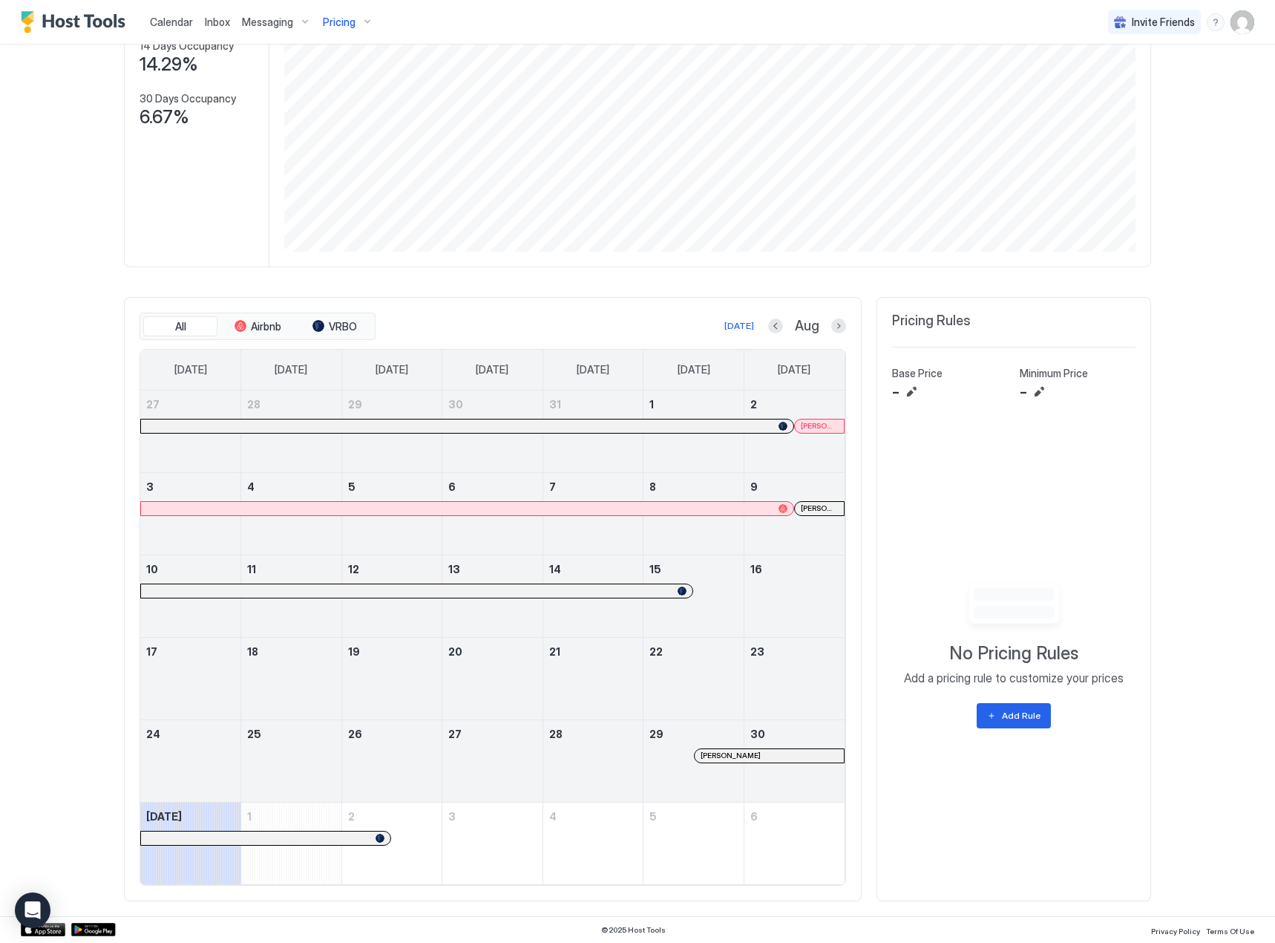
click at [810, 505] on div at bounding box center [816, 508] width 12 height 12
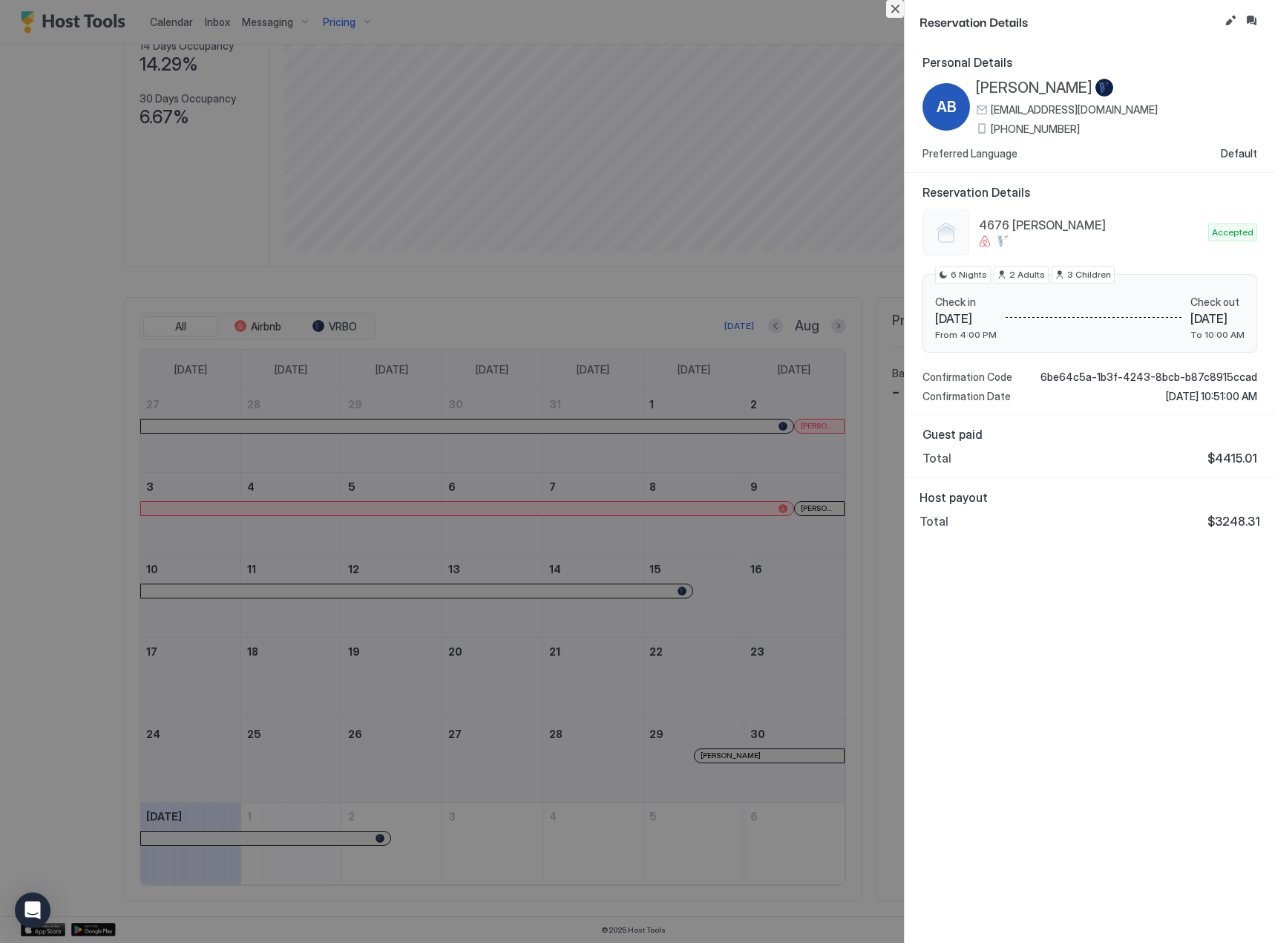
click at [887, 8] on button "Close" at bounding box center [895, 9] width 18 height 18
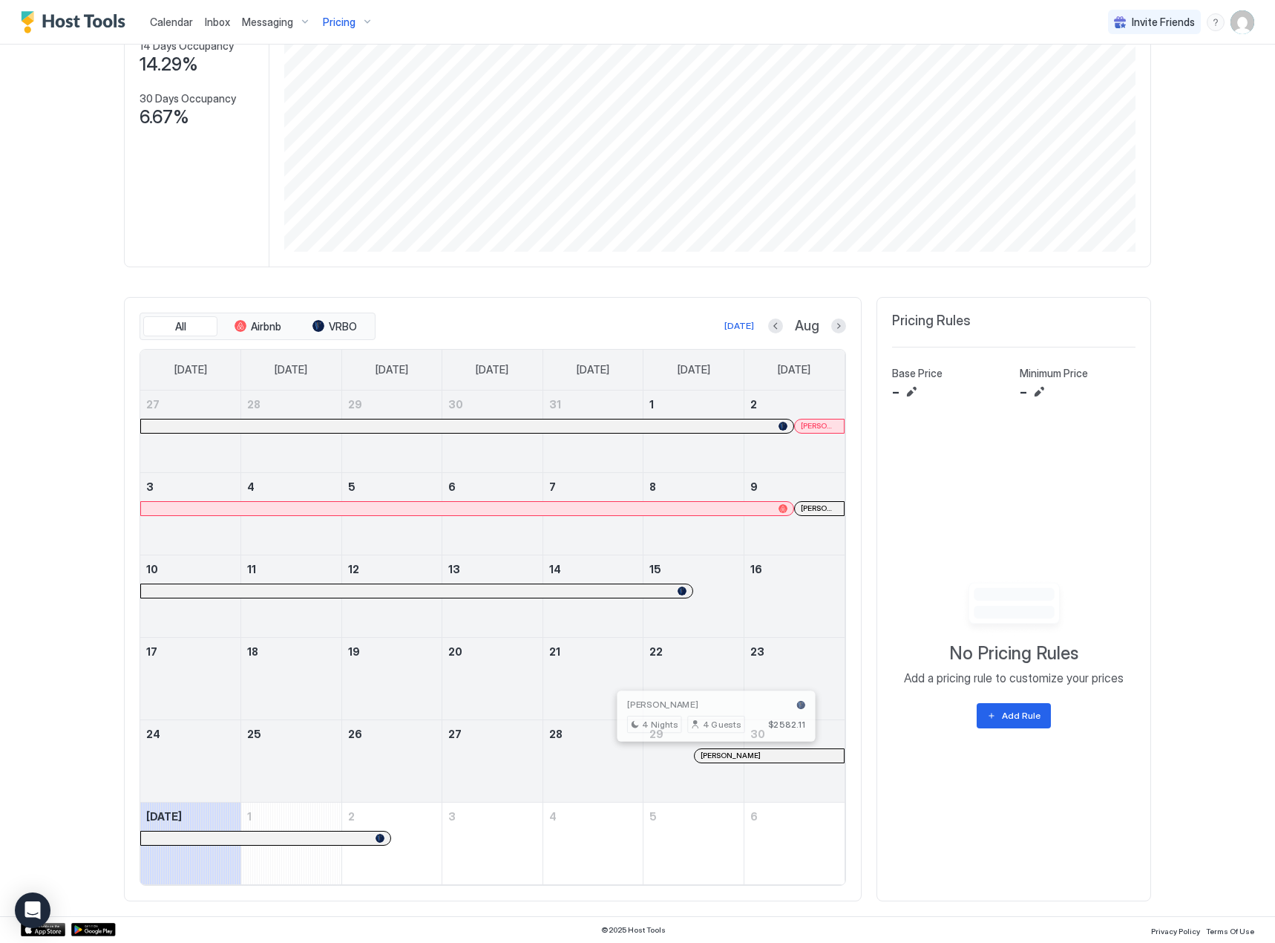
click at [710, 753] on div at bounding box center [716, 756] width 12 height 12
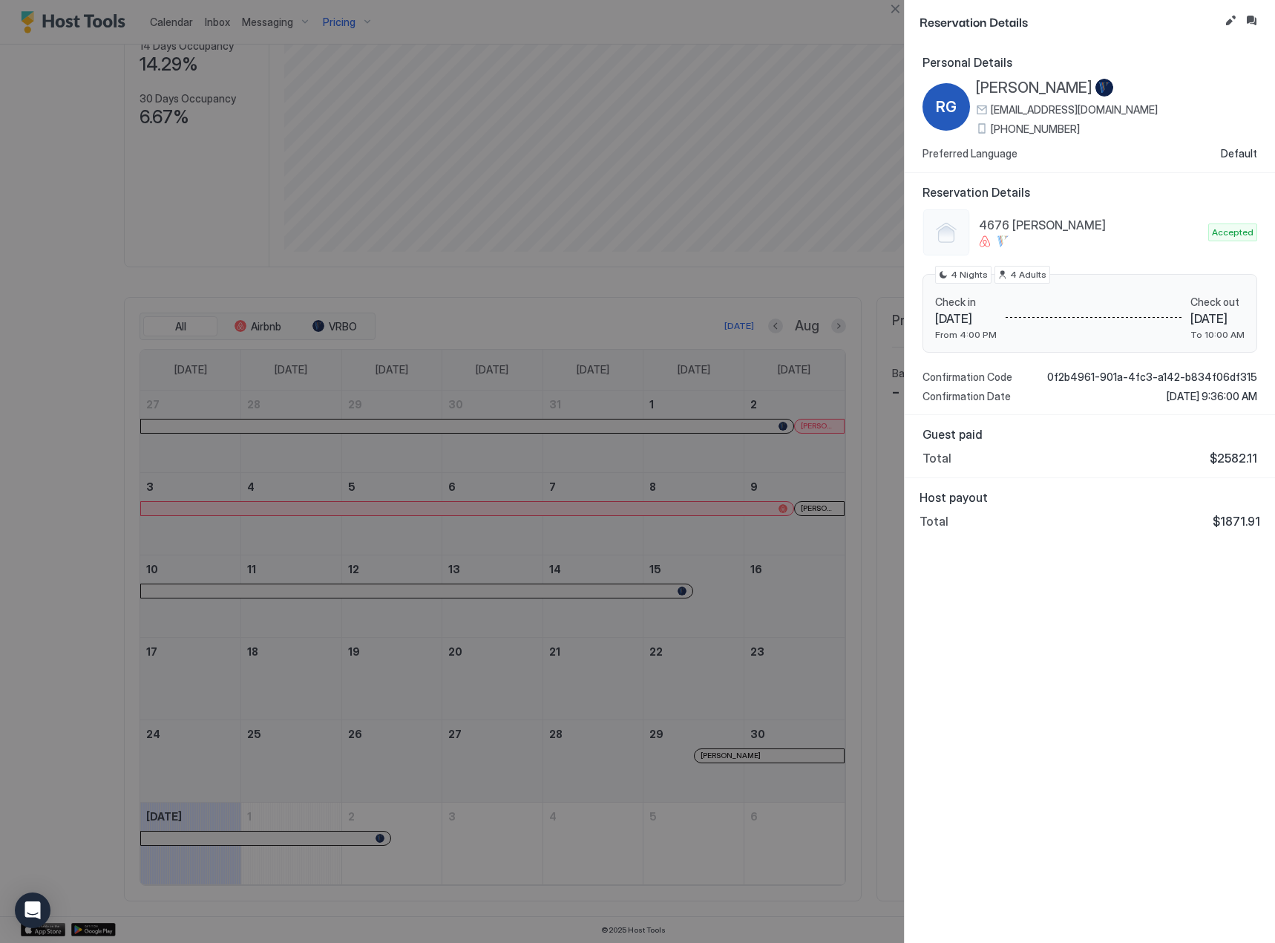
click at [586, 338] on div at bounding box center [637, 471] width 1275 height 943
click at [473, 252] on div at bounding box center [637, 471] width 1275 height 943
click at [891, 10] on button "Close" at bounding box center [895, 9] width 18 height 18
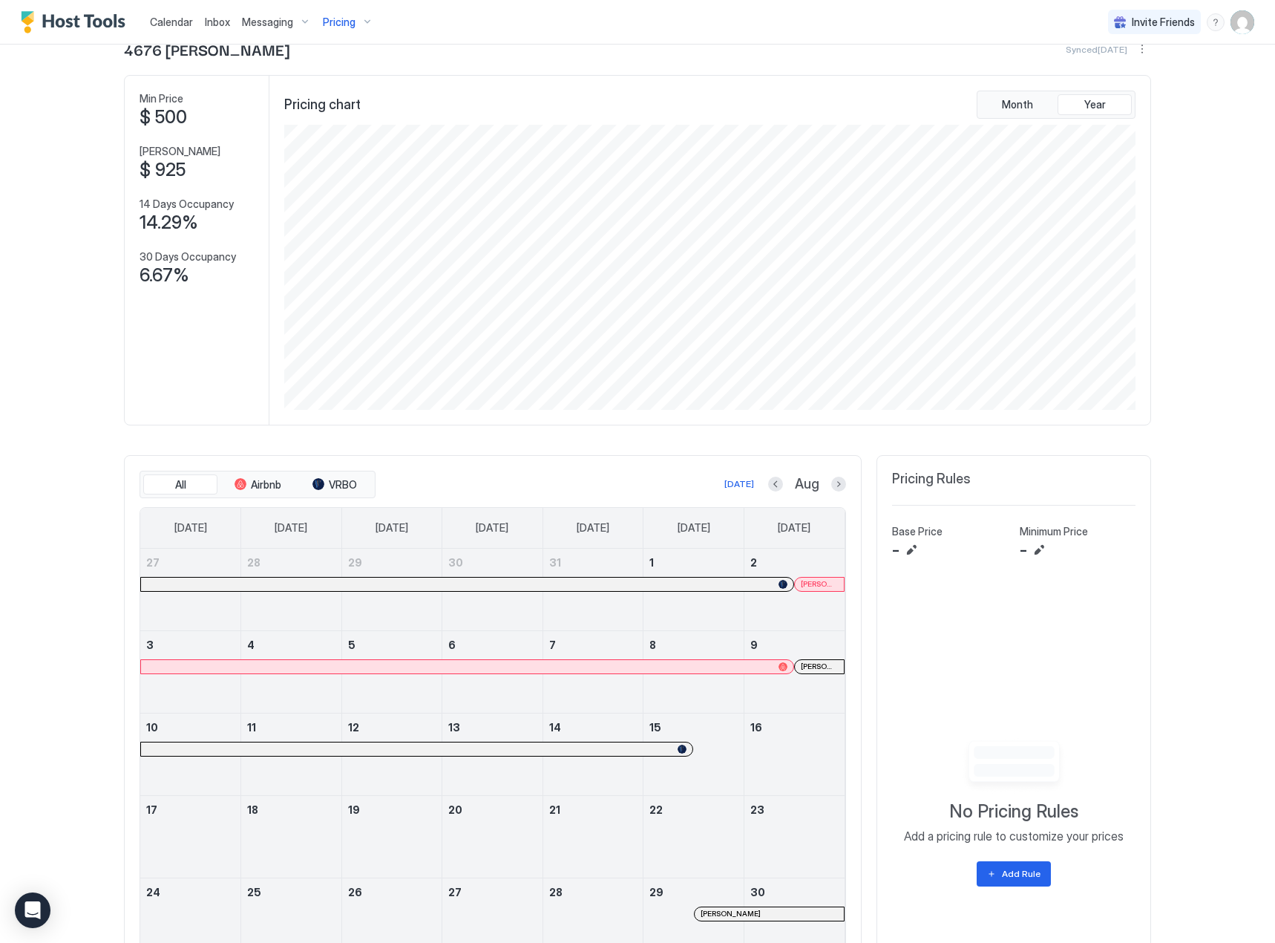
scroll to position [0, 0]
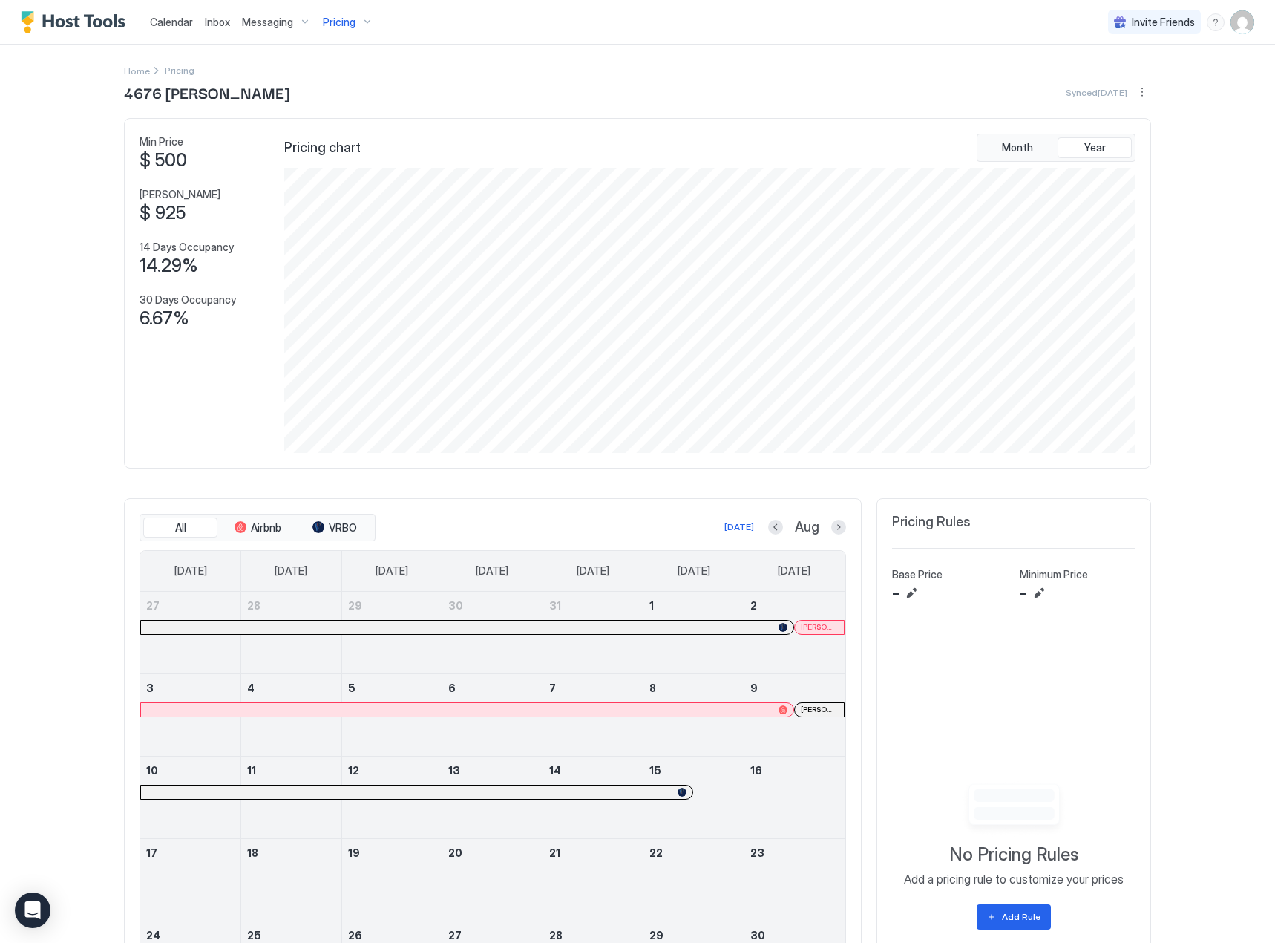
click at [340, 32] on div "Pricing" at bounding box center [348, 22] width 62 height 25
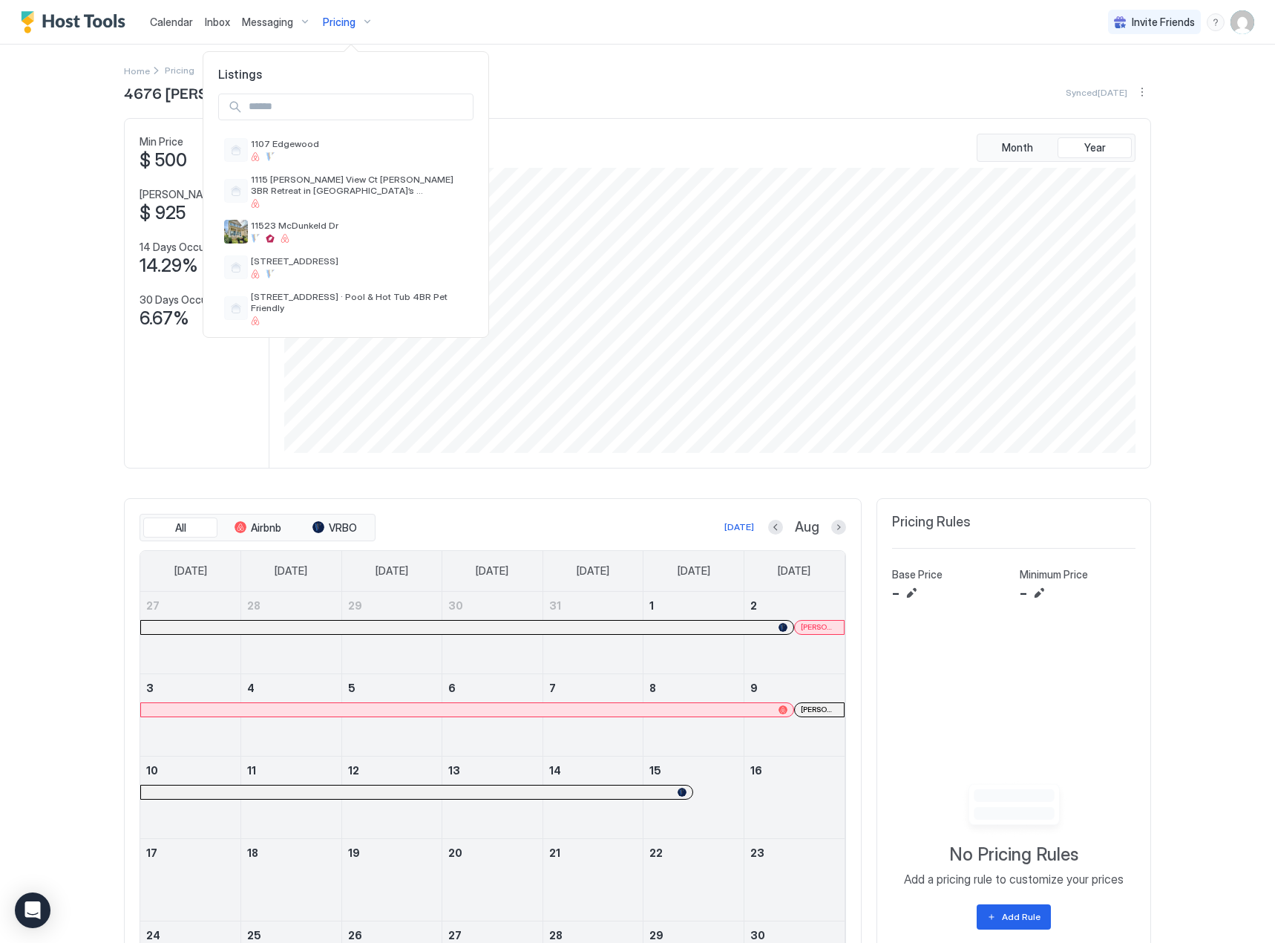
click at [305, 111] on input "Input Field" at bounding box center [358, 106] width 230 height 25
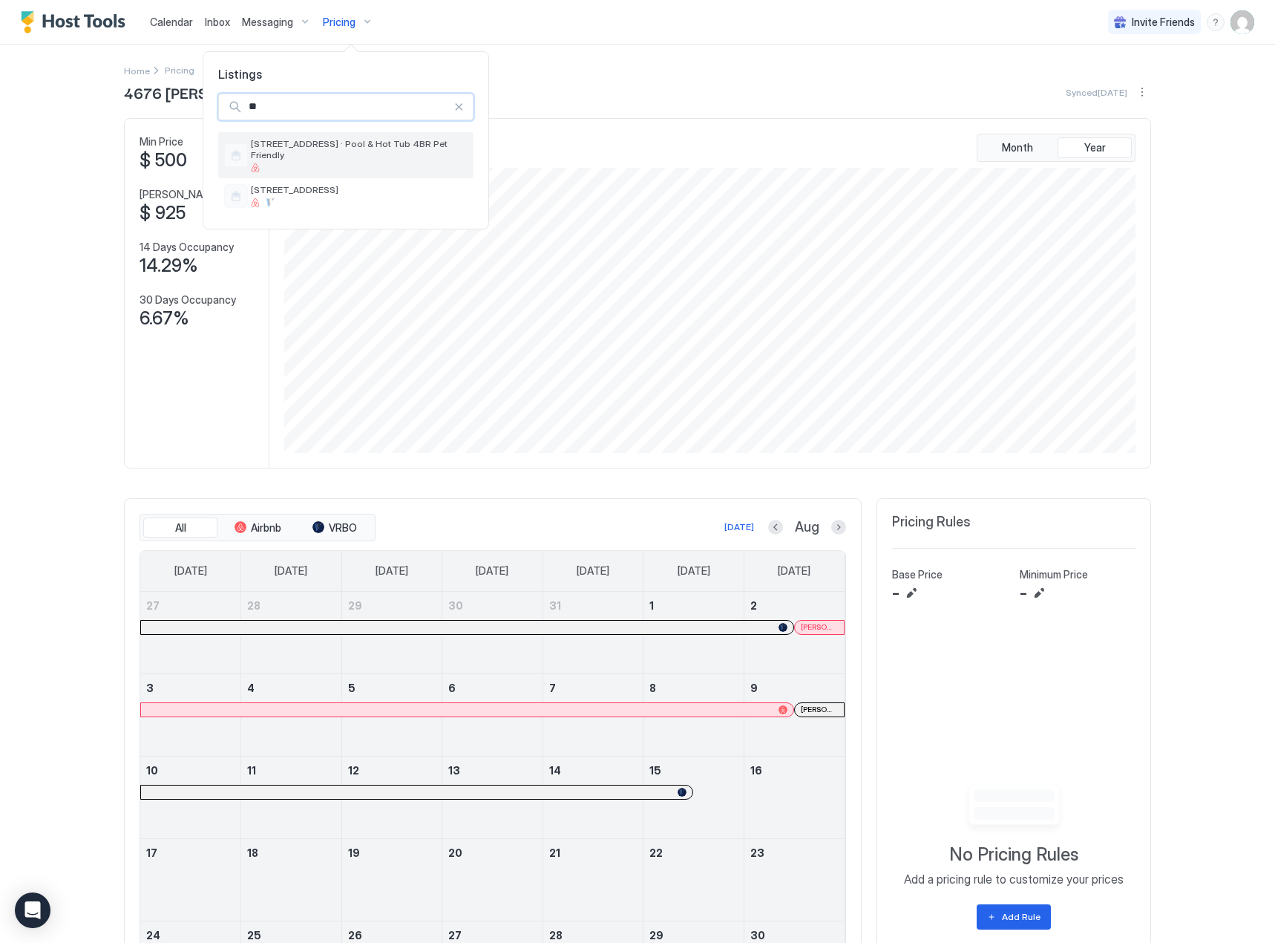
type input "**"
click at [349, 147] on span "[STREET_ADDRESS] · Pool & Hot Tub 4BR Pet Friendly" at bounding box center [359, 149] width 217 height 22
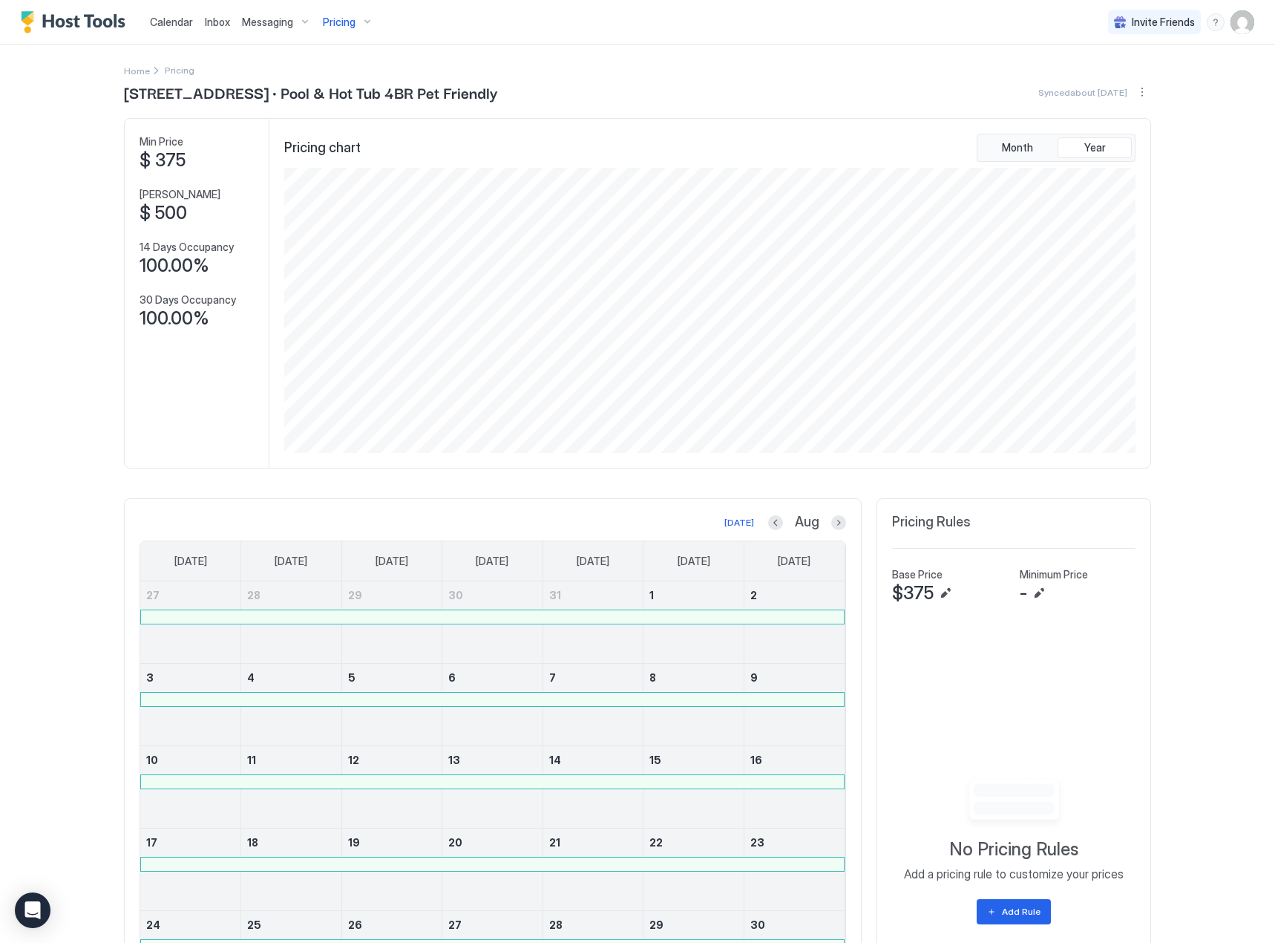
drag, startPoint x: 174, startPoint y: 25, endPoint x: 126, endPoint y: 36, distance: 48.6
click at [174, 25] on span "Calendar" at bounding box center [171, 22] width 43 height 13
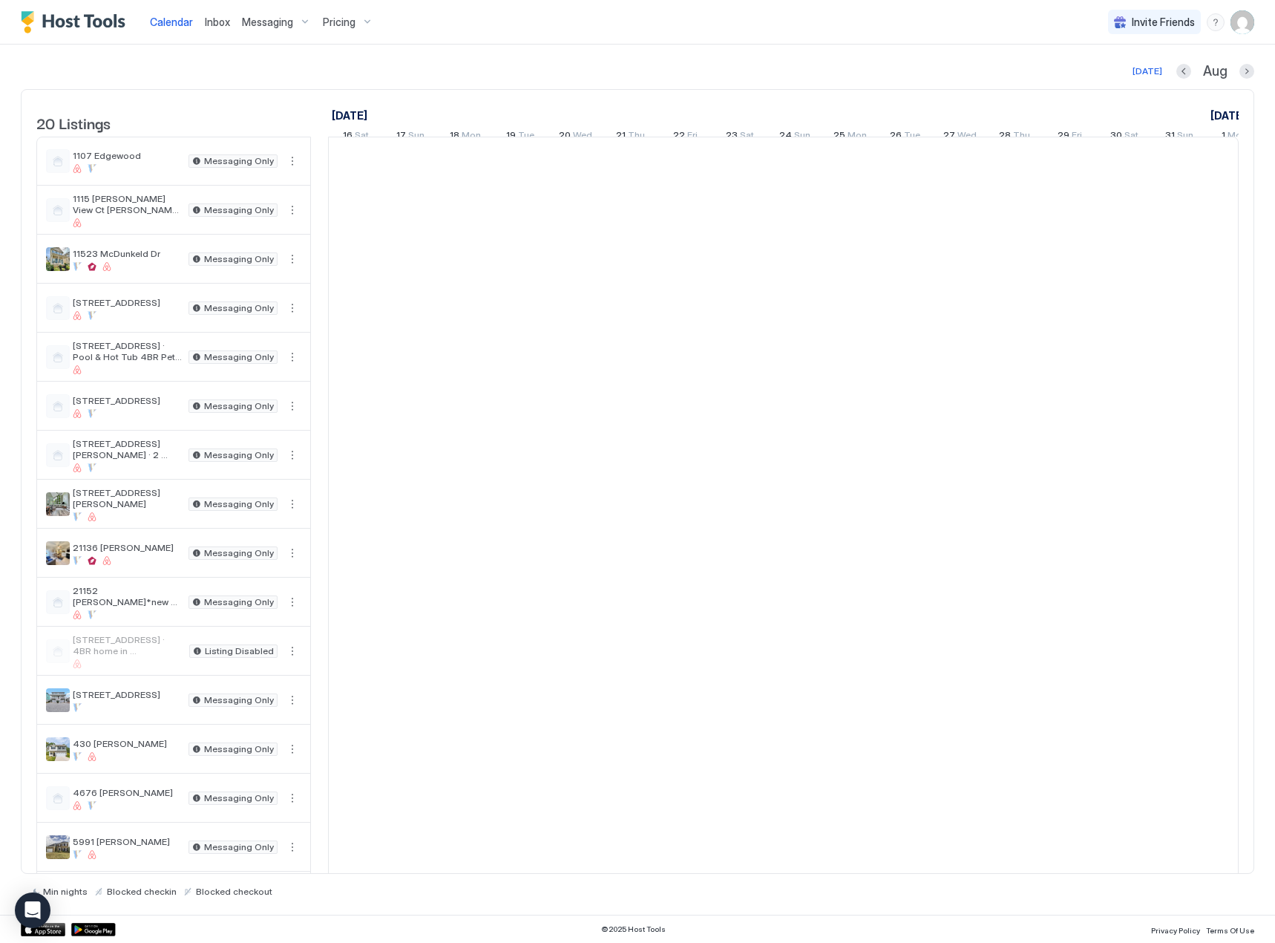
scroll to position [0, 825]
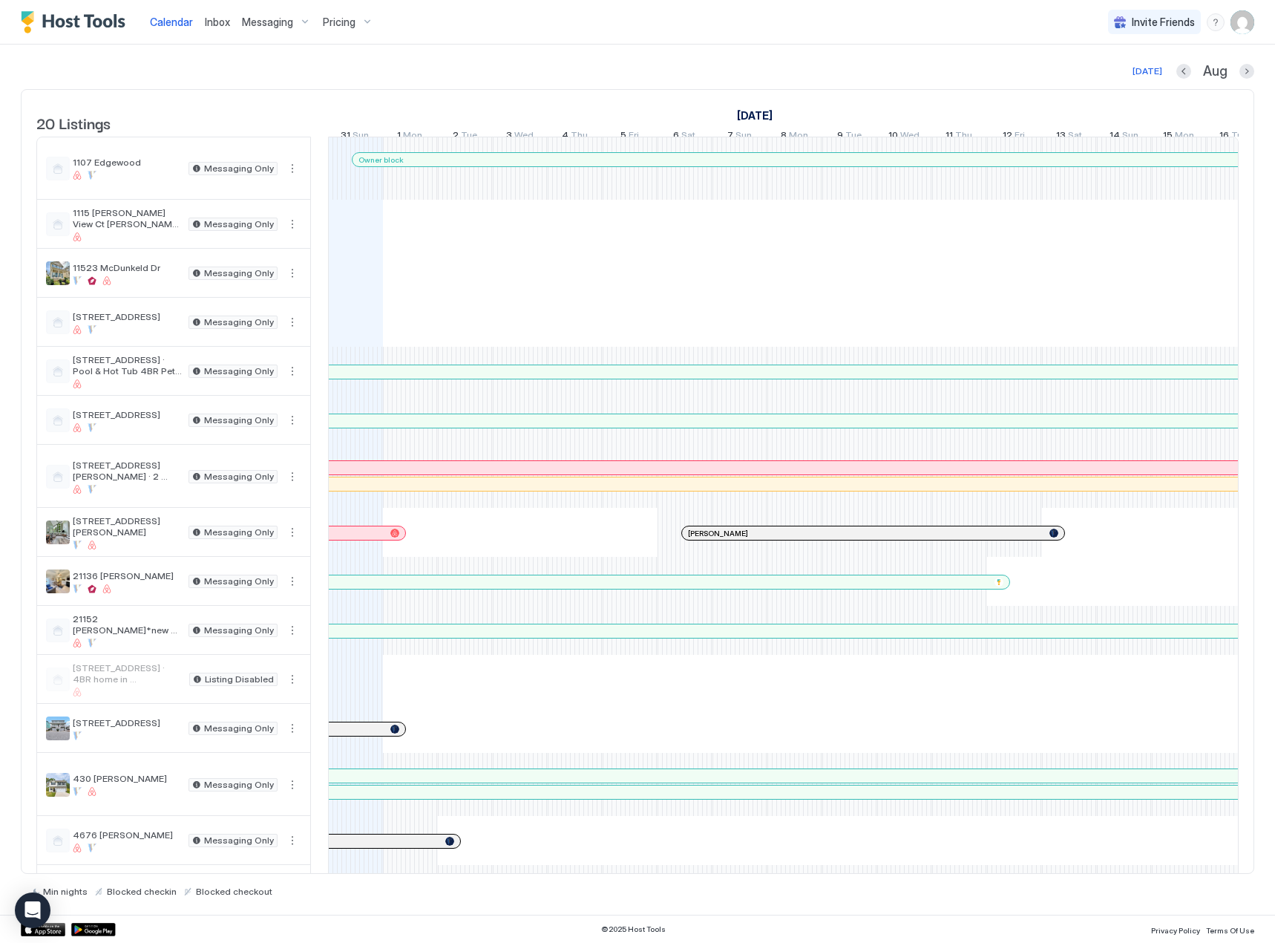
click at [331, 27] on span "Pricing" at bounding box center [339, 22] width 33 height 13
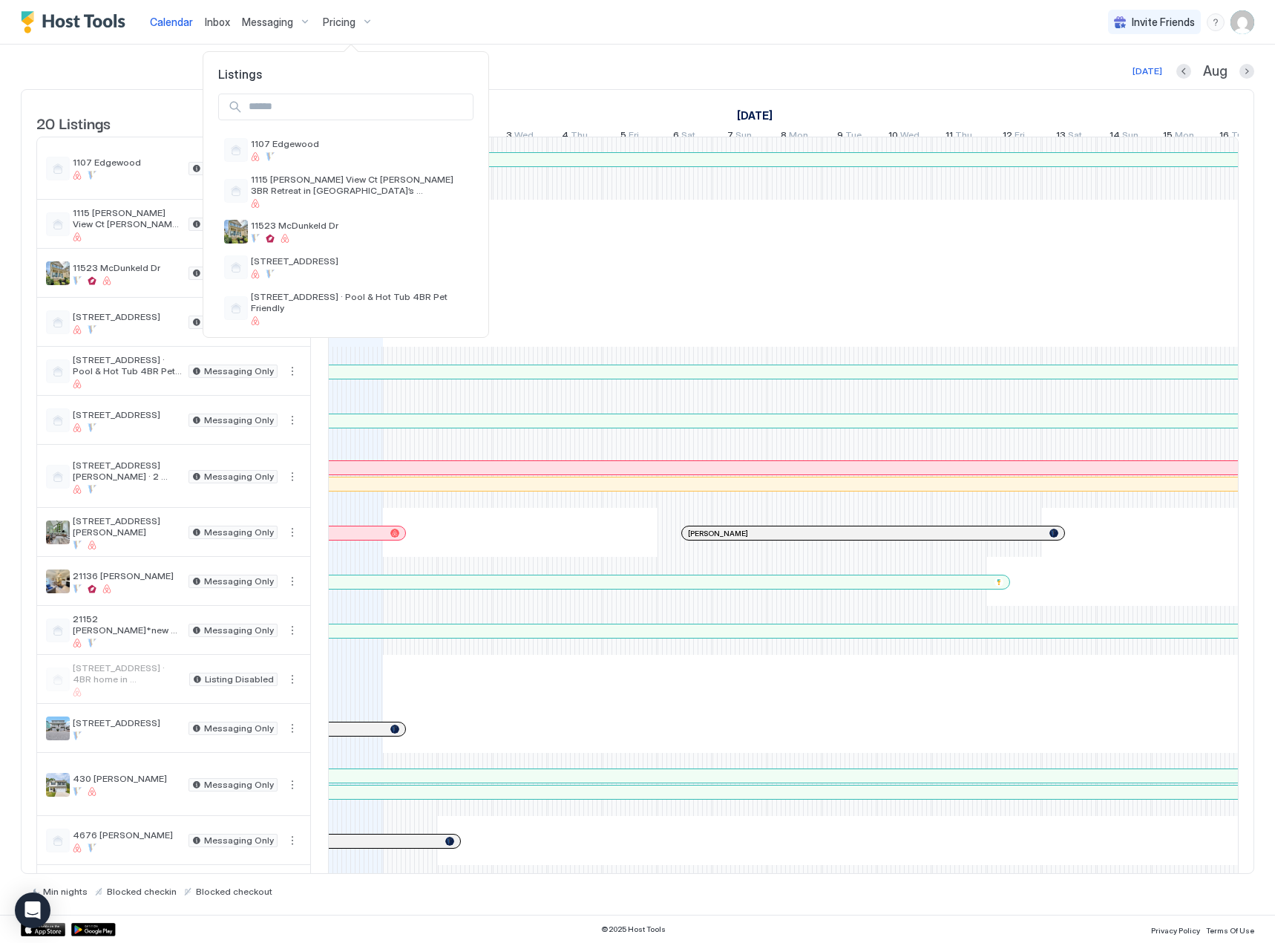
click at [307, 105] on input "Input Field" at bounding box center [358, 106] width 230 height 25
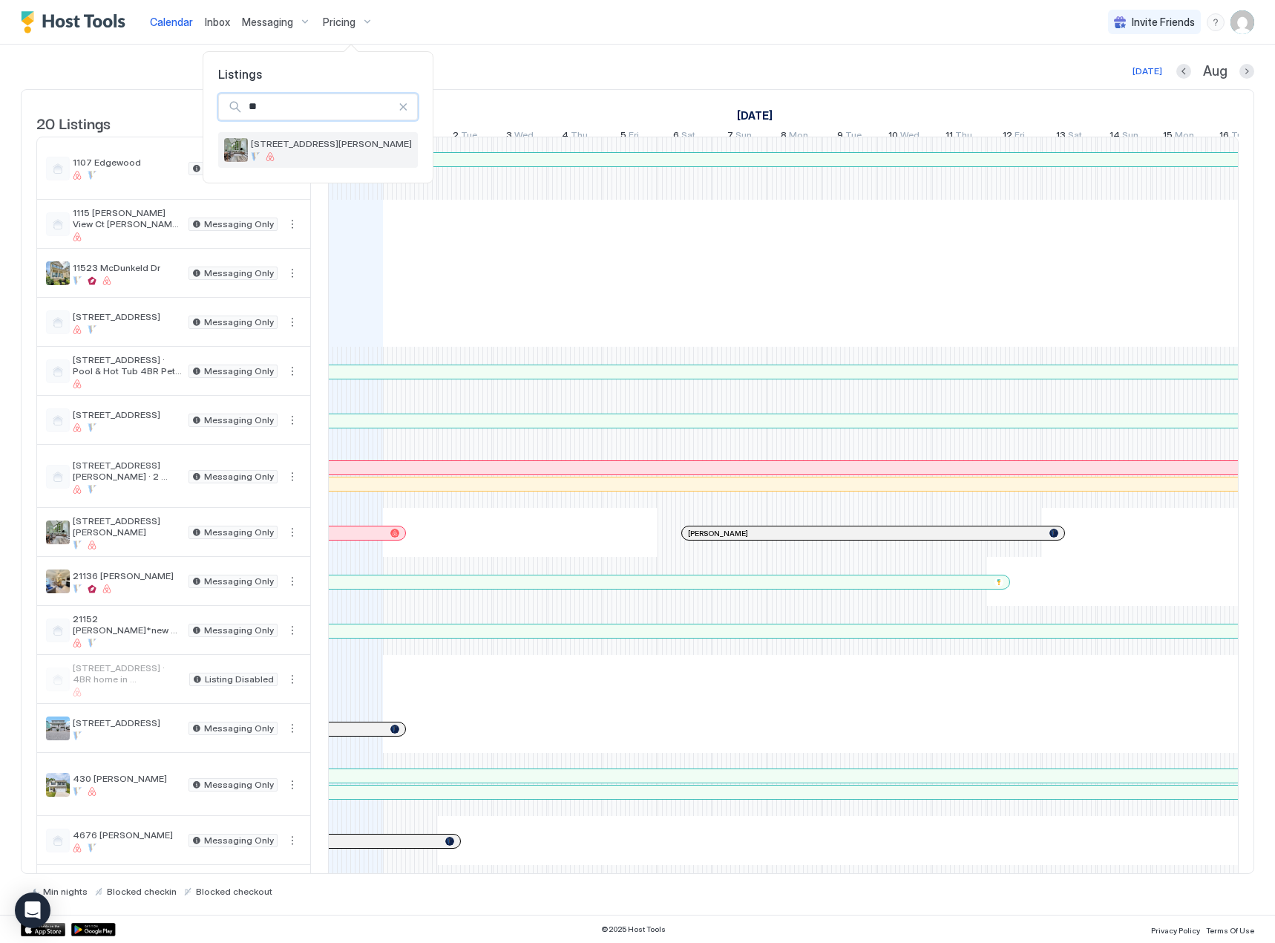
type input "**"
click at [354, 158] on div at bounding box center [331, 156] width 161 height 9
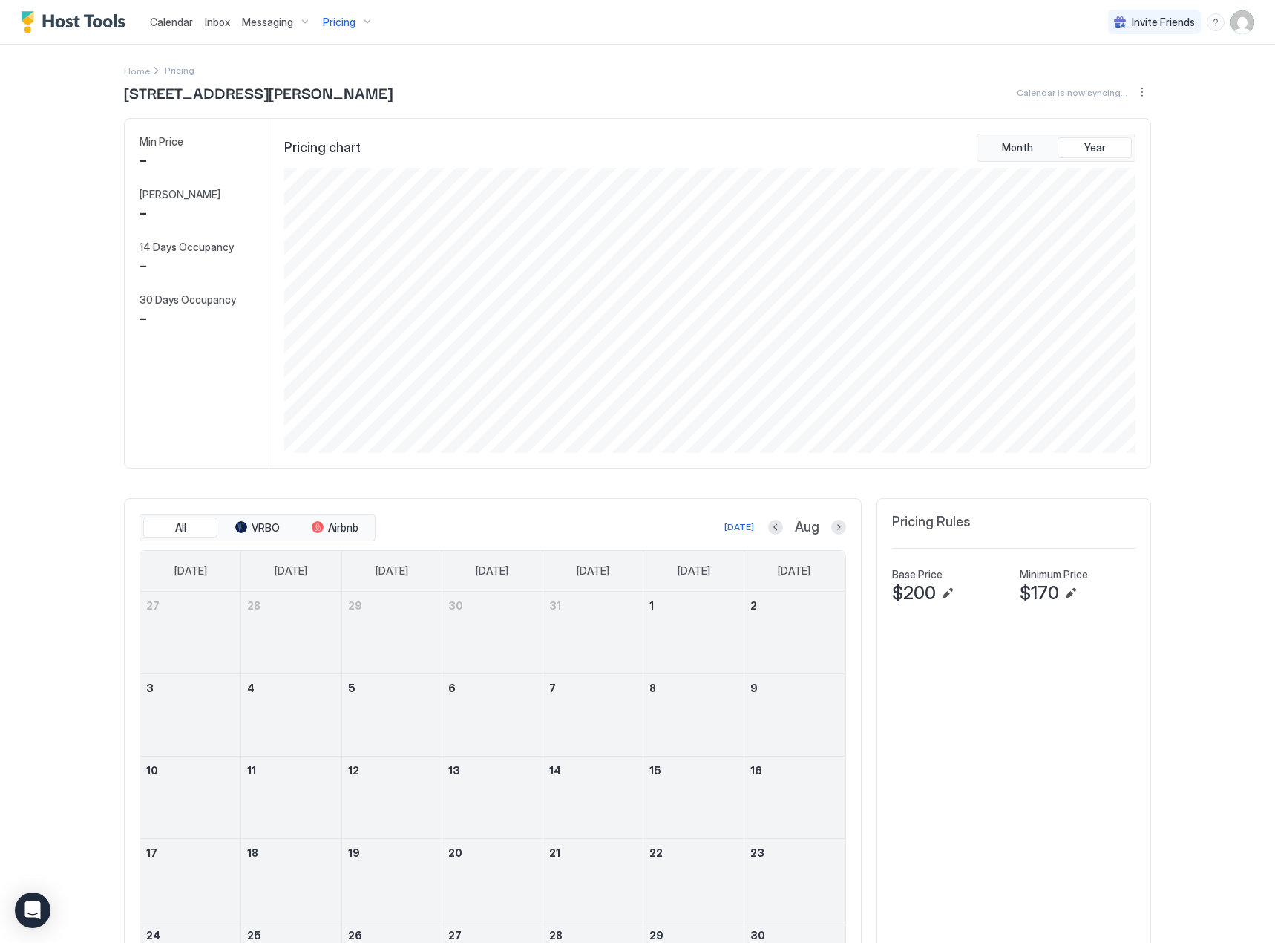
scroll to position [285, 854]
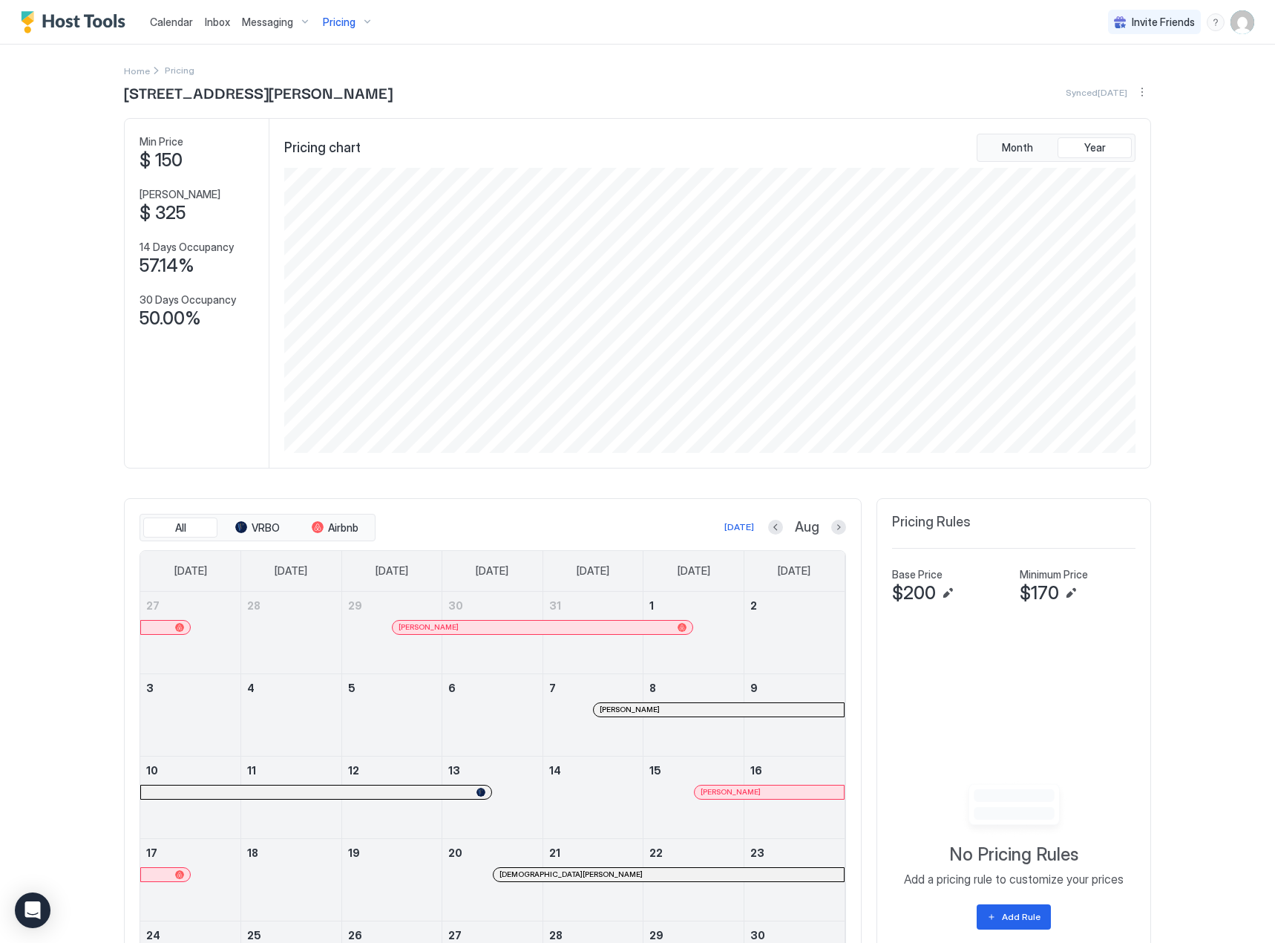
click at [609, 713] on div at bounding box center [615, 710] width 12 height 12
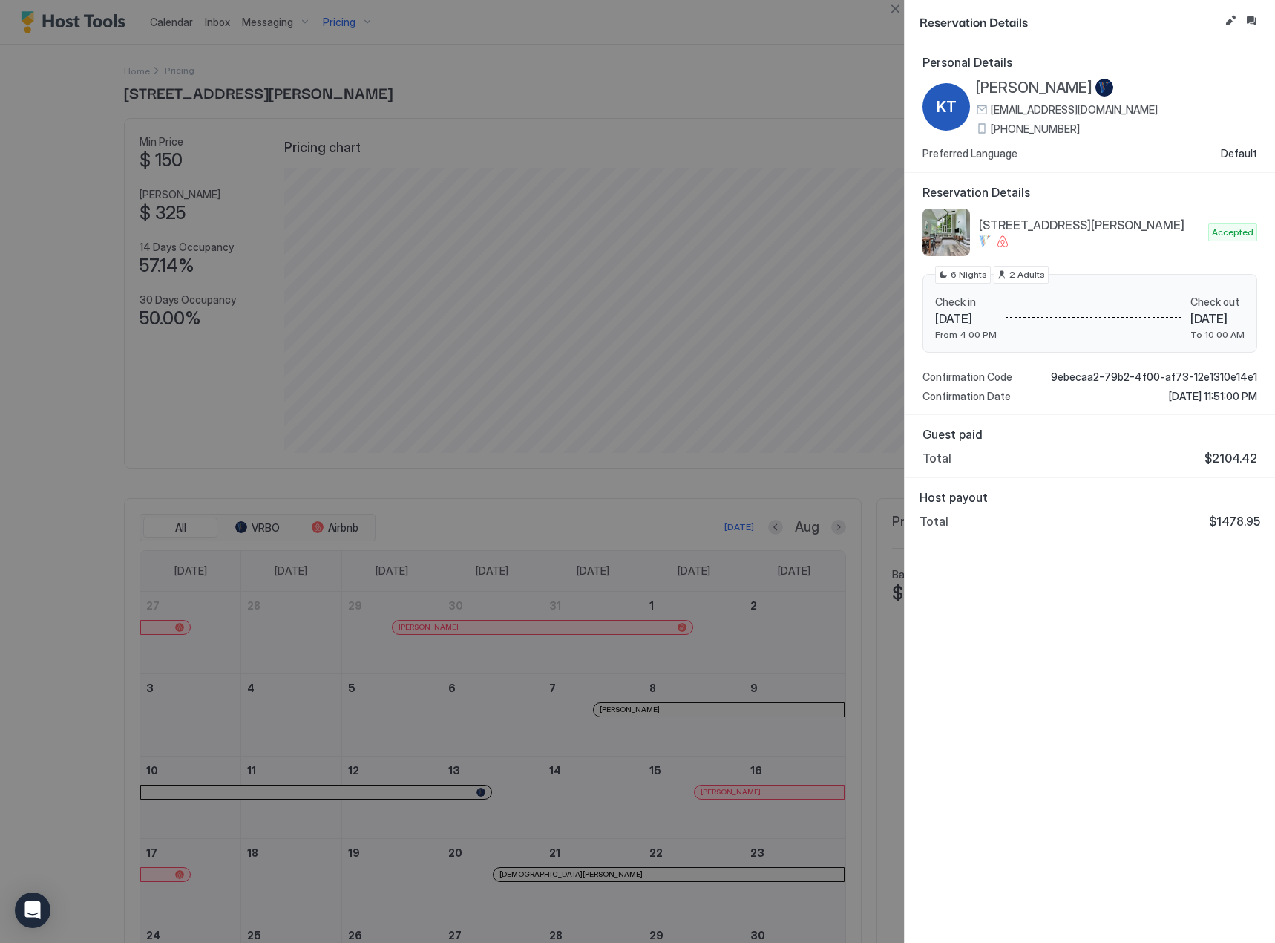
click at [605, 696] on div at bounding box center [637, 471] width 1275 height 943
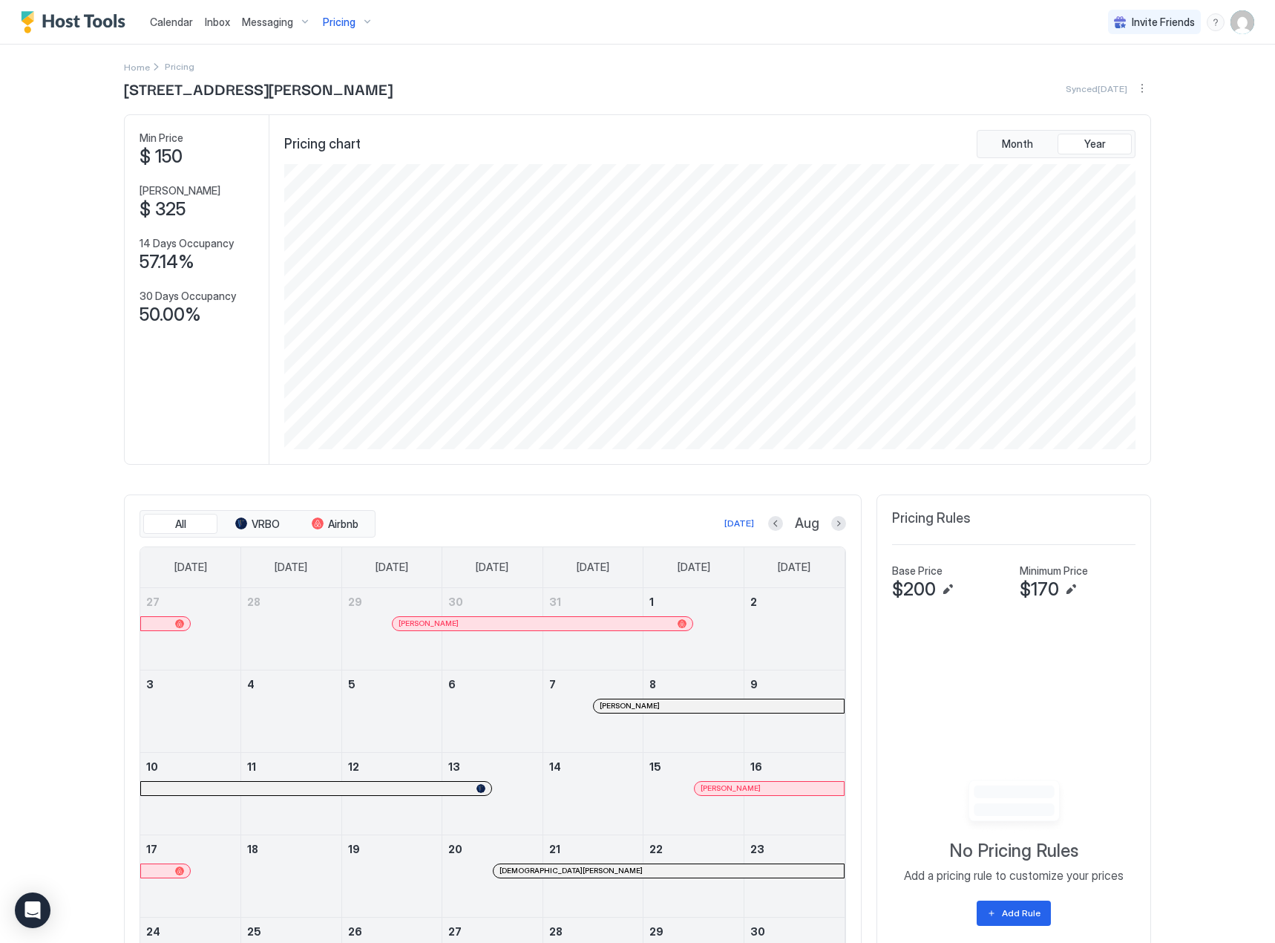
scroll to position [0, 0]
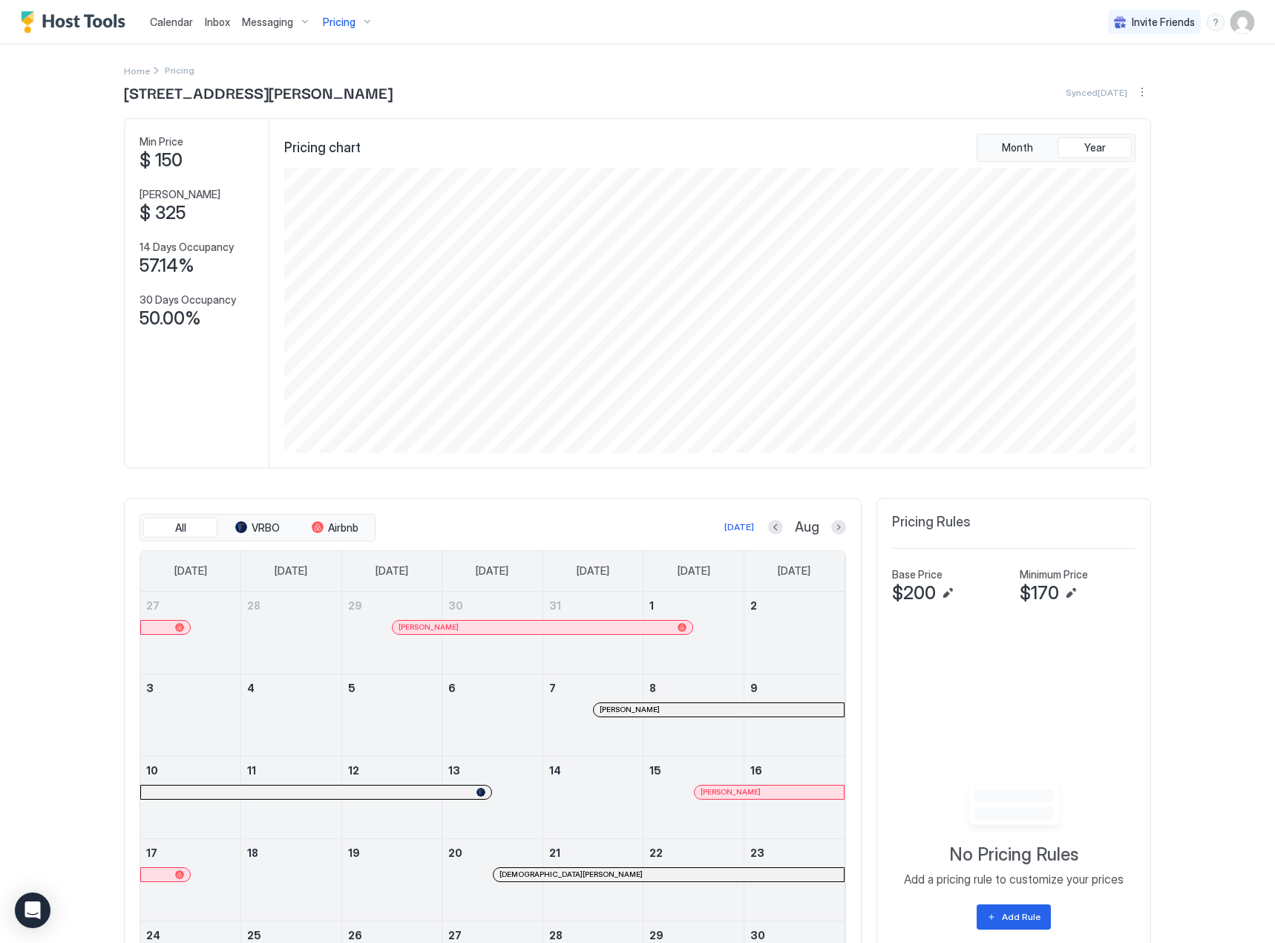
drag, startPoint x: 66, startPoint y: 13, endPoint x: 53, endPoint y: 19, distance: 13.9
click at [66, 13] on img "Host Tools Logo" at bounding box center [76, 22] width 111 height 22
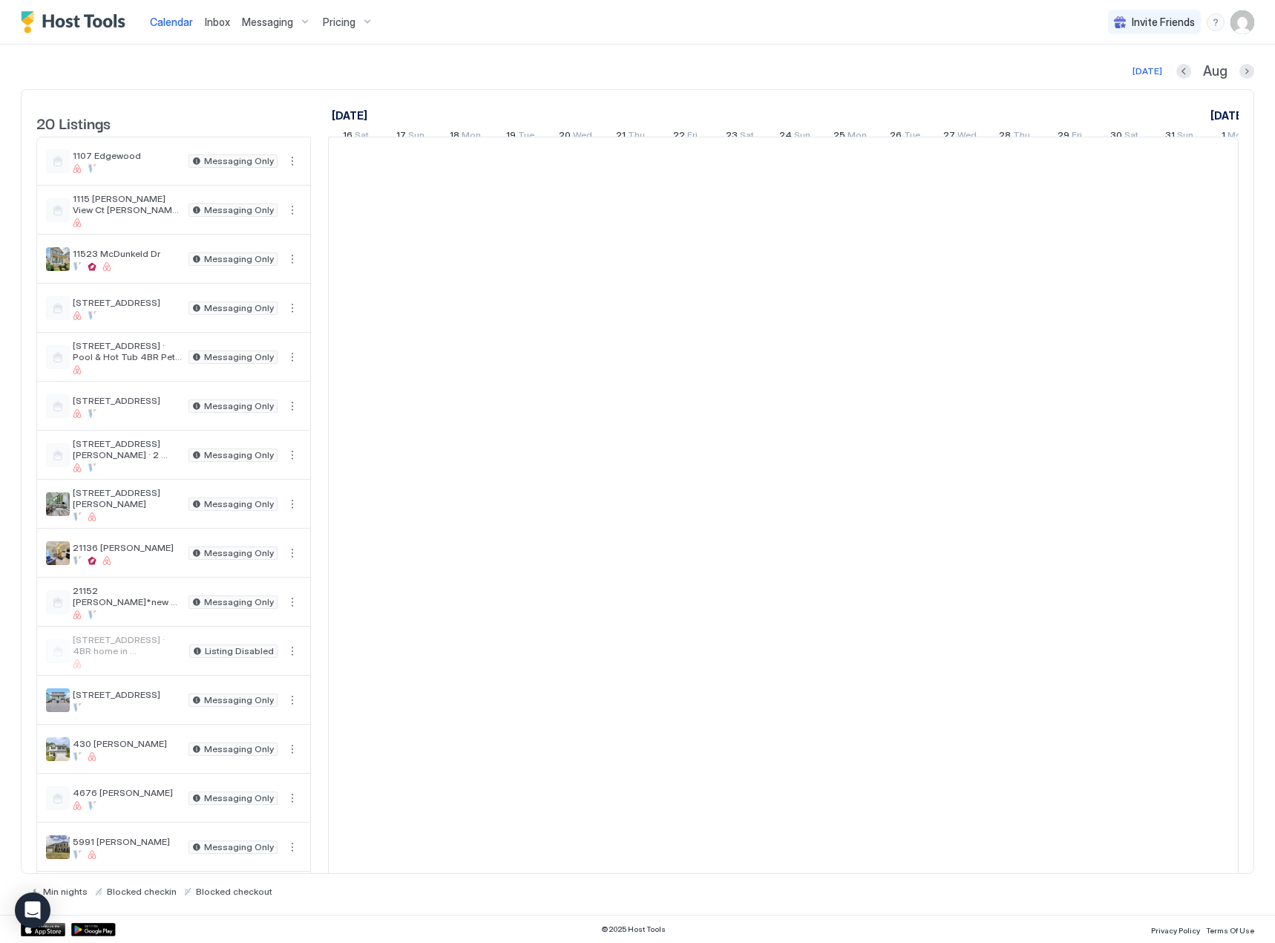
scroll to position [0, 825]
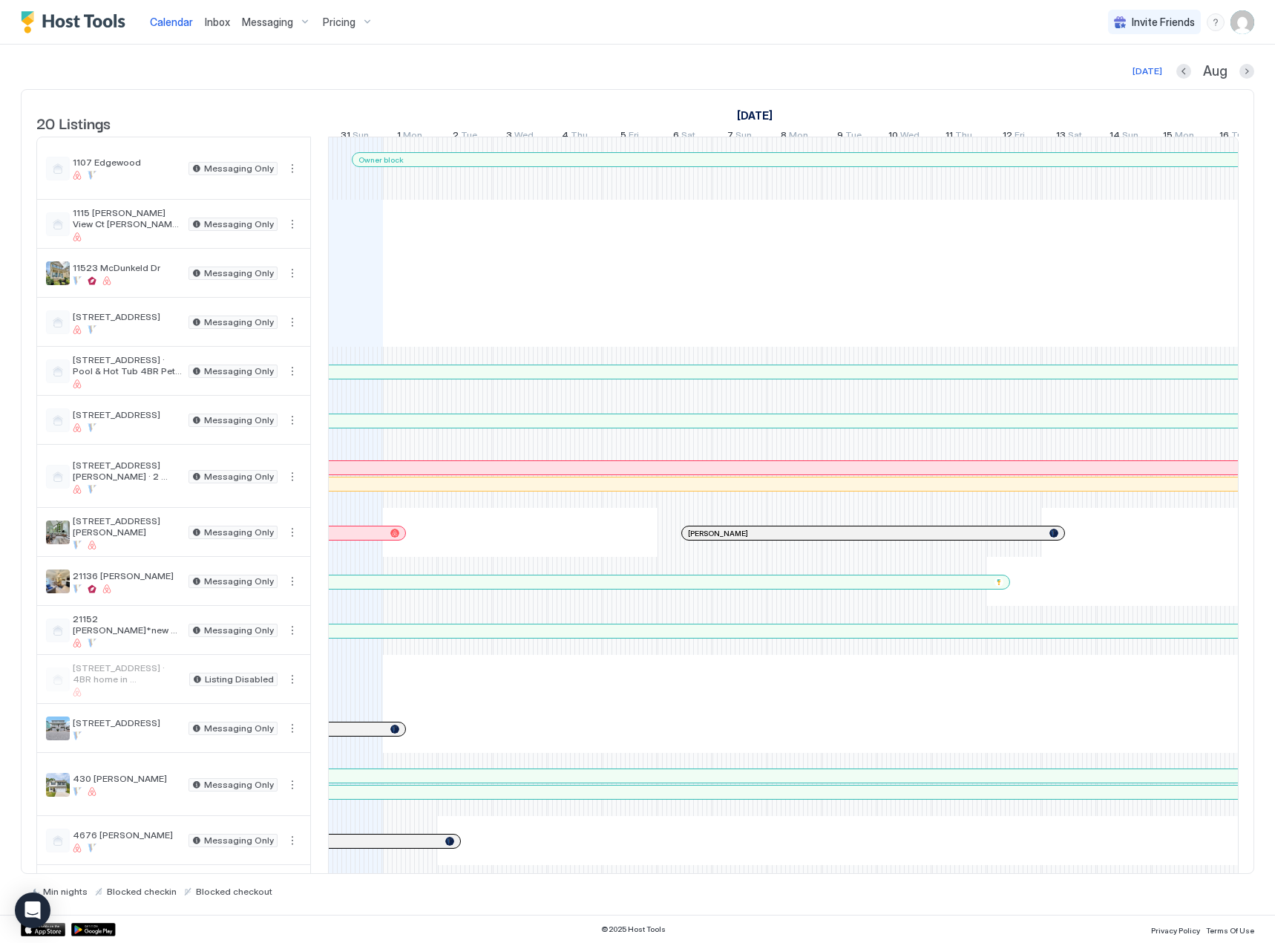
click at [347, 22] on span "Pricing" at bounding box center [339, 22] width 33 height 13
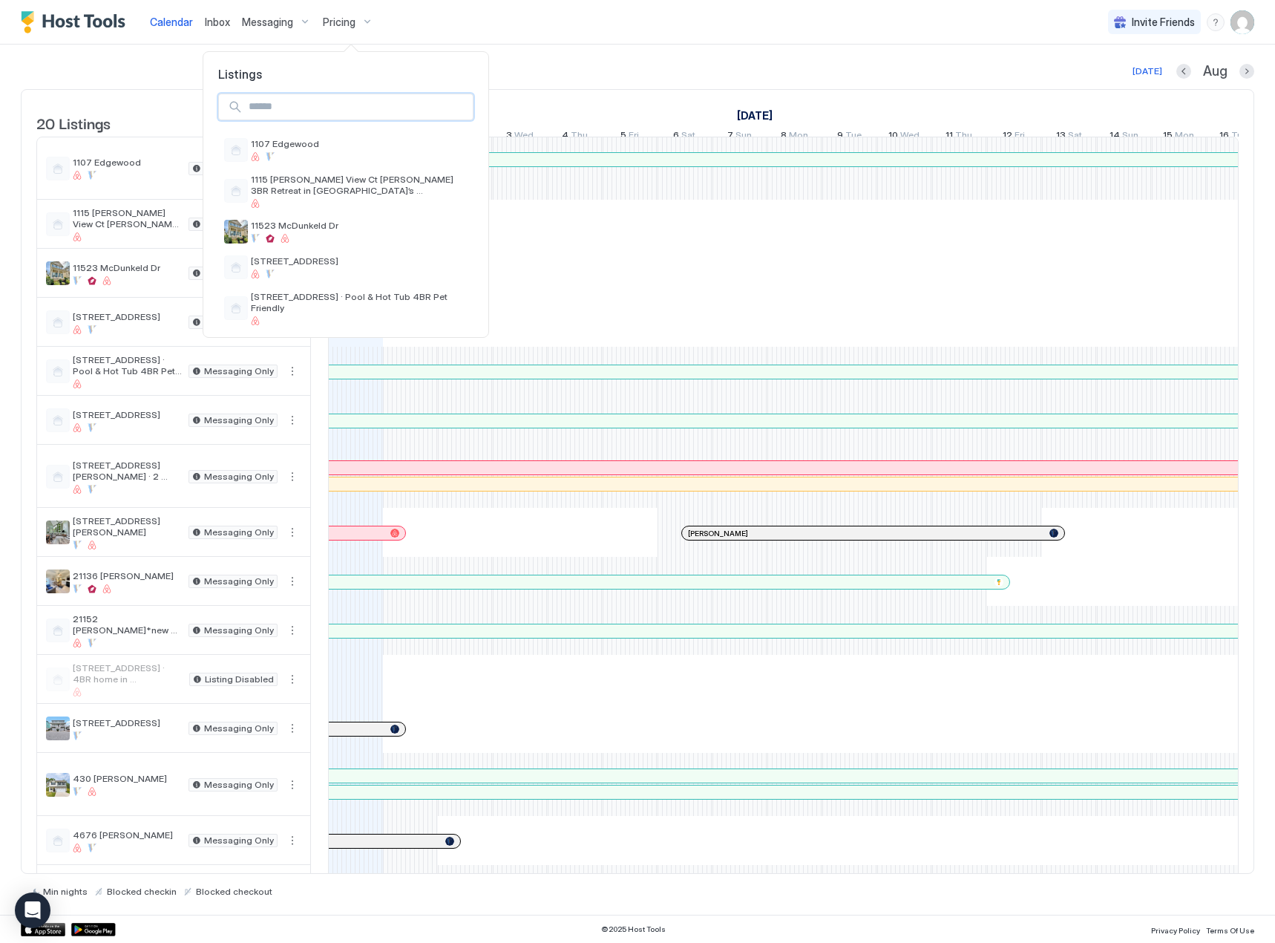
click at [318, 114] on input "Input Field" at bounding box center [358, 106] width 230 height 25
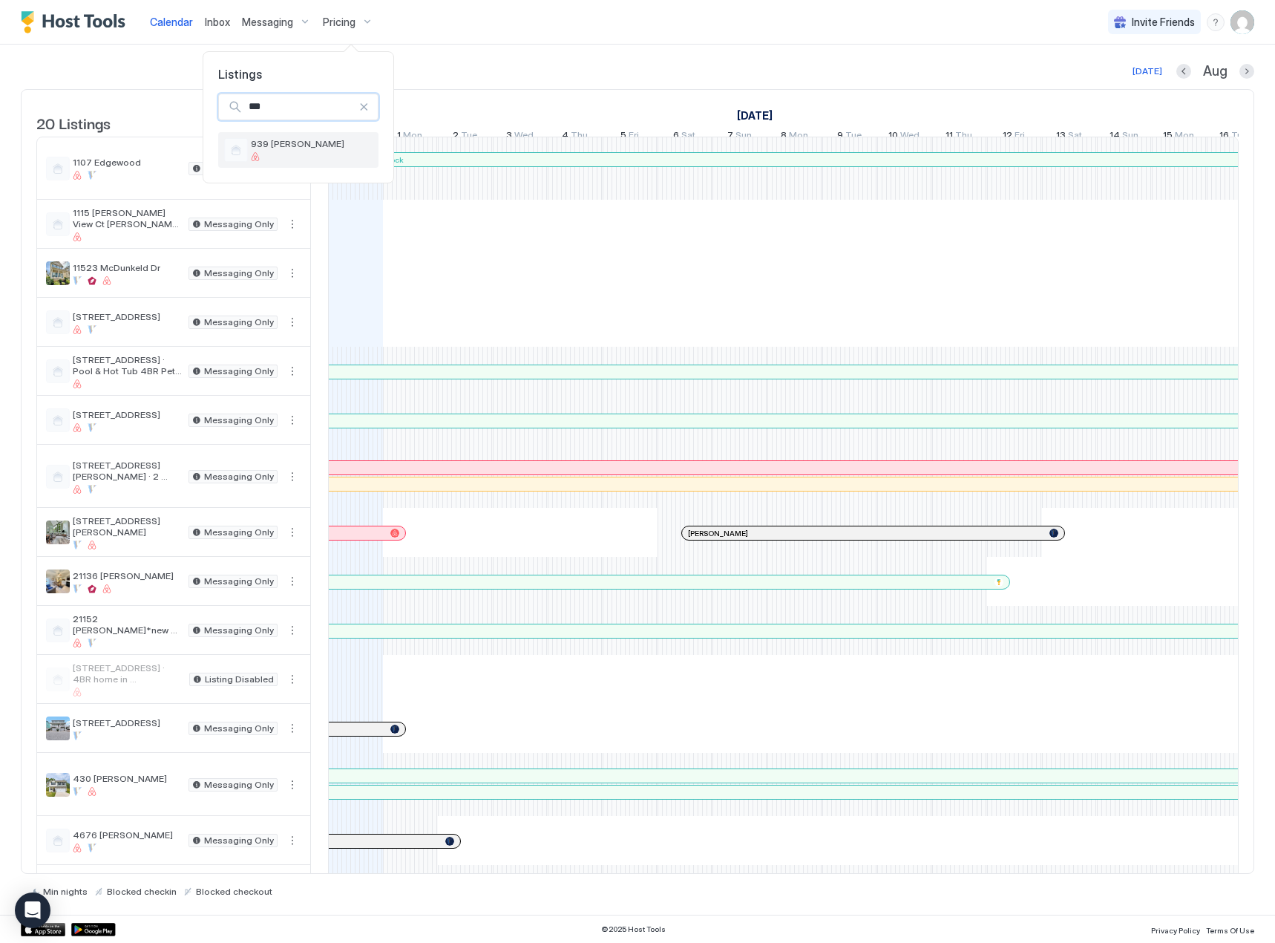
type input "***"
click at [304, 157] on div at bounding box center [312, 156] width 122 height 9
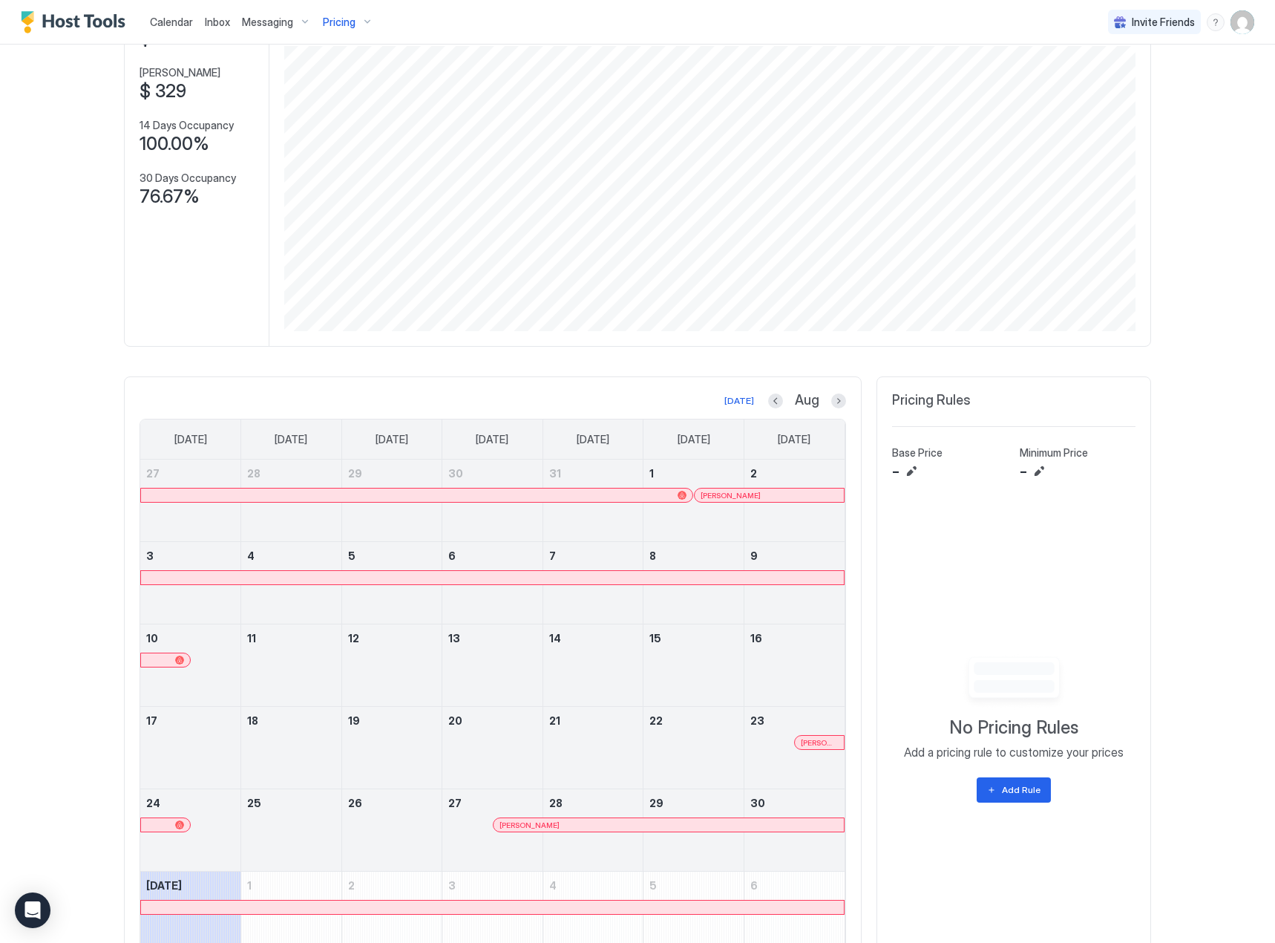
scroll to position [148, 0]
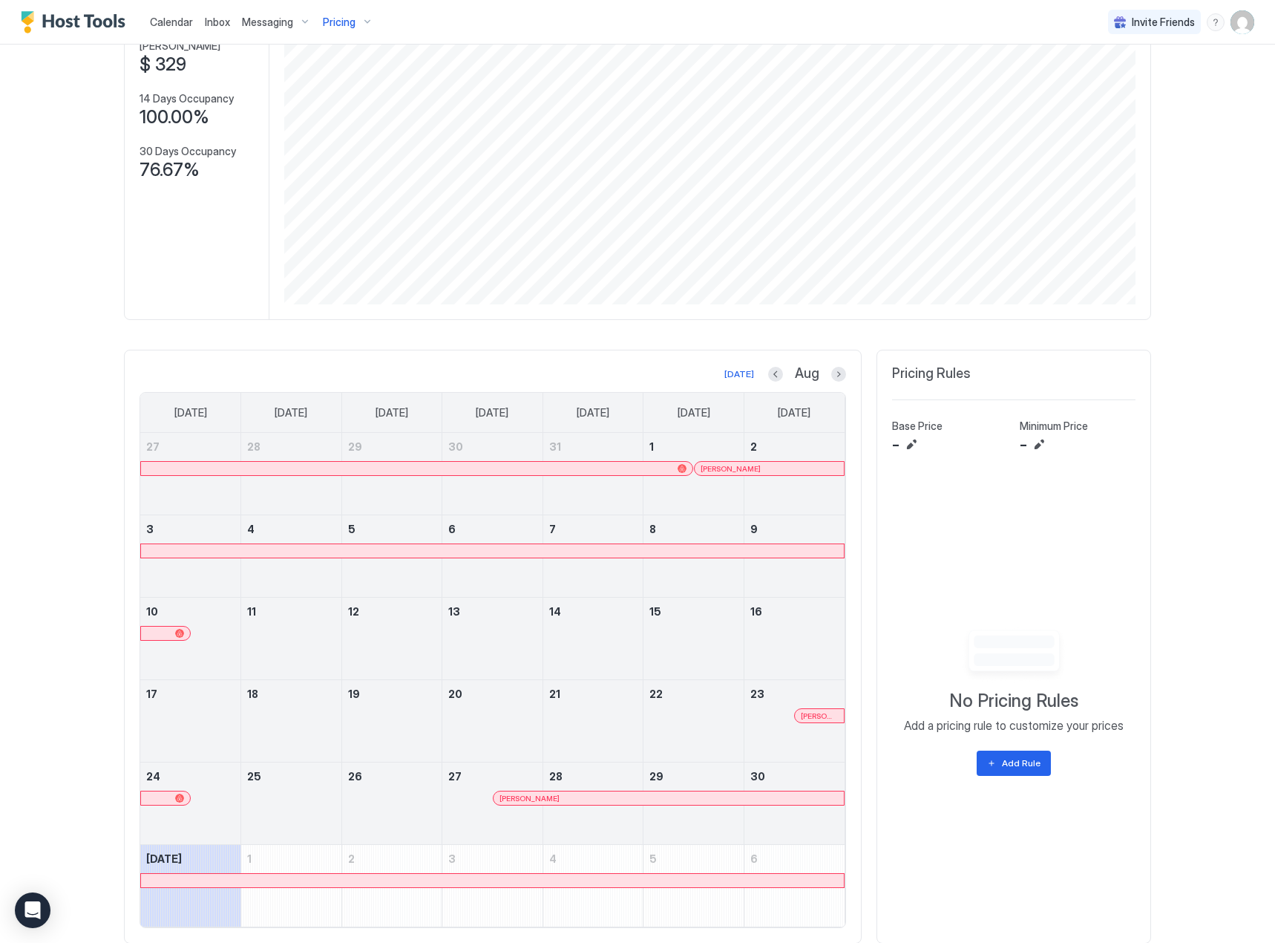
click at [757, 466] on div at bounding box center [762, 468] width 12 height 12
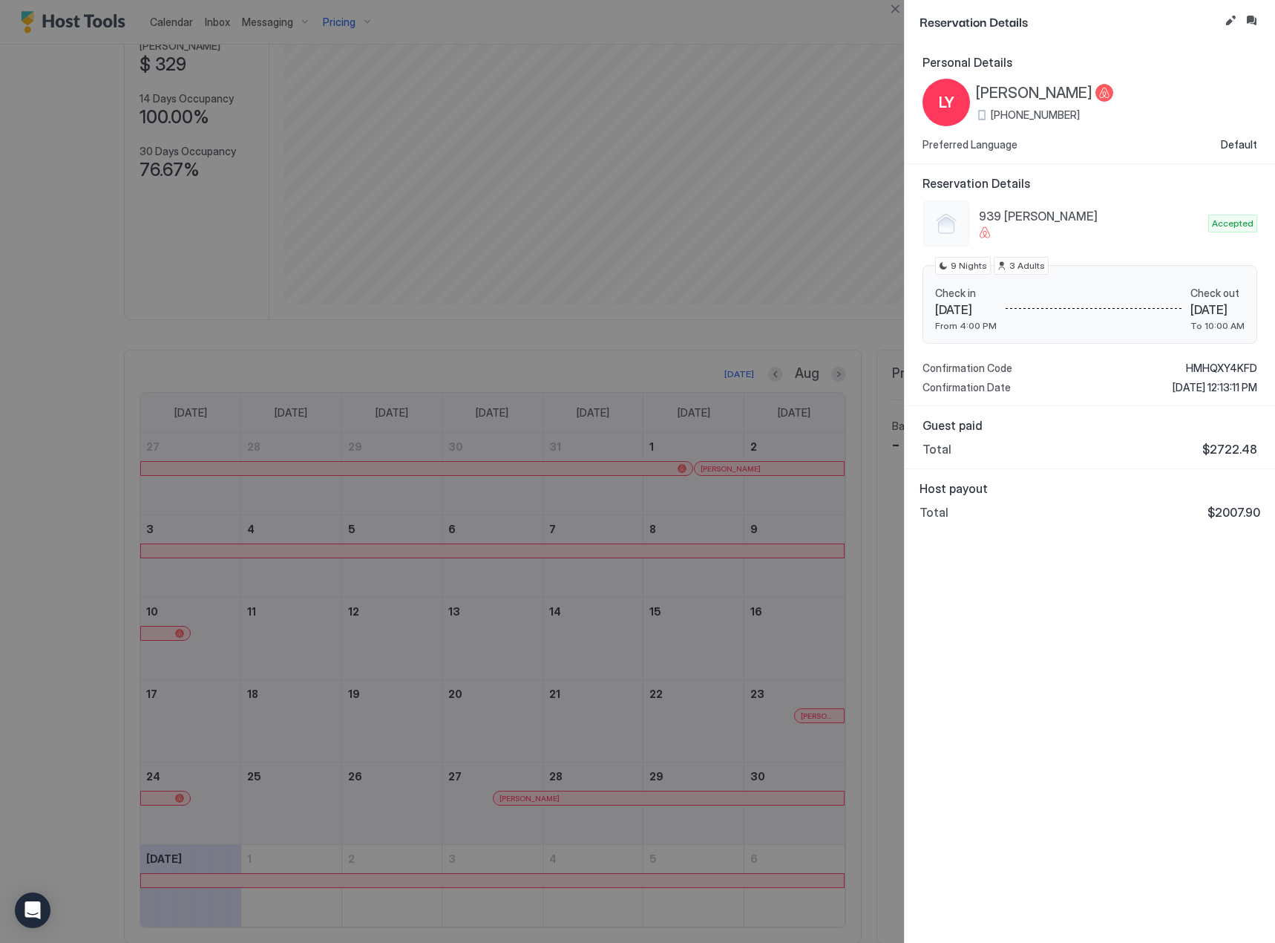
click at [663, 600] on div at bounding box center [637, 471] width 1275 height 943
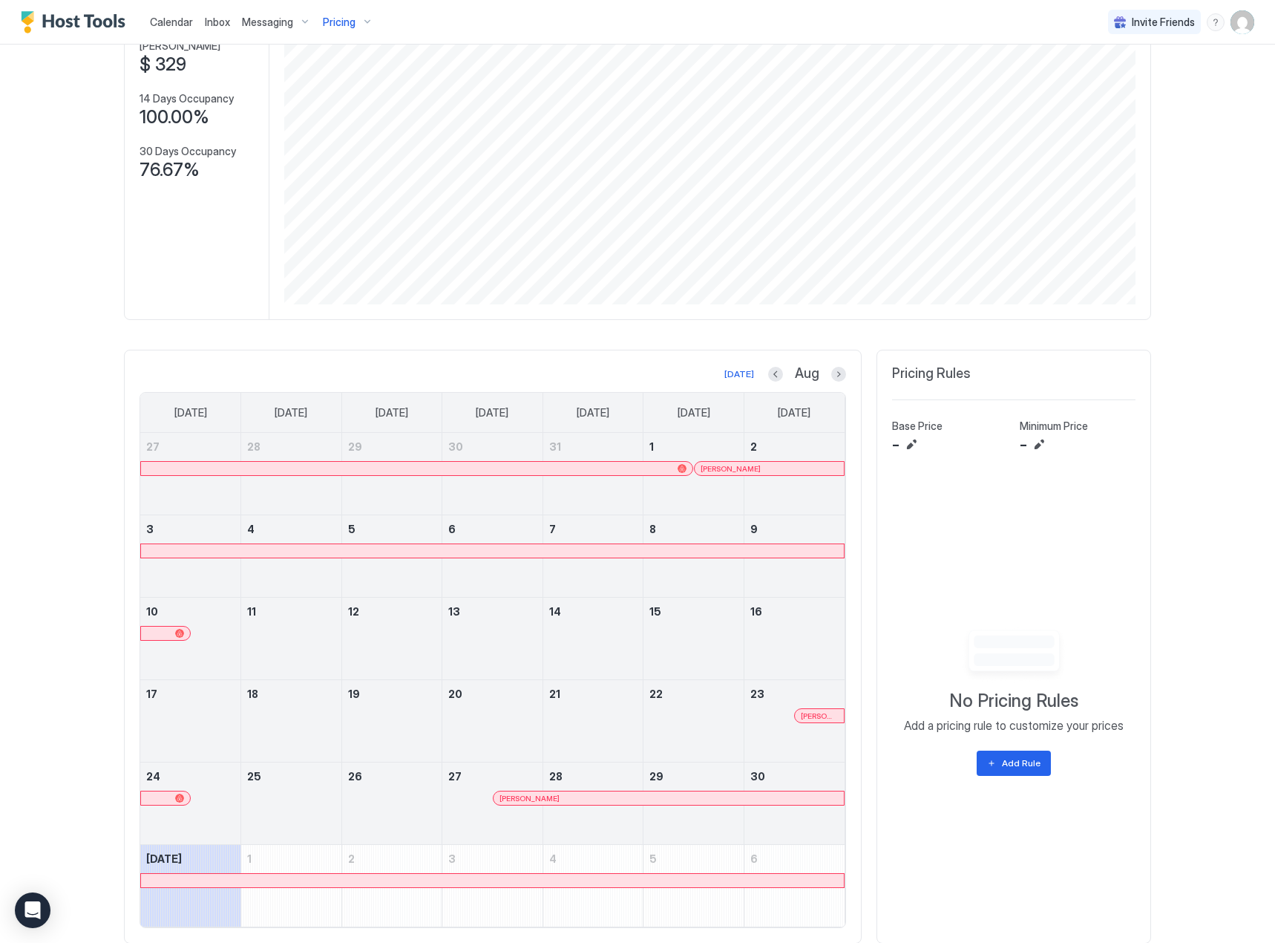
click at [802, 716] on div at bounding box center [808, 716] width 12 height 12
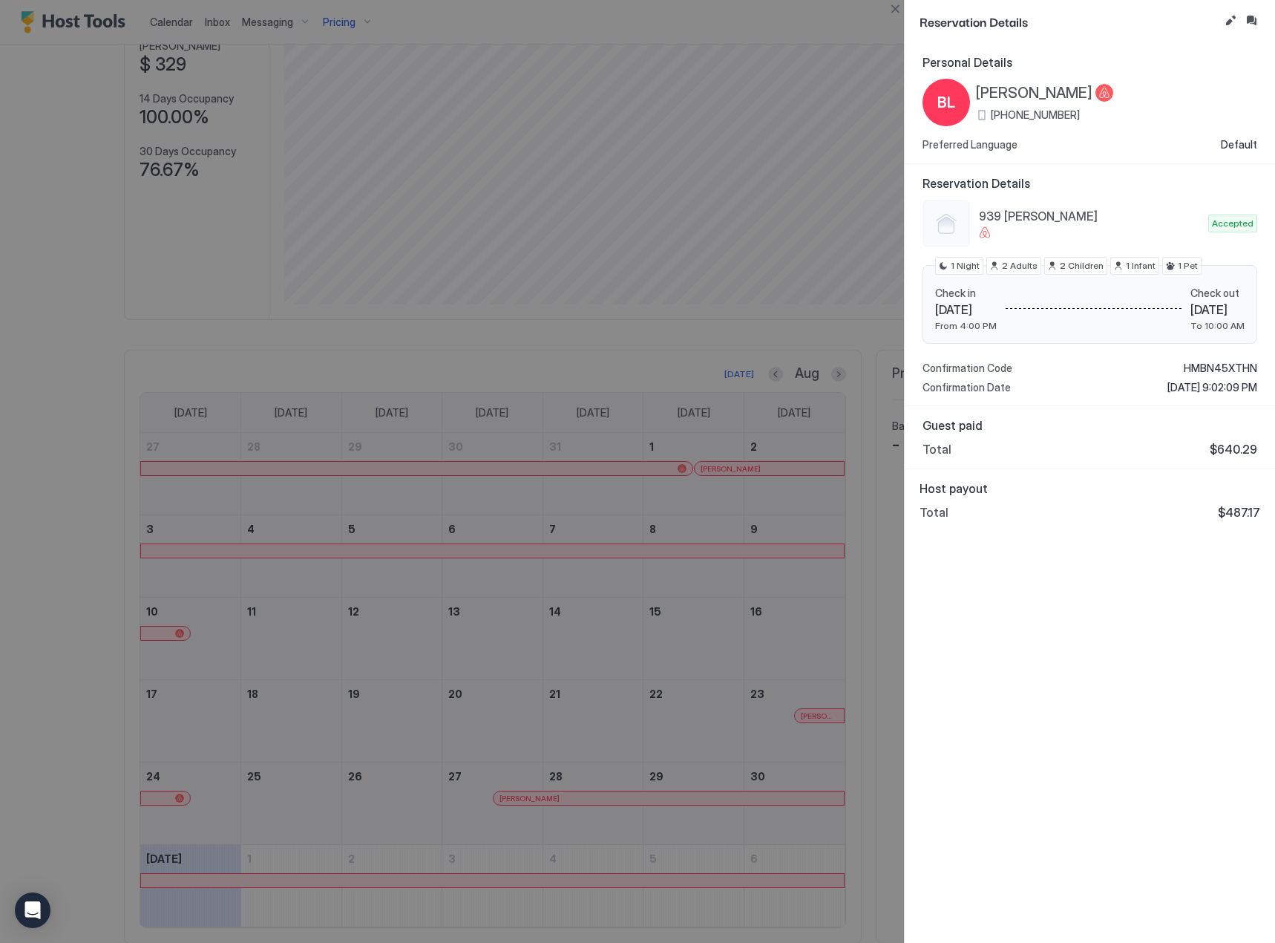
click at [726, 715] on div at bounding box center [637, 471] width 1275 height 943
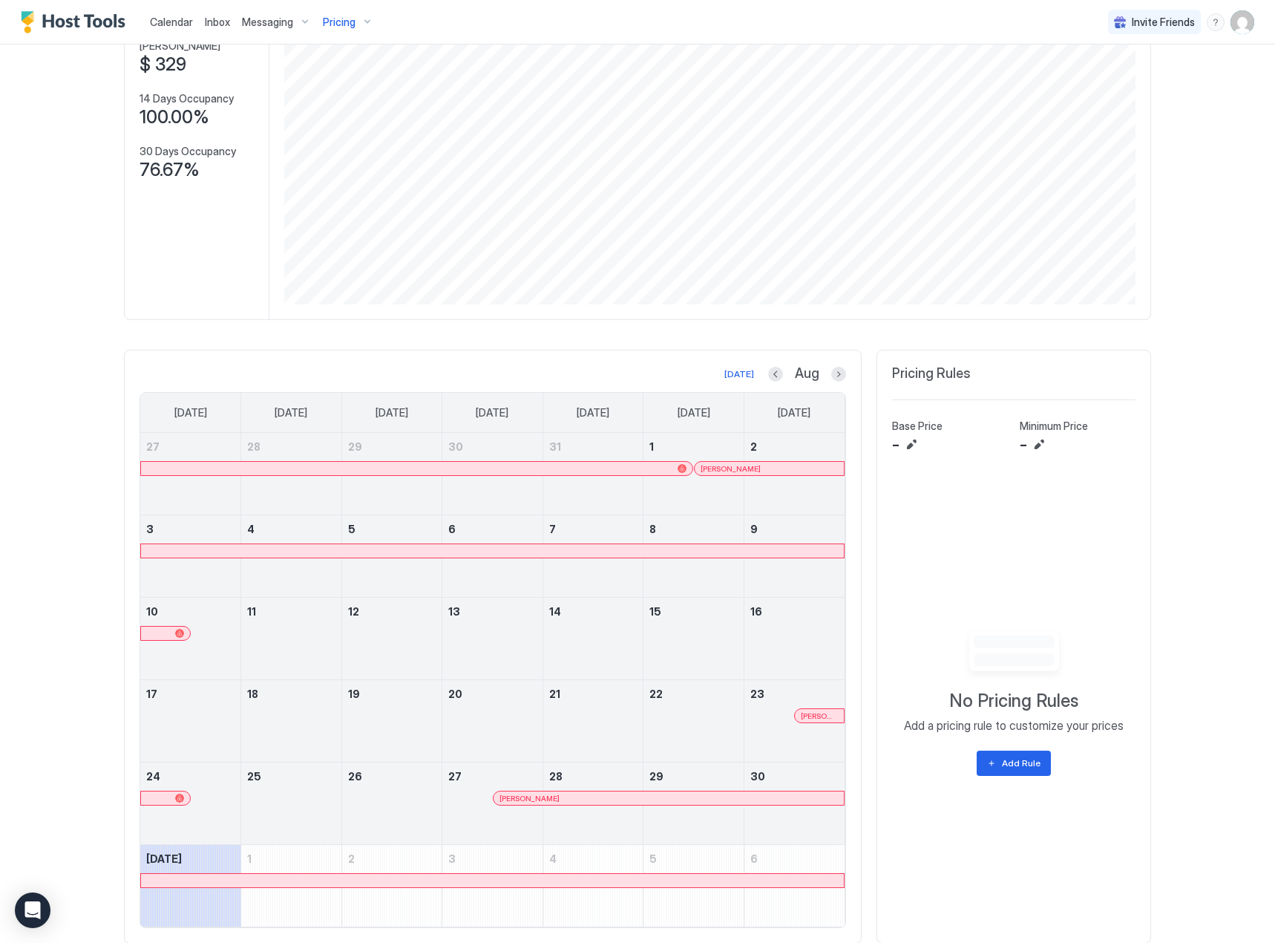
click at [0, 0] on div at bounding box center [0, 0] width 0 height 0
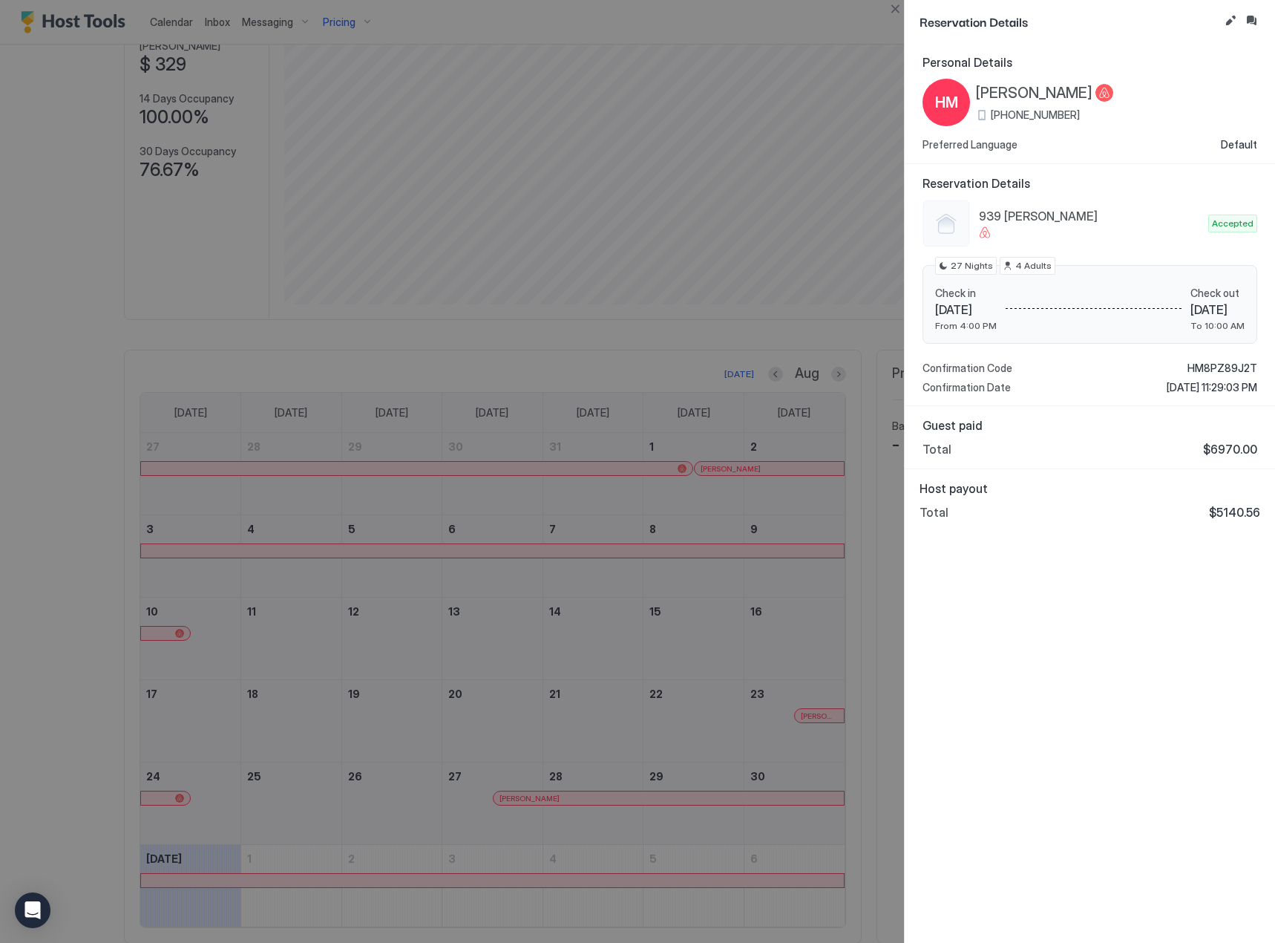
click at [664, 625] on div at bounding box center [637, 471] width 1275 height 943
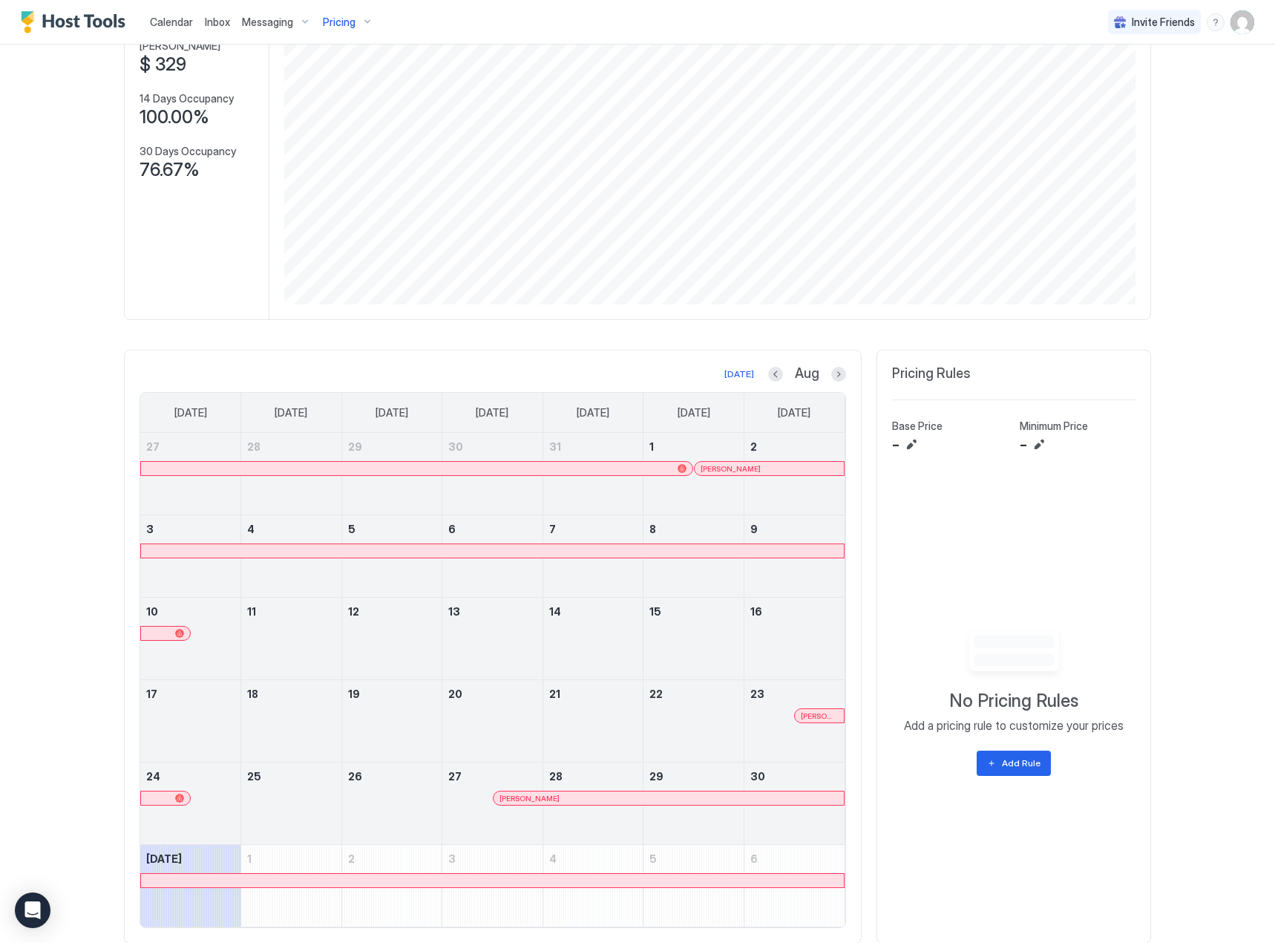
scroll to position [0, 0]
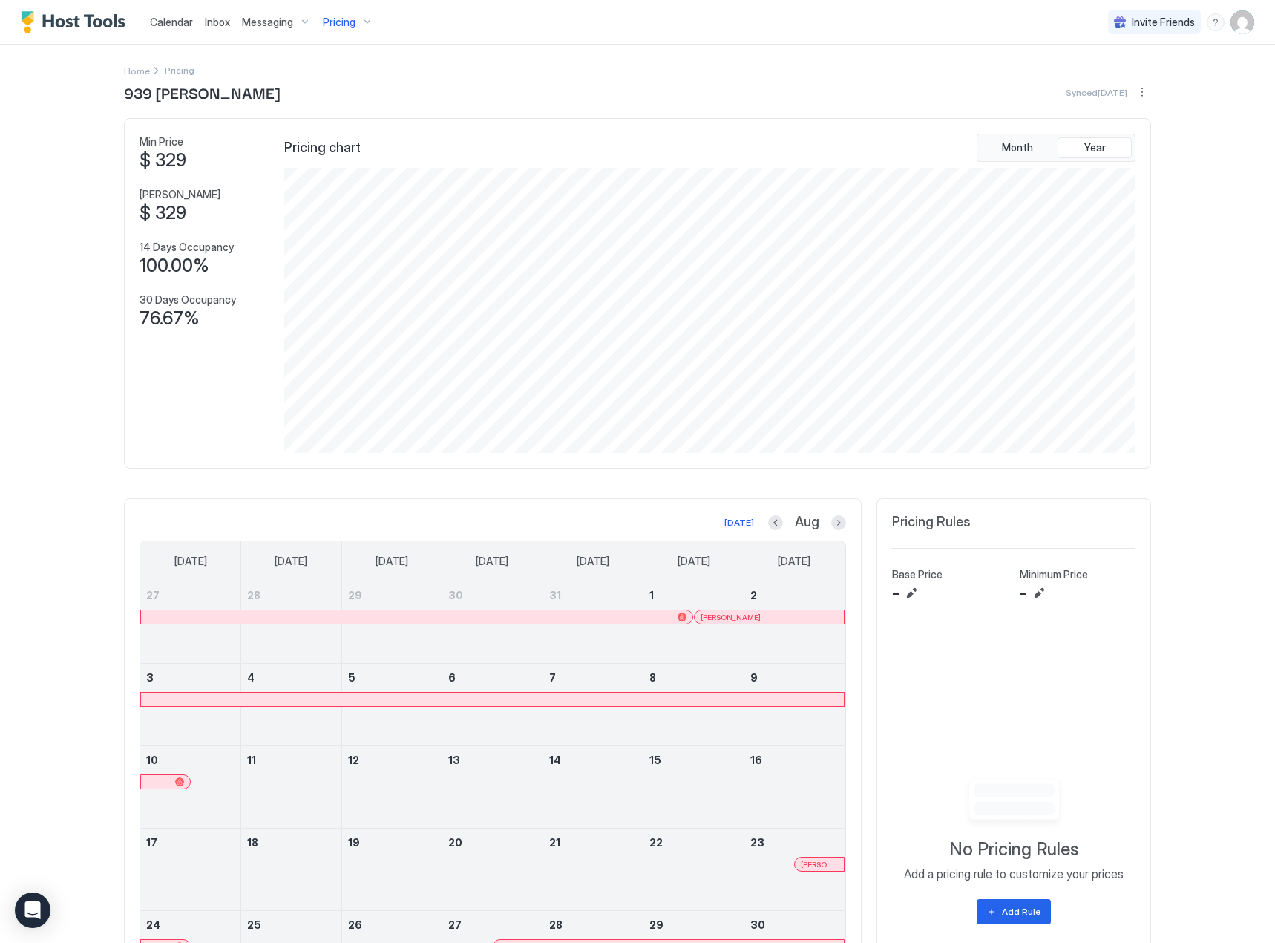
click at [164, 13] on div "Calendar" at bounding box center [171, 21] width 55 height 27
click at [161, 28] on link "Calendar" at bounding box center [171, 22] width 43 height 16
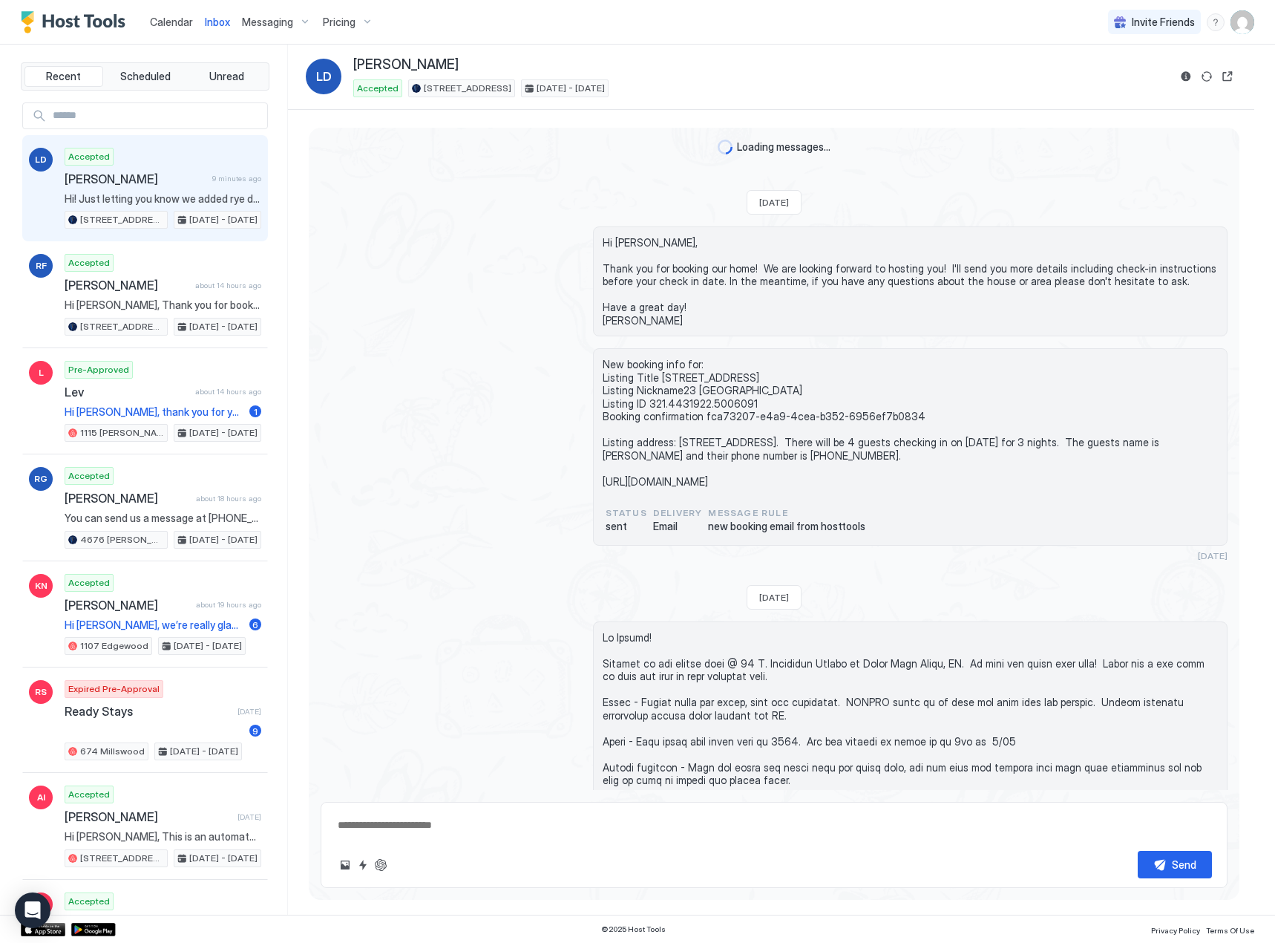
scroll to position [1216, 0]
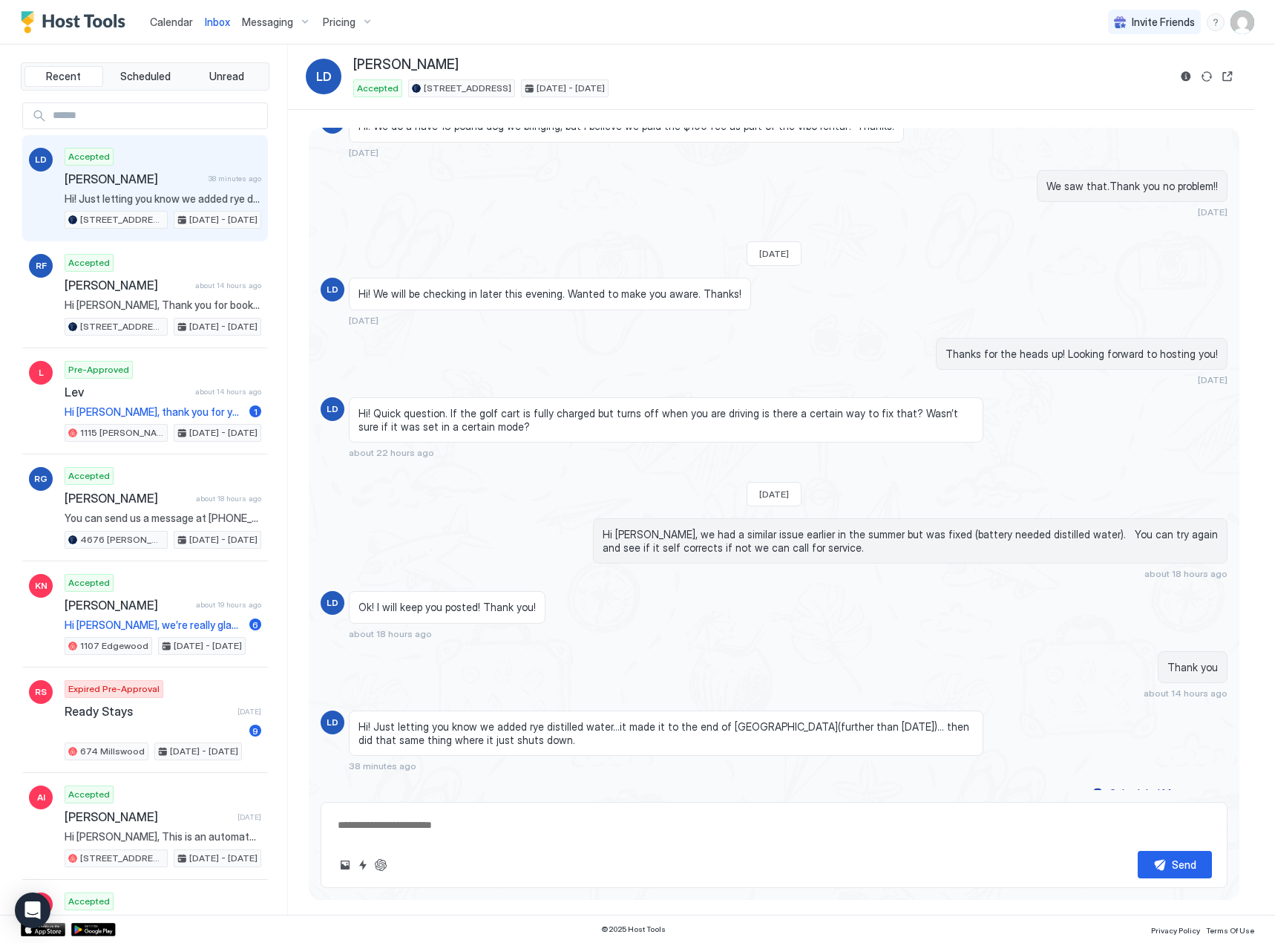
type textarea "*"
